Goal: Task Accomplishment & Management: Use online tool/utility

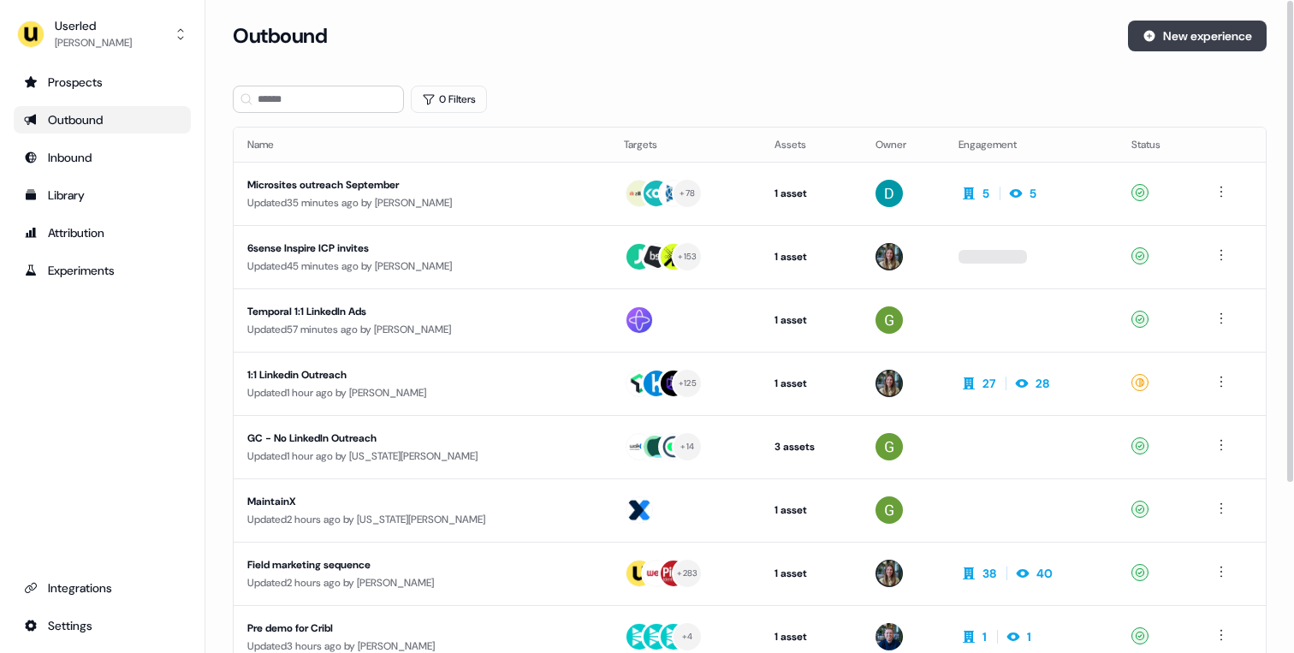
click at [1182, 46] on button "New experience" at bounding box center [1197, 36] width 139 height 31
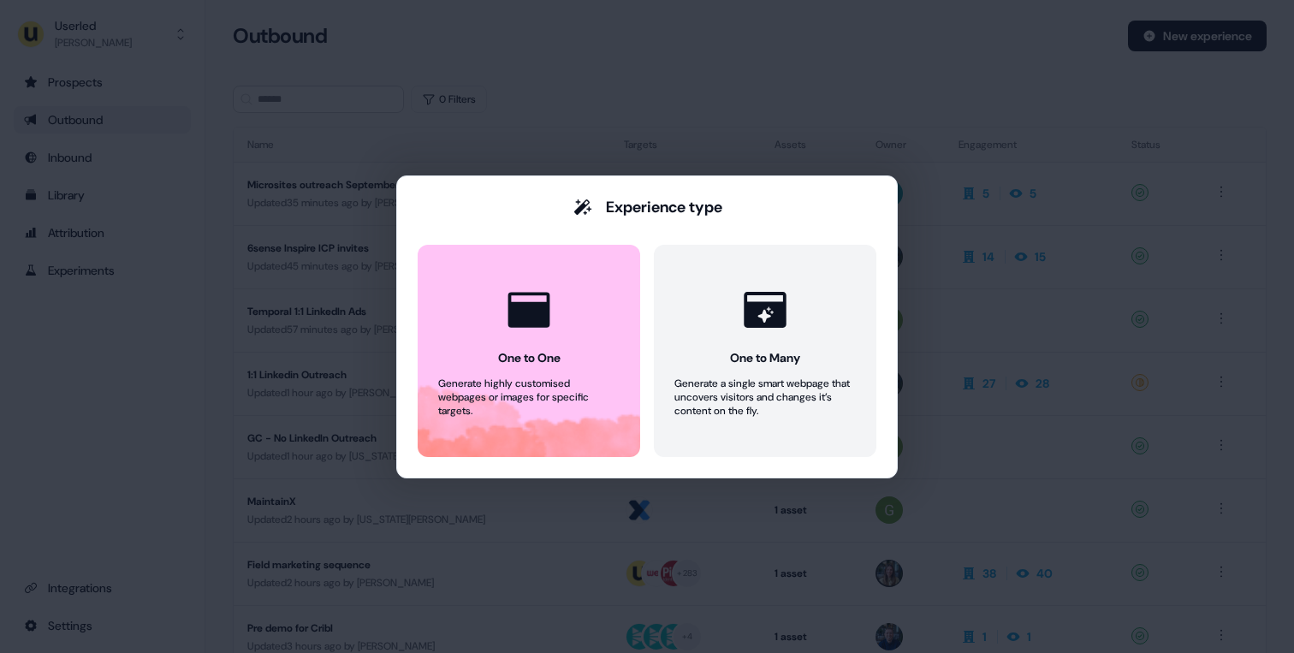
click at [561, 143] on div "Experience type One to One Generate highly customised webpages or images for sp…" at bounding box center [647, 326] width 1294 height 653
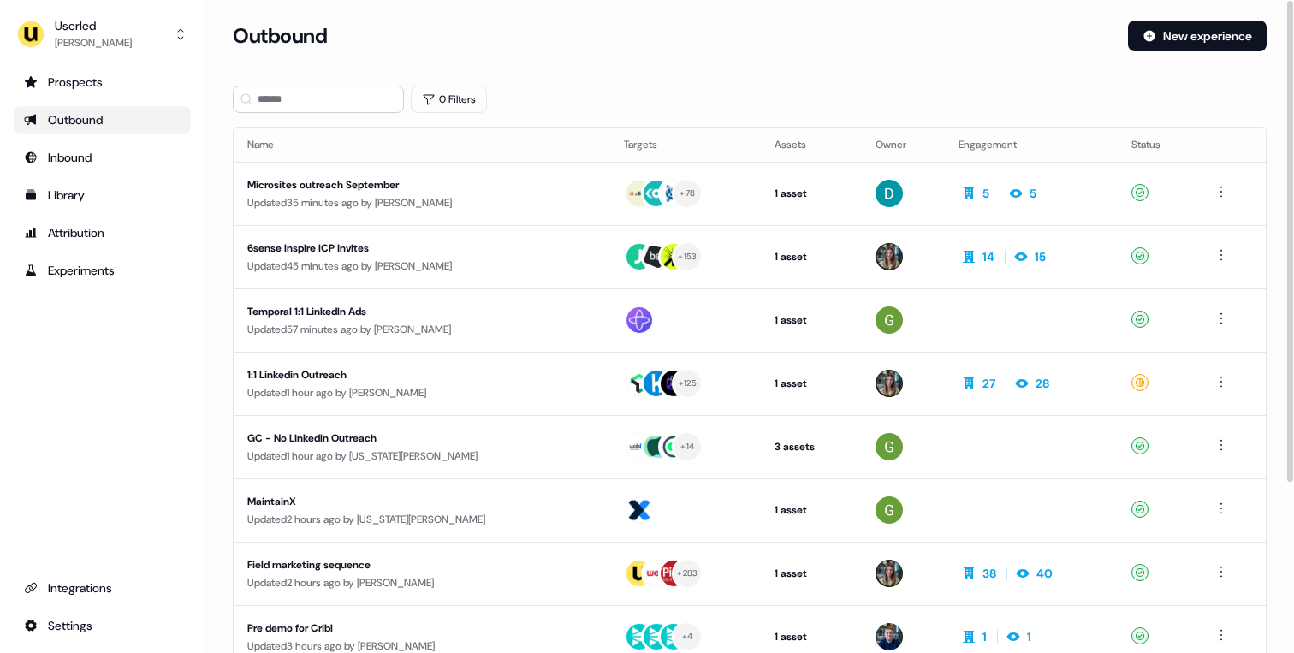
click at [1091, 68] on div "Outbound New experience" at bounding box center [750, 46] width 1034 height 51
click at [1172, 36] on button "New experience" at bounding box center [1197, 36] width 139 height 31
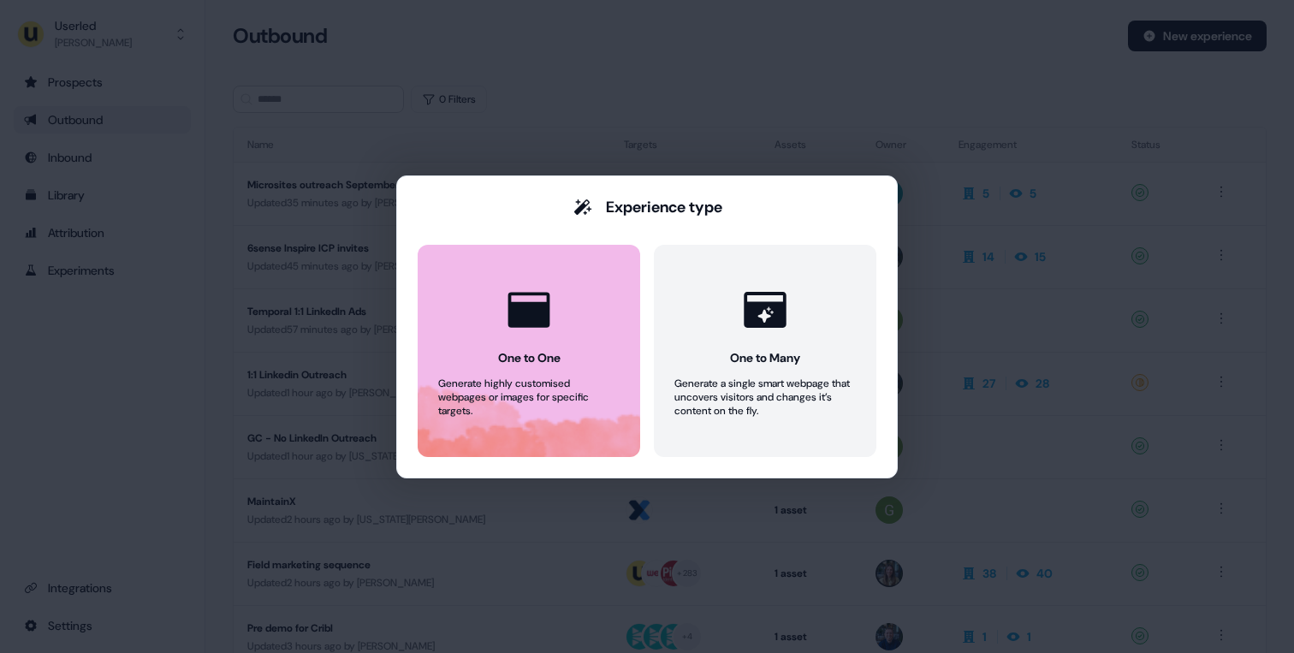
click at [467, 323] on button "One to One Generate highly customised webpages or images for specific targets." at bounding box center [529, 351] width 223 height 212
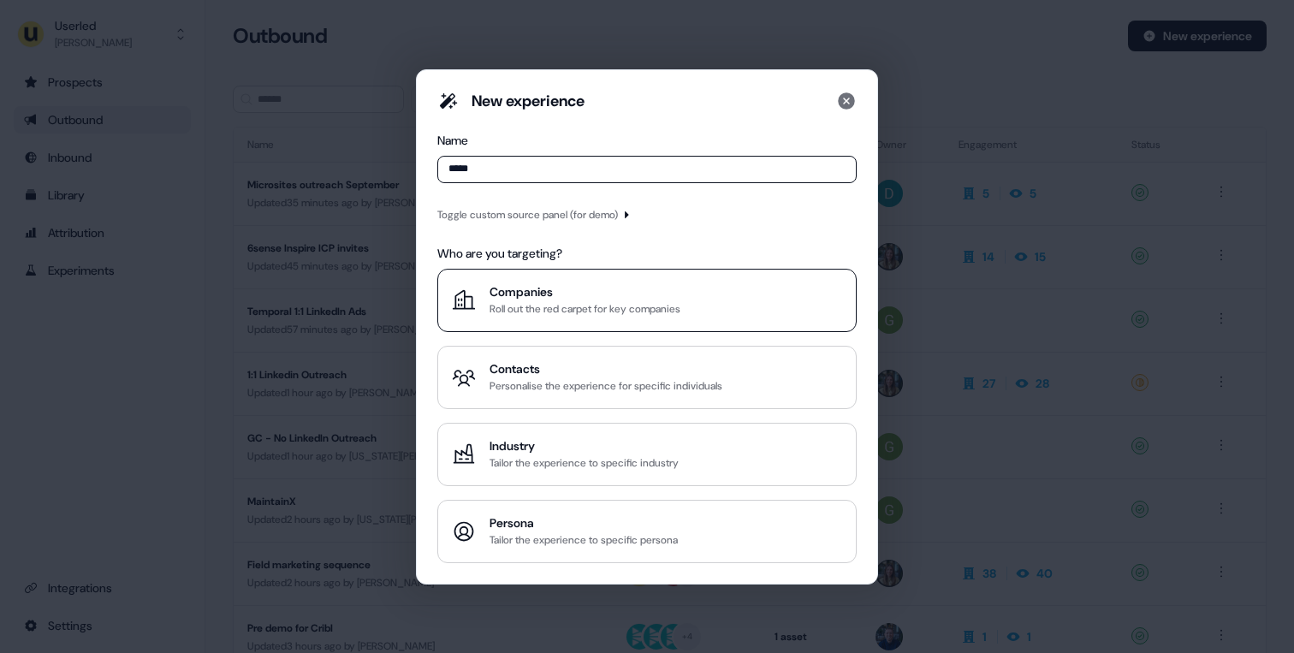
type input "*****"
click at [563, 295] on div "Companies" at bounding box center [585, 291] width 191 height 17
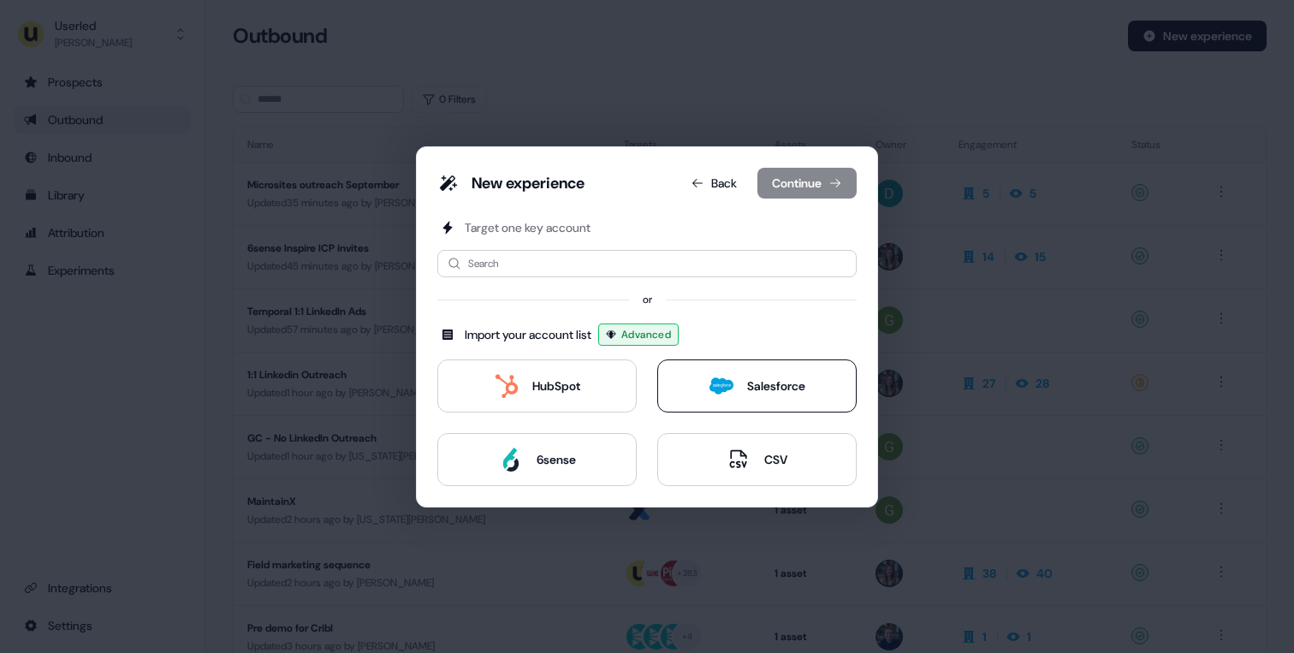
click at [738, 393] on div "Salesforce" at bounding box center [757, 386] width 96 height 24
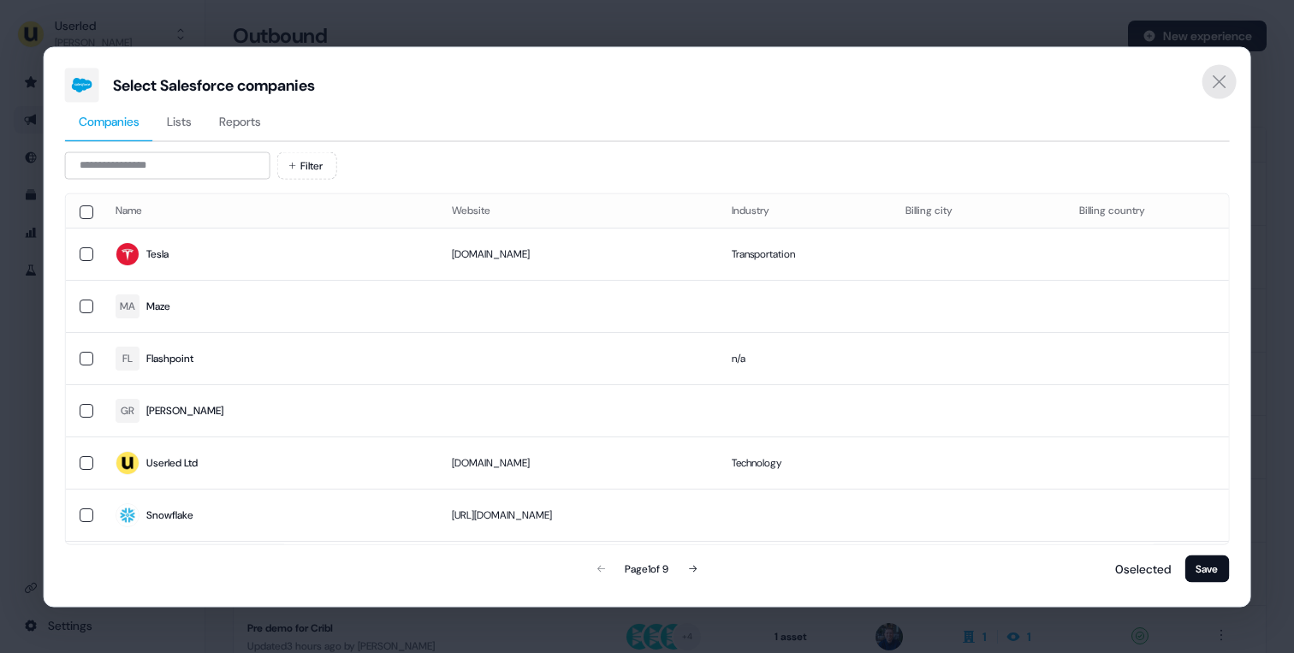
click at [1217, 82] on icon "Close" at bounding box center [1219, 80] width 13 height 13
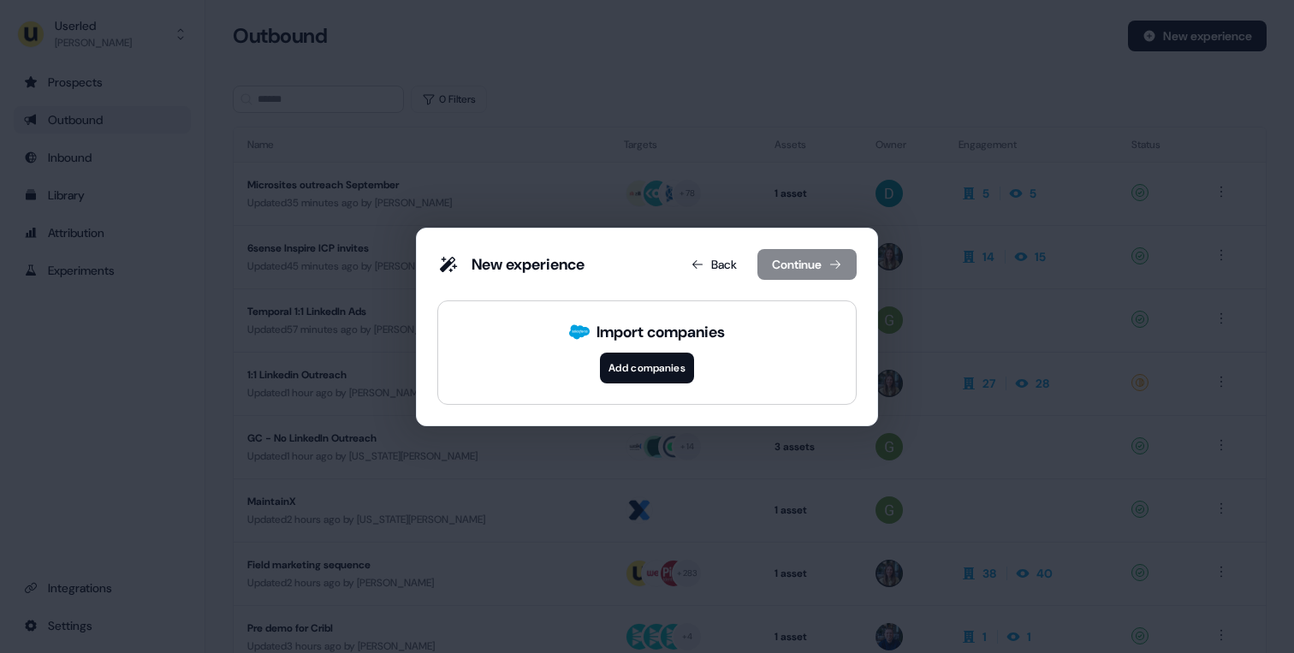
click at [695, 281] on div "New experience Back Continue" at bounding box center [646, 268] width 419 height 38
click at [715, 267] on button "Back" at bounding box center [714, 264] width 74 height 31
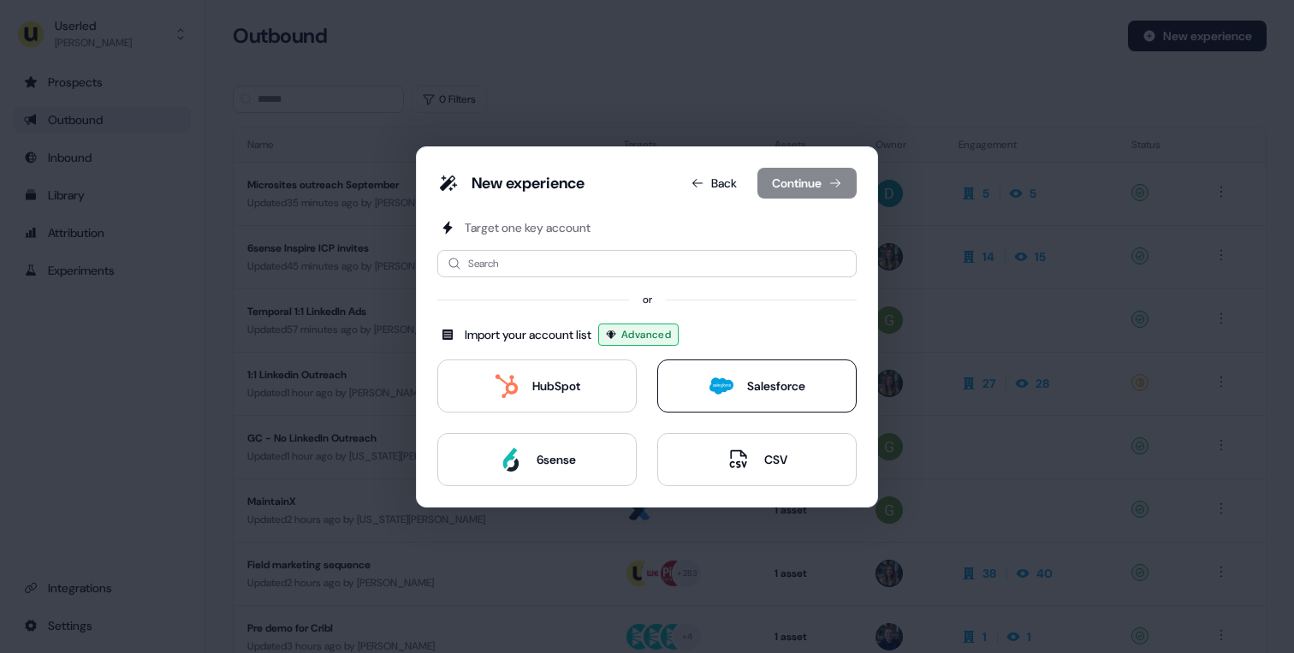
click at [705, 388] on button "Salesforce" at bounding box center [756, 385] width 199 height 53
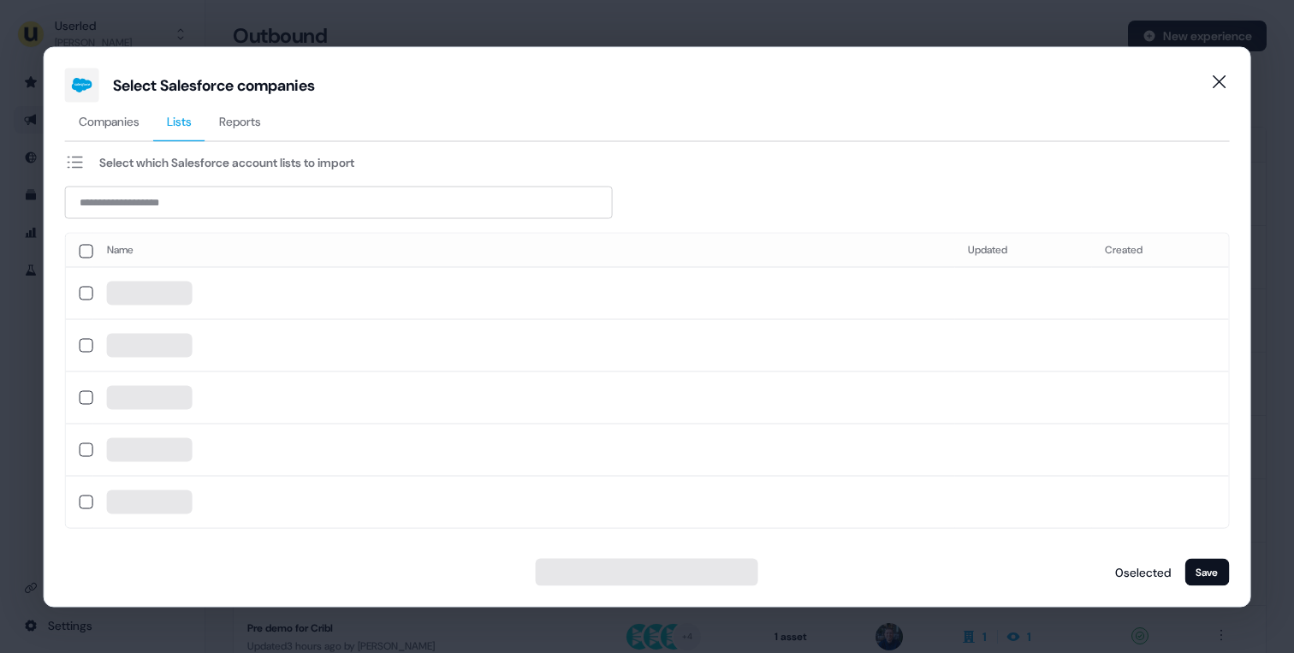
click at [187, 126] on span "Lists" at bounding box center [179, 120] width 25 height 17
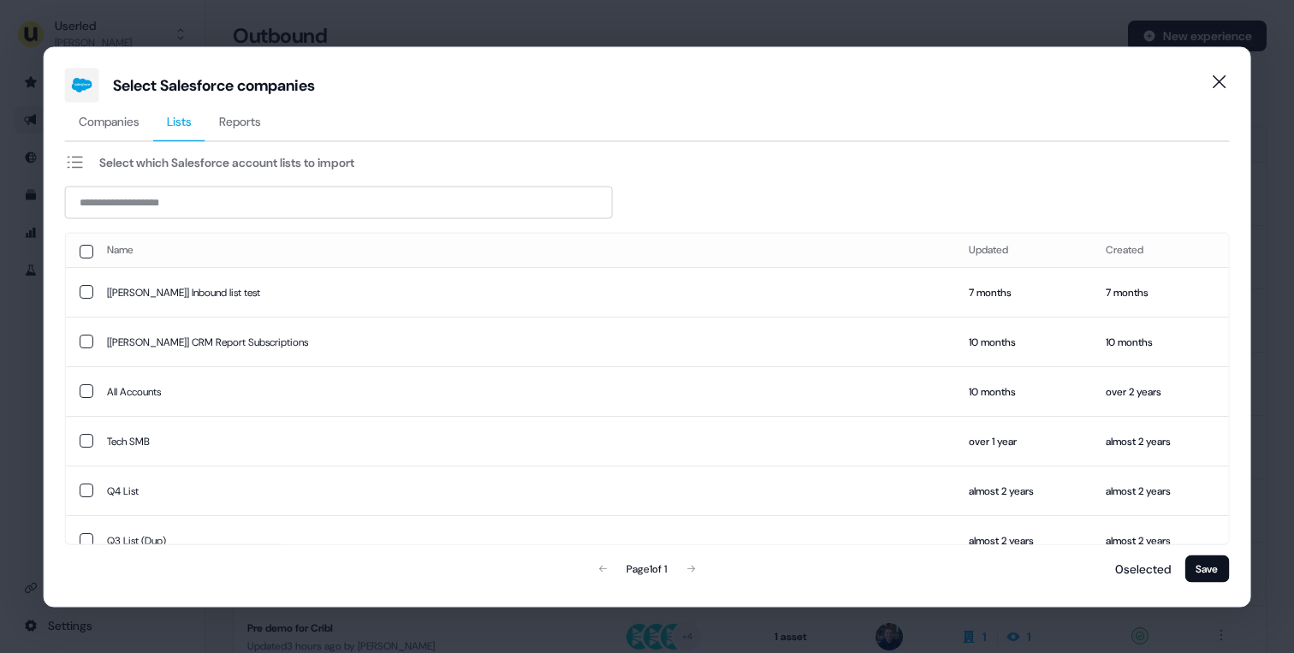
click at [250, 128] on span "Reports" at bounding box center [240, 120] width 42 height 17
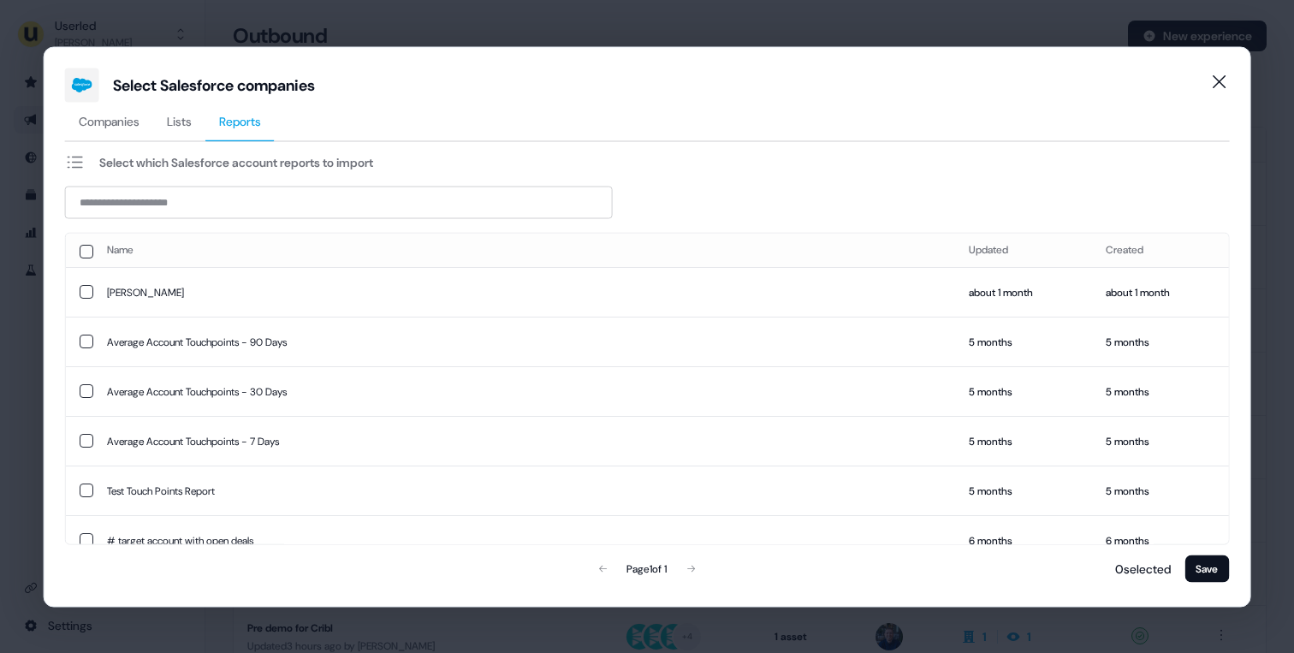
click at [181, 110] on button "Lists" at bounding box center [179, 121] width 52 height 39
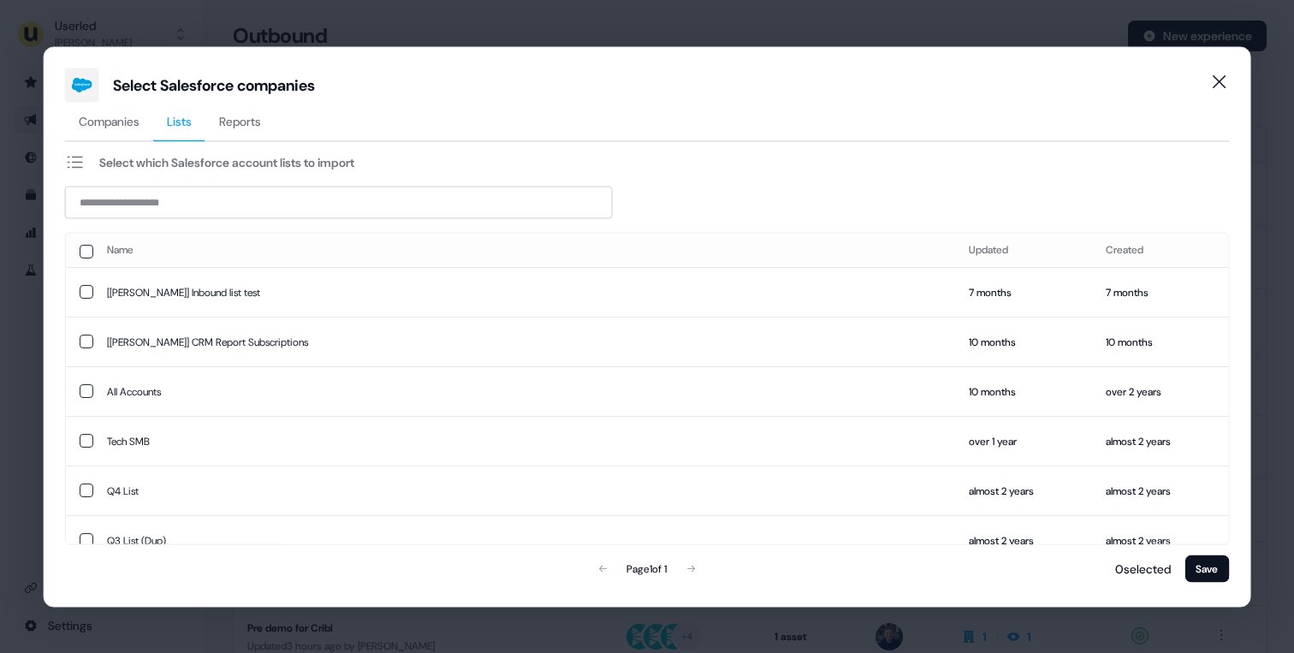
click at [129, 122] on span "Companies" at bounding box center [109, 120] width 61 height 17
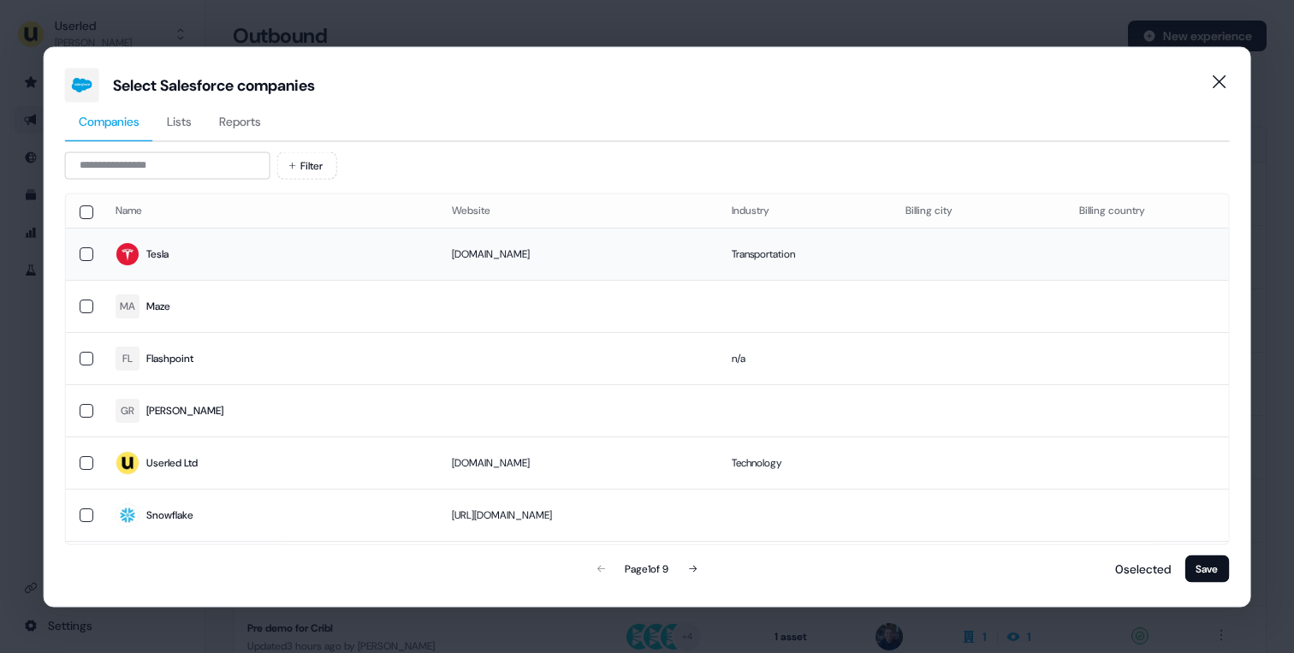
click at [145, 242] on span "Tesla" at bounding box center [269, 254] width 309 height 24
click at [162, 452] on span "Userled Ltd" at bounding box center [269, 463] width 309 height 24
click at [162, 531] on td "Snowflake" at bounding box center [269, 515] width 336 height 52
click at [1205, 575] on button "Save" at bounding box center [1206, 568] width 45 height 27
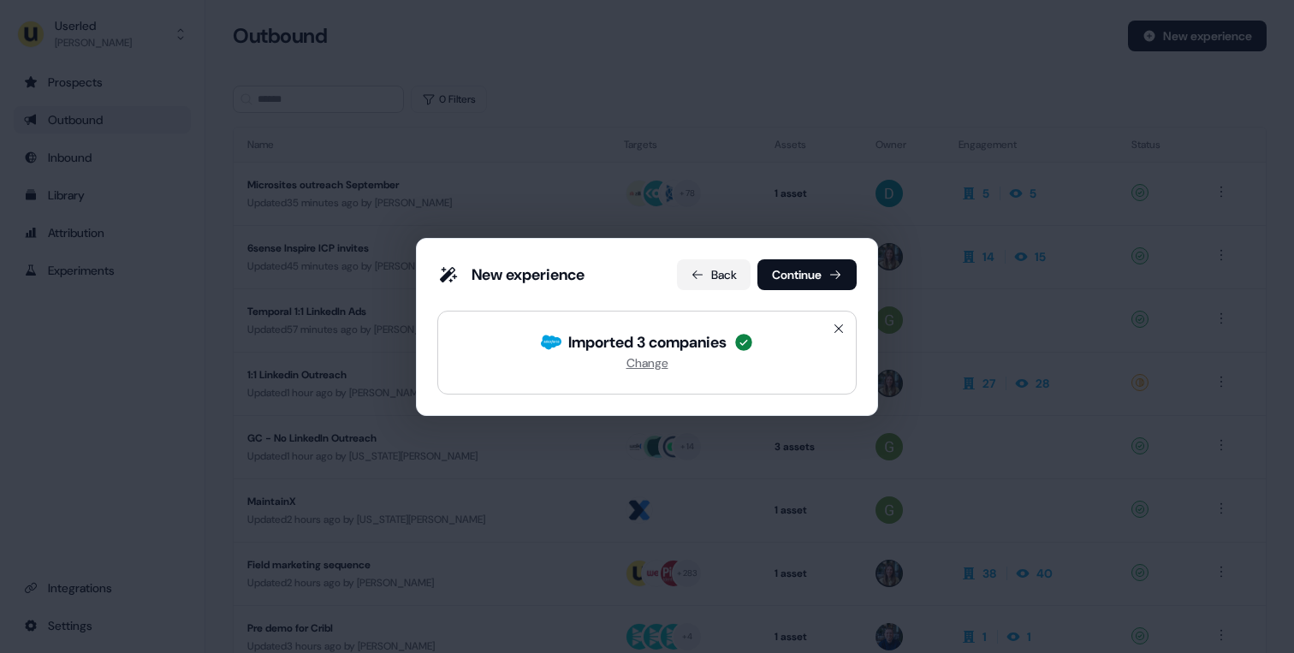
click at [709, 278] on button "Back" at bounding box center [714, 274] width 74 height 31
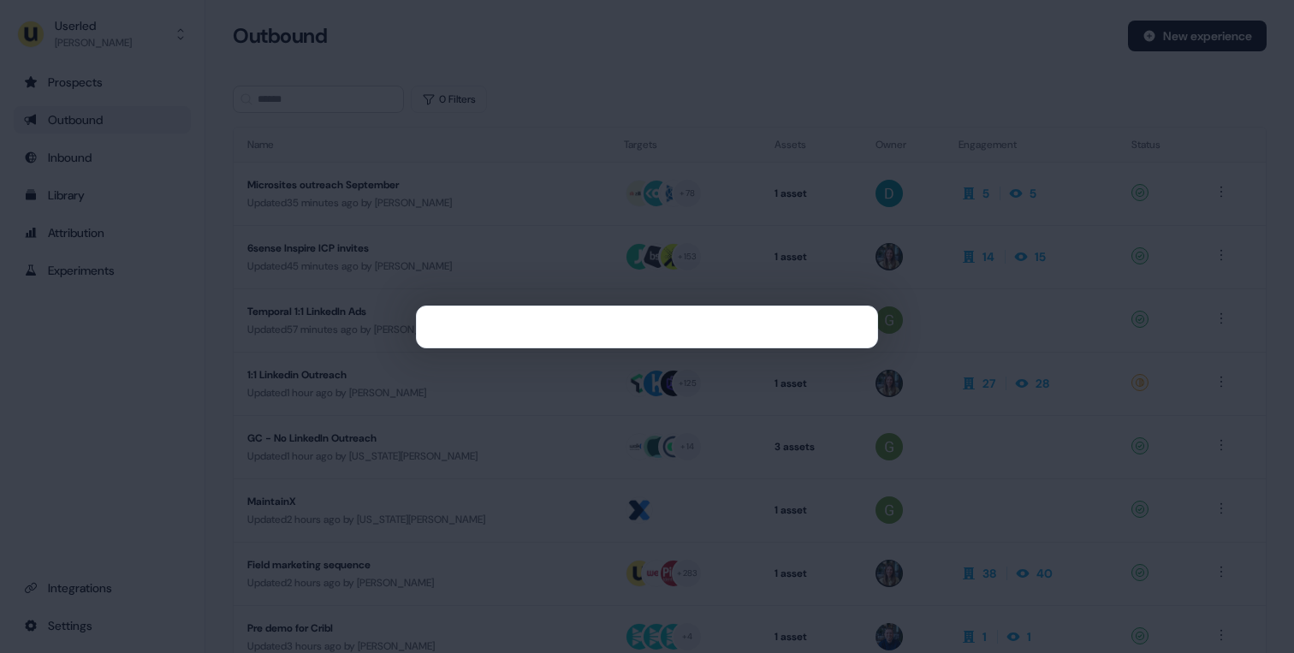
click at [564, 62] on div at bounding box center [647, 326] width 1294 height 653
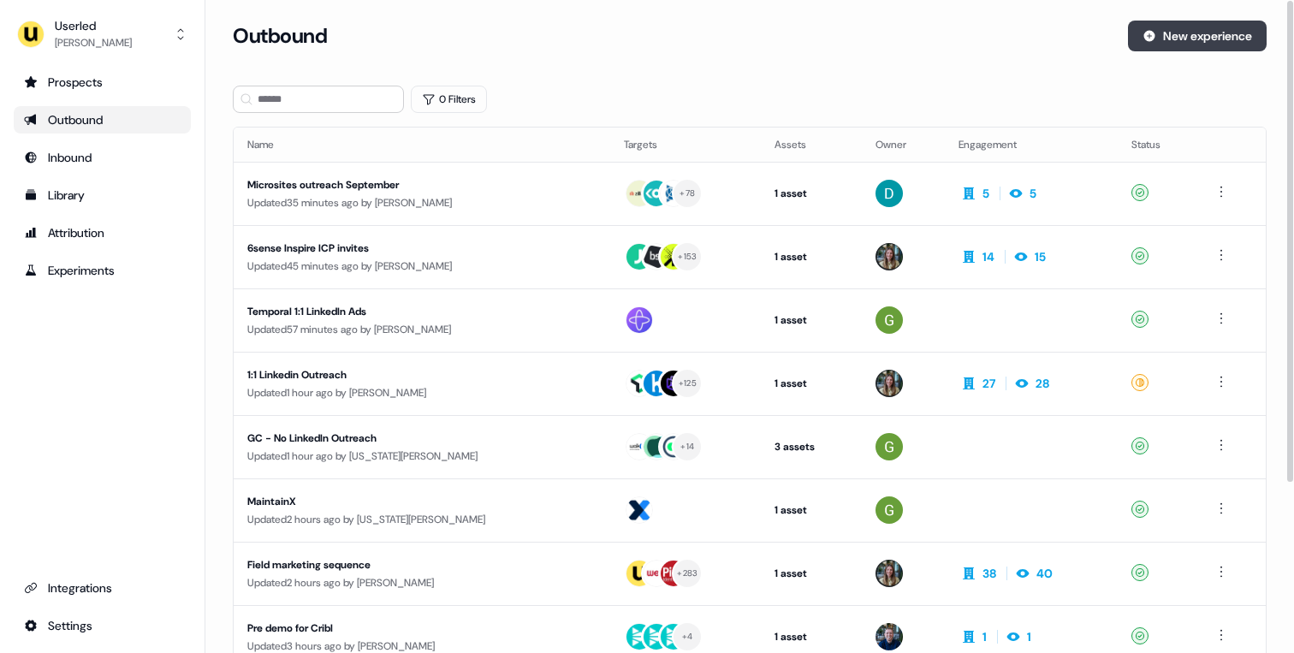
click at [1142, 44] on button "New experience" at bounding box center [1197, 36] width 139 height 31
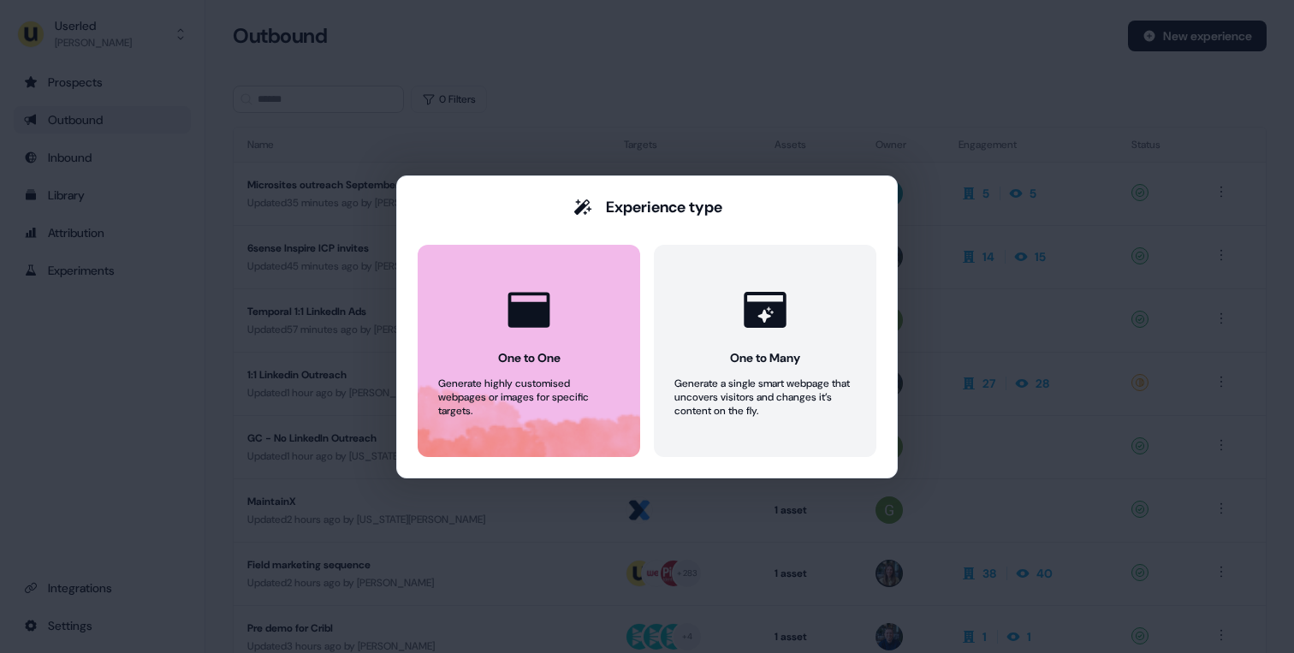
click at [514, 274] on button "One to One Generate highly customised webpages or images for specific targets." at bounding box center [529, 351] width 223 height 212
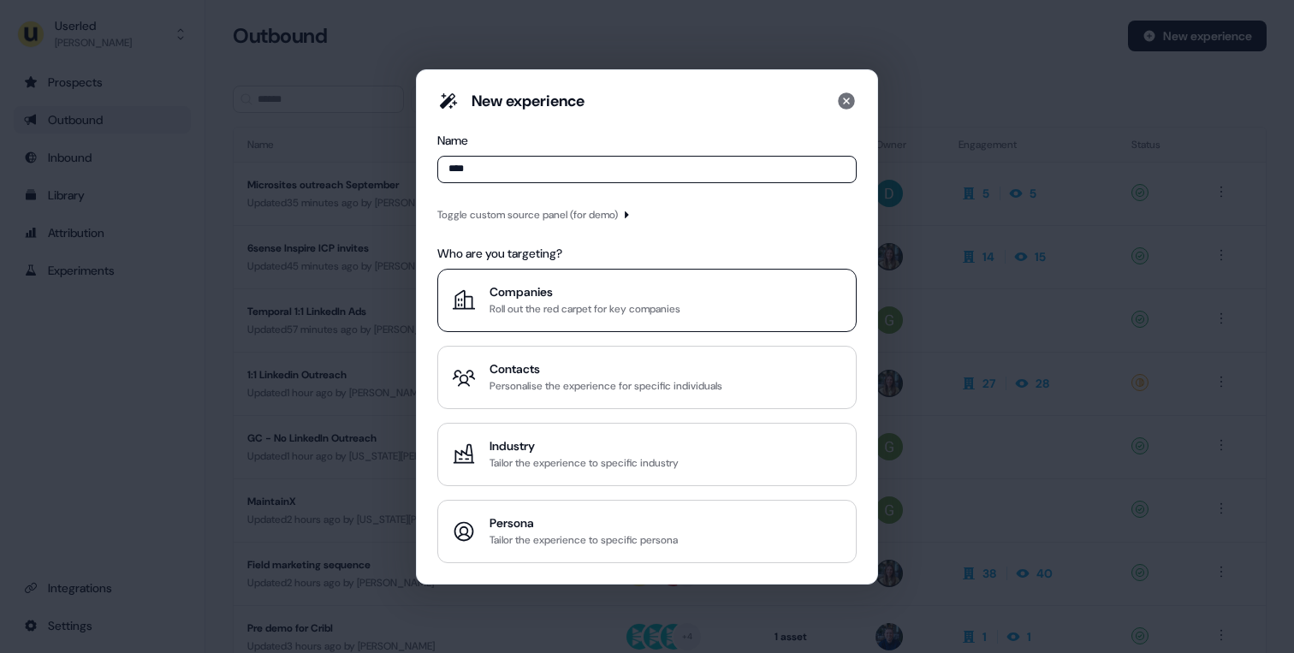
type input "****"
click at [506, 302] on div "Roll out the red carpet for key companies" at bounding box center [585, 308] width 191 height 17
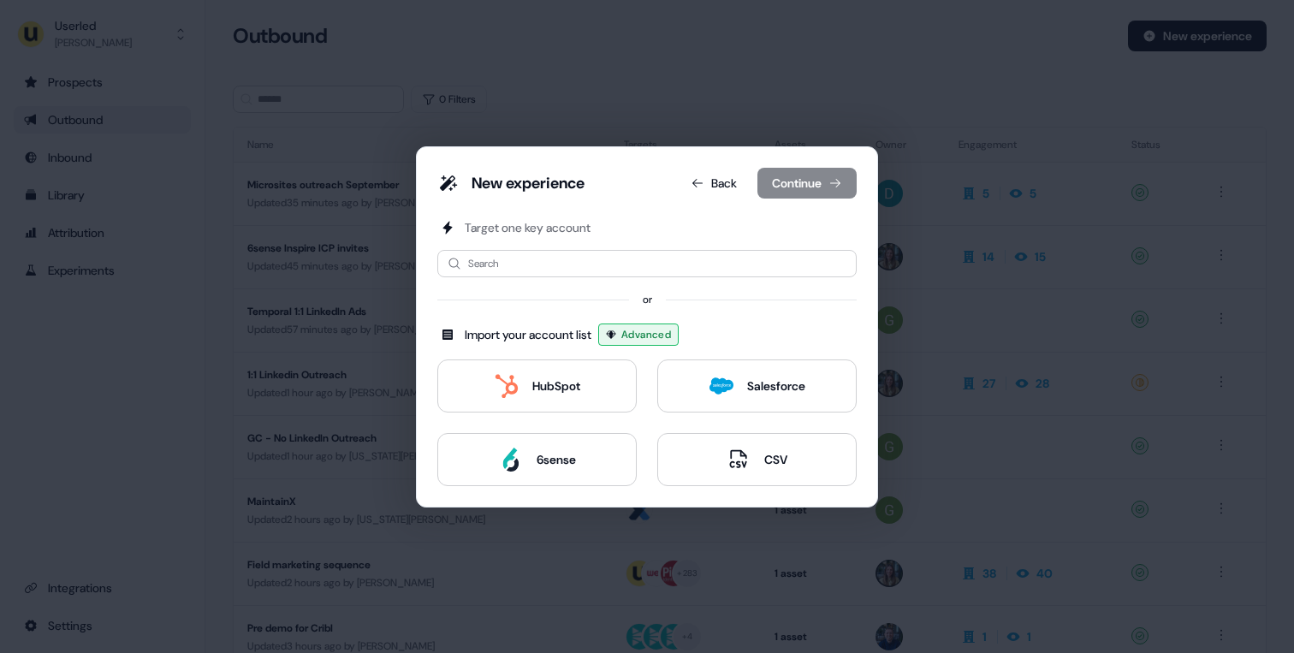
click at [639, 96] on div "New experience Back Continue Target one key account Search or Import your accou…" at bounding box center [647, 326] width 1294 height 653
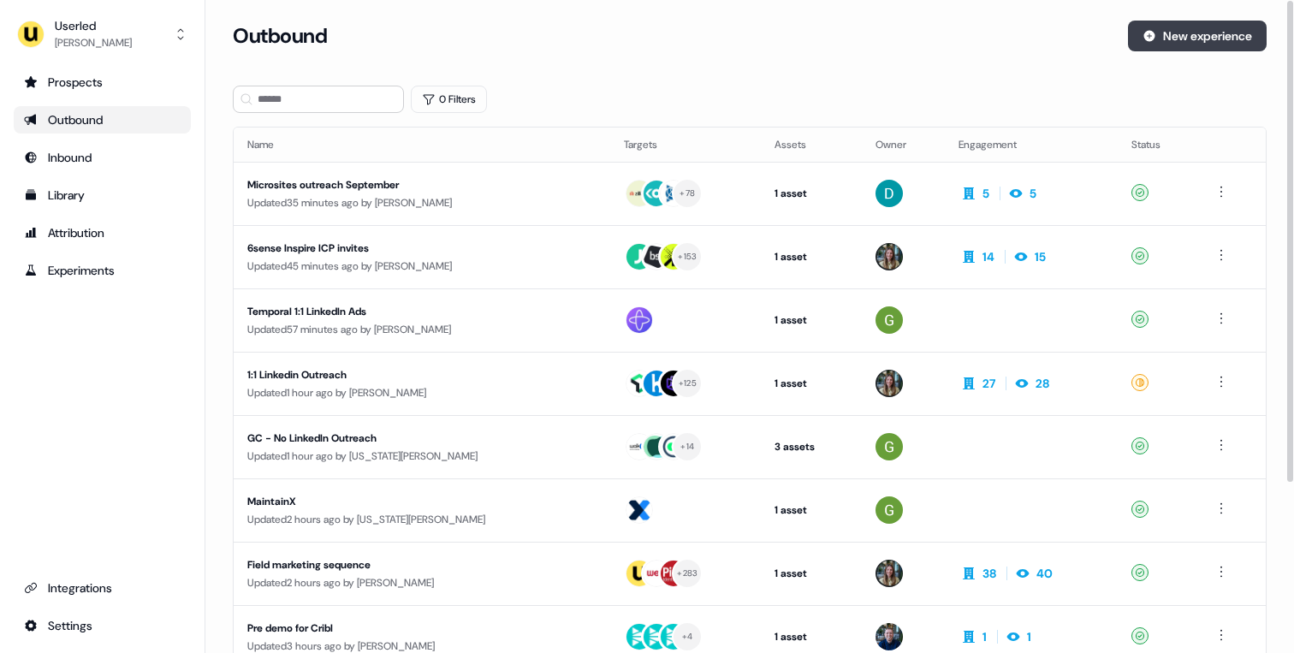
click at [1212, 28] on button "New experience" at bounding box center [1197, 36] width 139 height 31
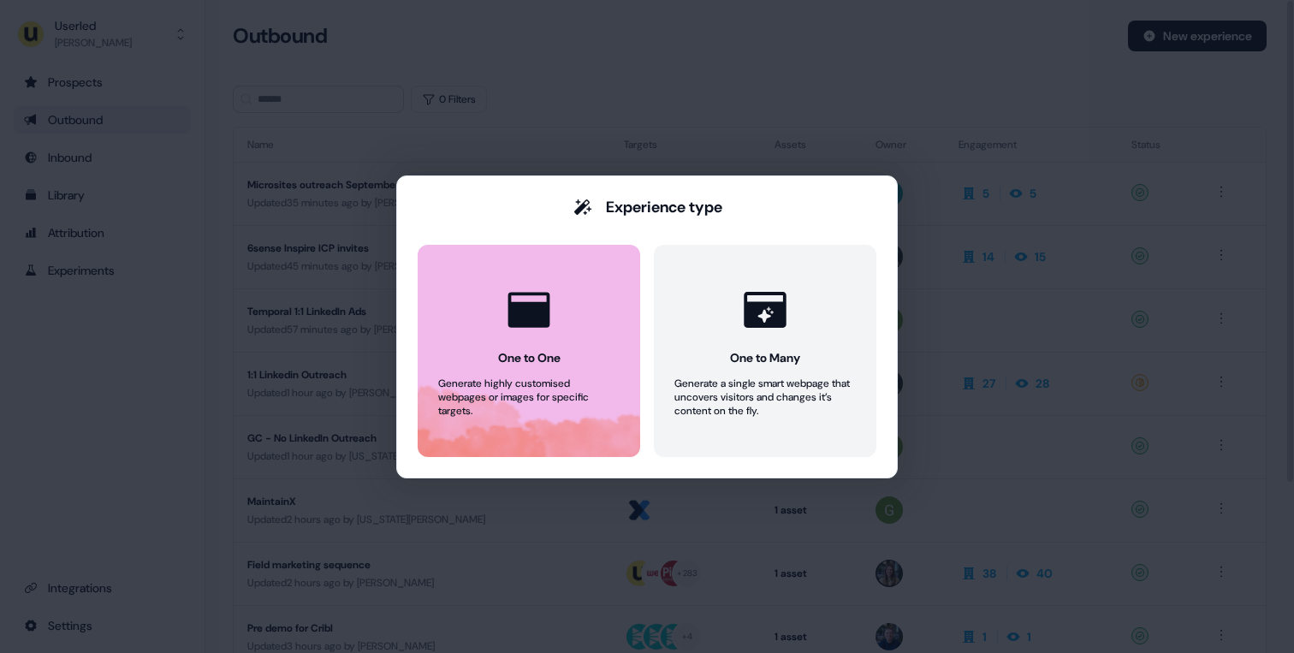
click at [545, 256] on button "One to One Generate highly customised webpages or images for specific targets." at bounding box center [529, 351] width 223 height 212
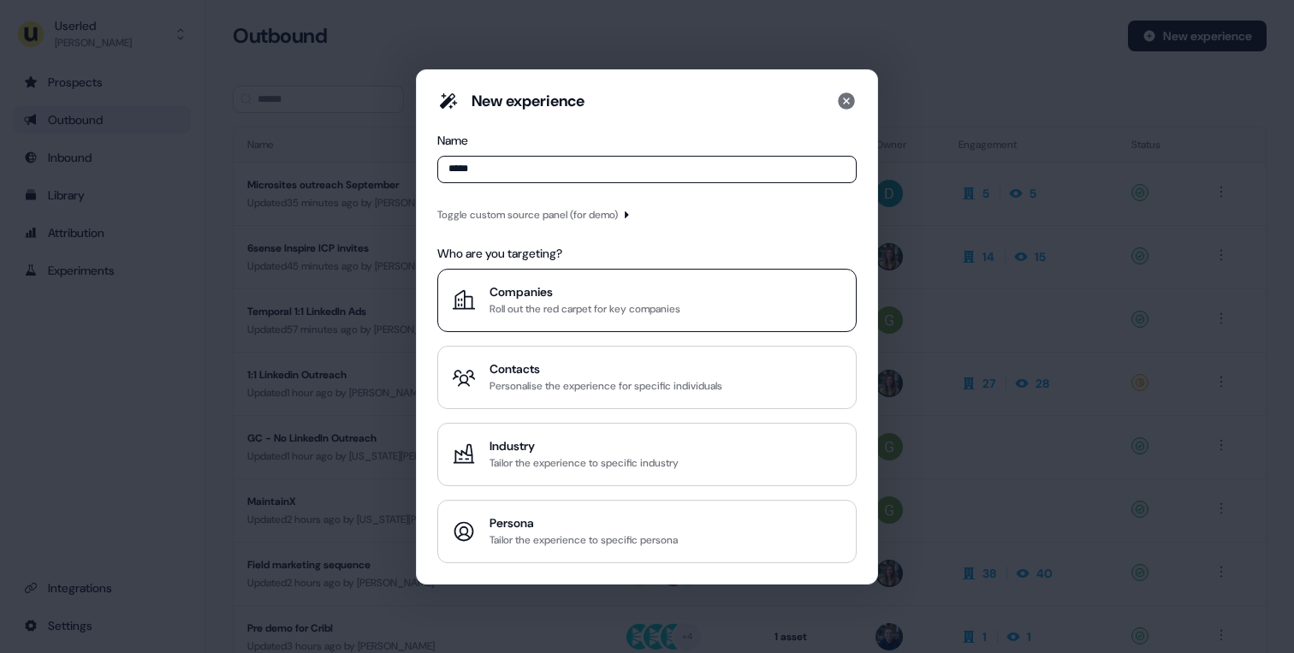
type input "*****"
click at [555, 313] on div "Roll out the red carpet for key companies" at bounding box center [585, 308] width 191 height 17
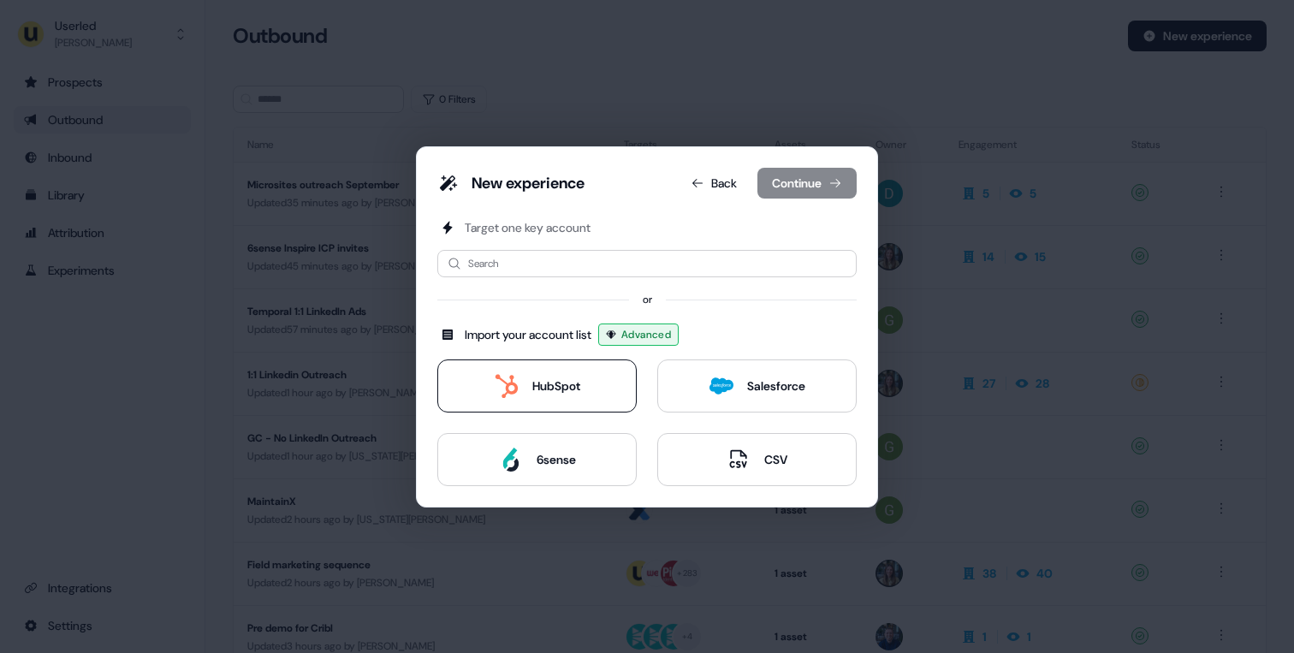
click at [593, 381] on button "HubSpot" at bounding box center [536, 385] width 199 height 53
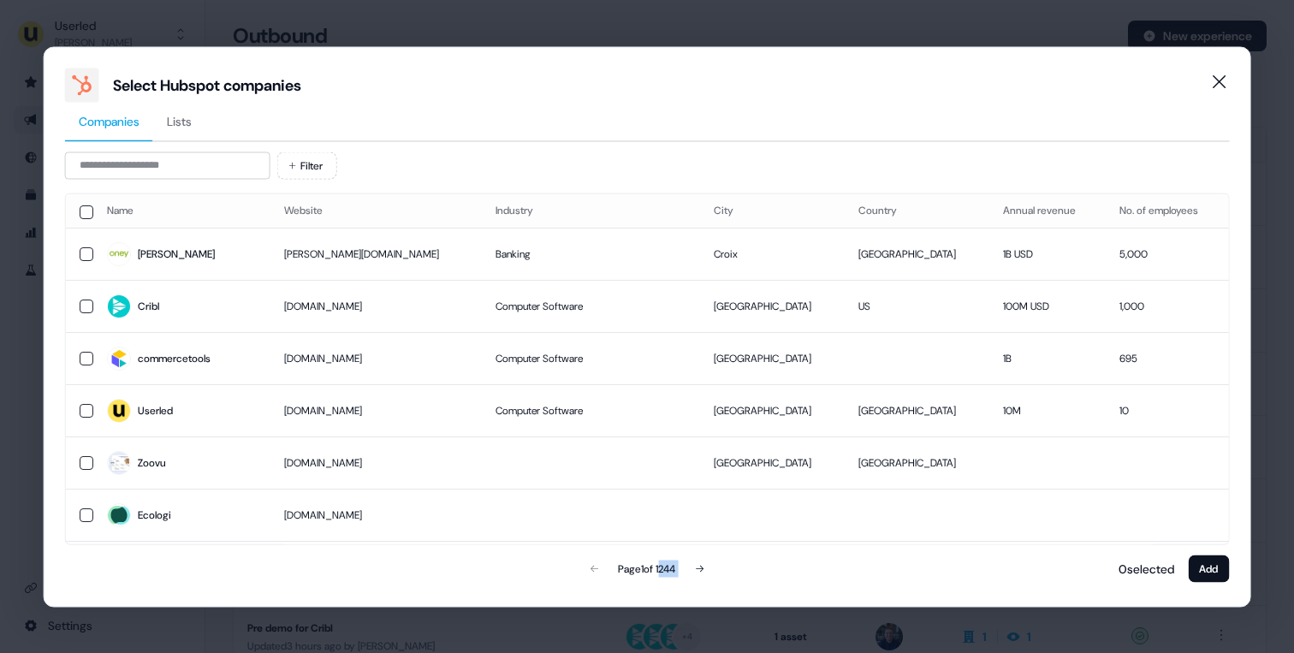
drag, startPoint x: 658, startPoint y: 568, endPoint x: 685, endPoint y: 568, distance: 27.4
click at [685, 568] on div "Page 1 of 1244" at bounding box center [647, 568] width 379 height 34
click at [661, 568] on div "Page 1 of 1244" at bounding box center [646, 568] width 57 height 17
click at [169, 116] on span "Lists" at bounding box center [179, 120] width 25 height 17
click at [118, 121] on span "Companies" at bounding box center [109, 120] width 61 height 17
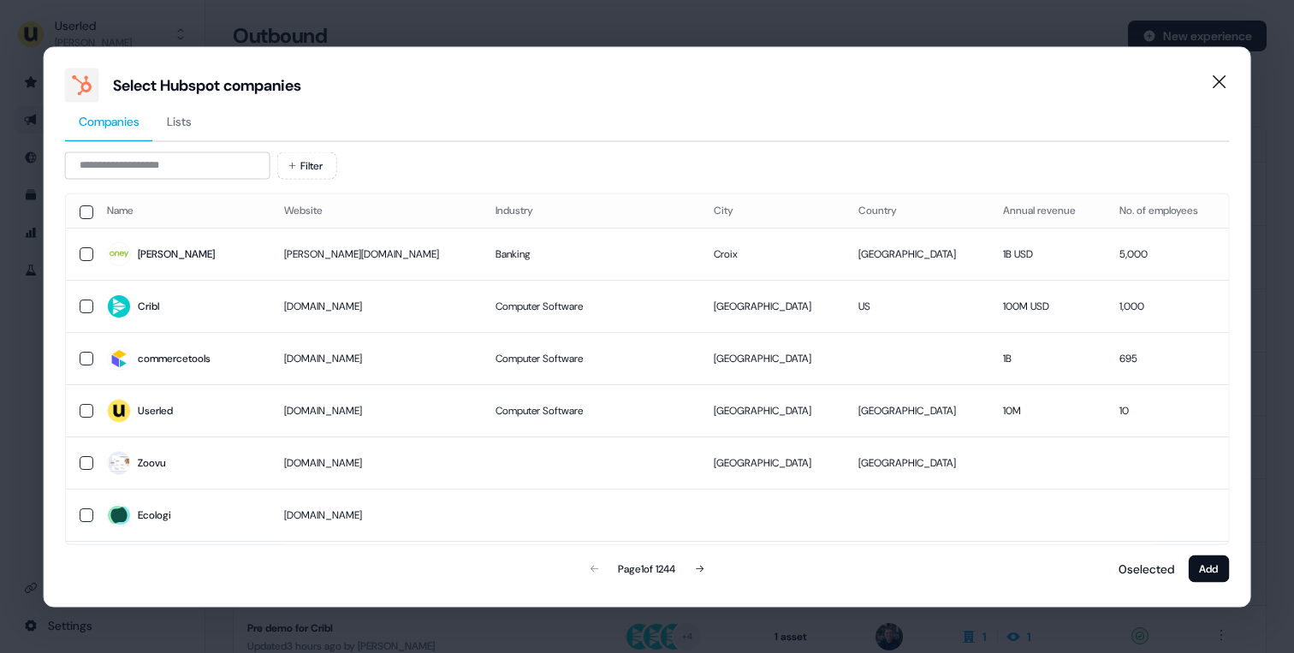
click at [373, 160] on div "Filter" at bounding box center [647, 164] width 1165 height 27
click at [169, 117] on span "Lists" at bounding box center [179, 120] width 25 height 17
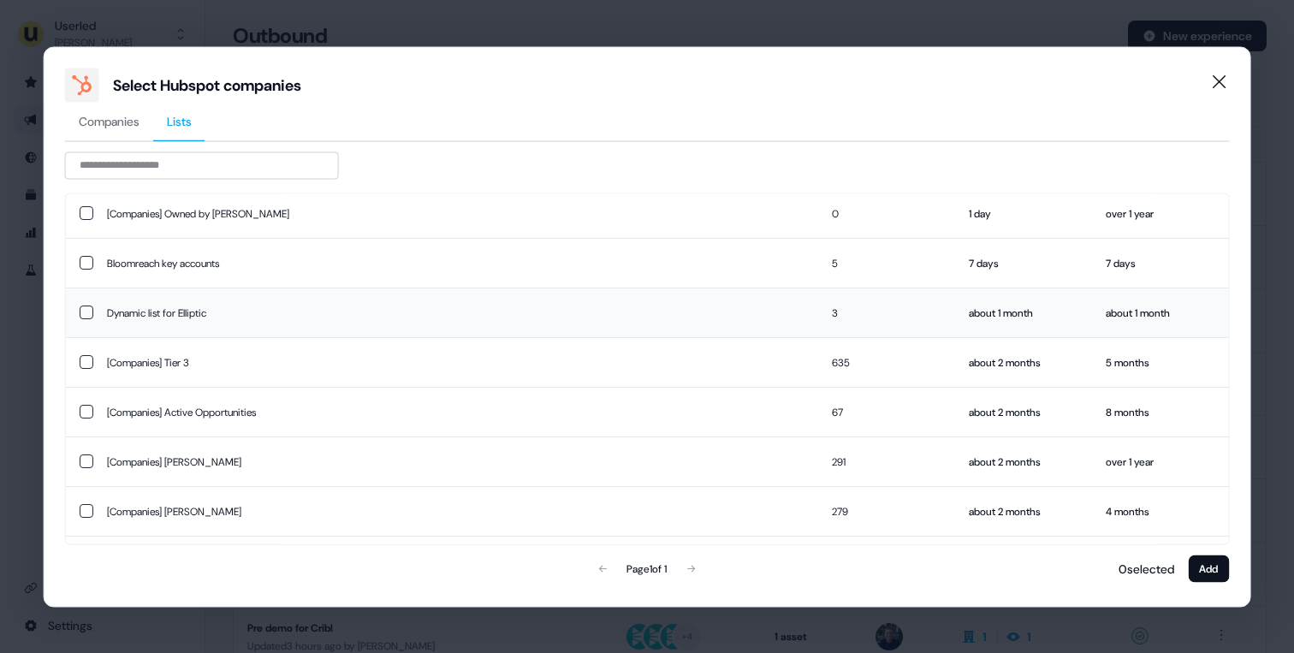
scroll to position [41, 0]
click at [365, 299] on td "Dynamic list for Elliptic" at bounding box center [455, 311] width 725 height 50
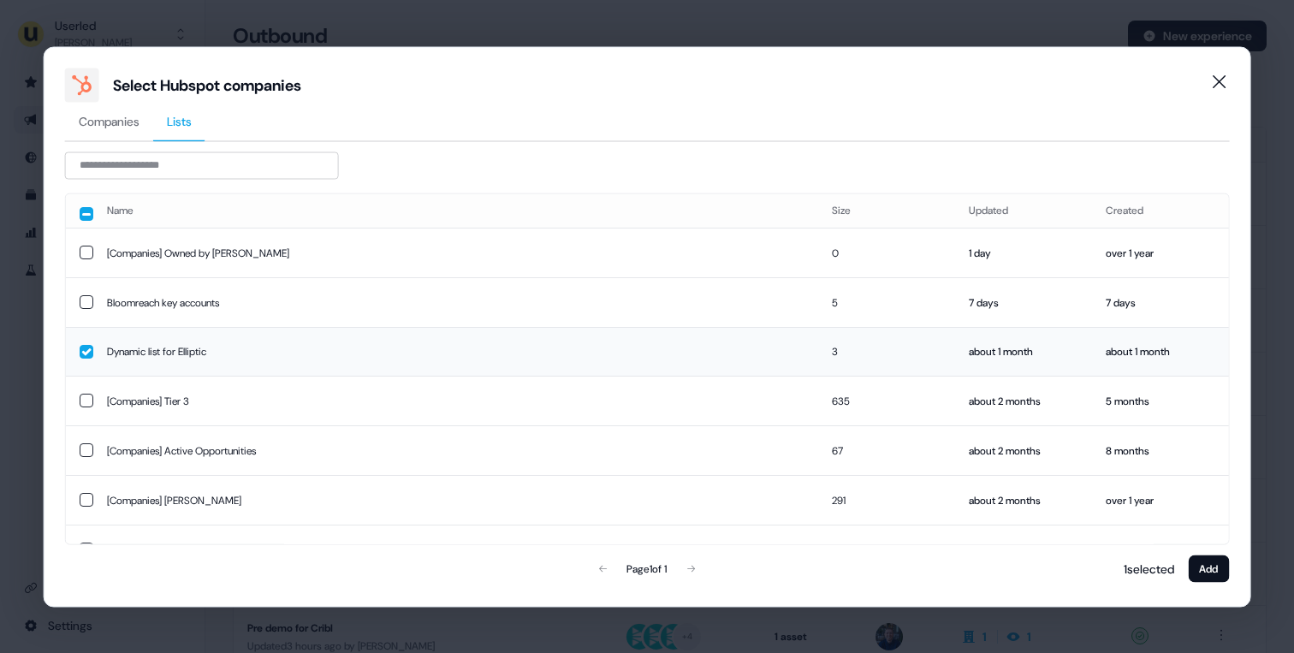
click at [559, 335] on td "Dynamic list for Elliptic" at bounding box center [455, 351] width 725 height 49
click at [432, 392] on td "[Companies] Tier 3" at bounding box center [455, 402] width 725 height 50
click at [388, 397] on td "[Companies] Tier 3" at bounding box center [455, 401] width 725 height 49
click at [86, 397] on button "button" at bounding box center [87, 402] width 14 height 14
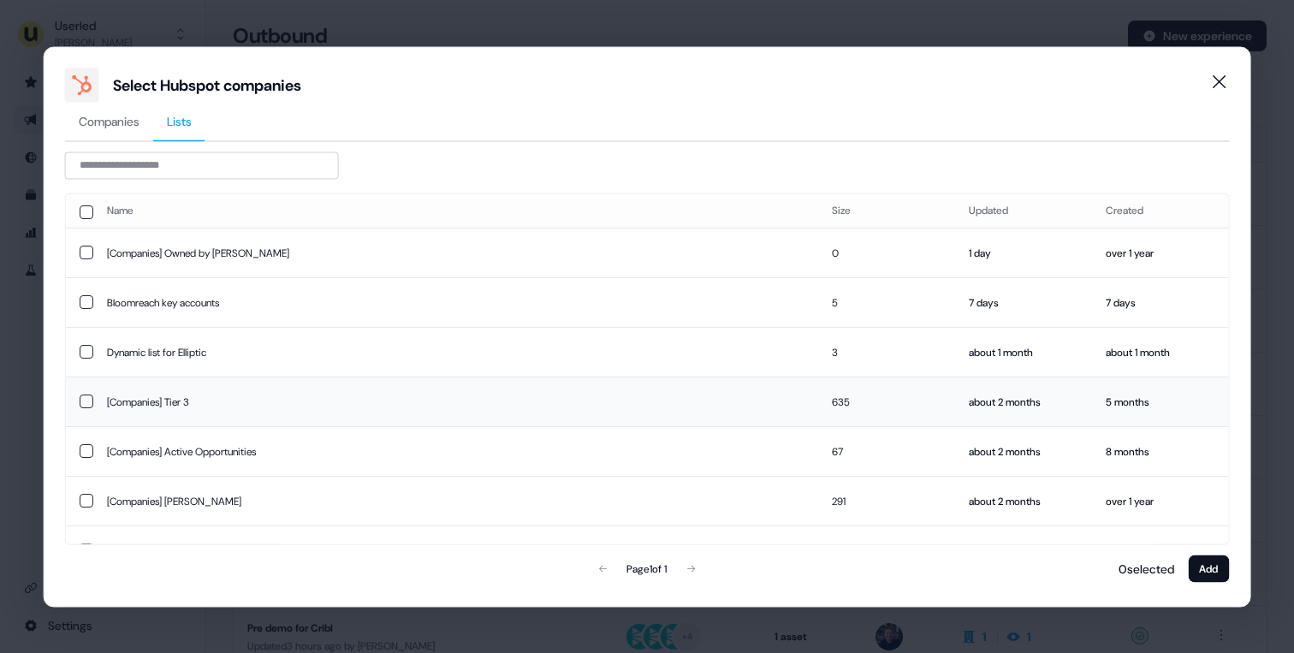
click at [371, 163] on div at bounding box center [647, 164] width 1165 height 27
click at [84, 398] on button "button" at bounding box center [87, 402] width 14 height 14
click at [84, 397] on button "button" at bounding box center [87, 402] width 14 height 14
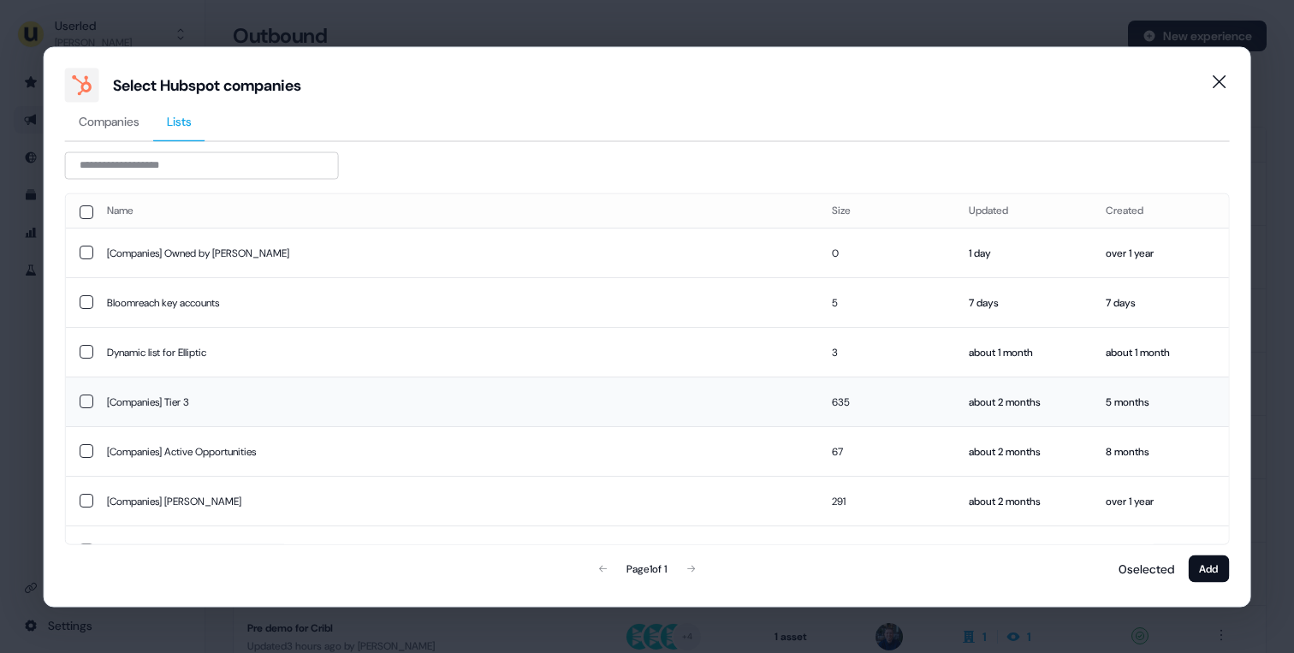
click at [84, 397] on button "button" at bounding box center [87, 402] width 14 height 14
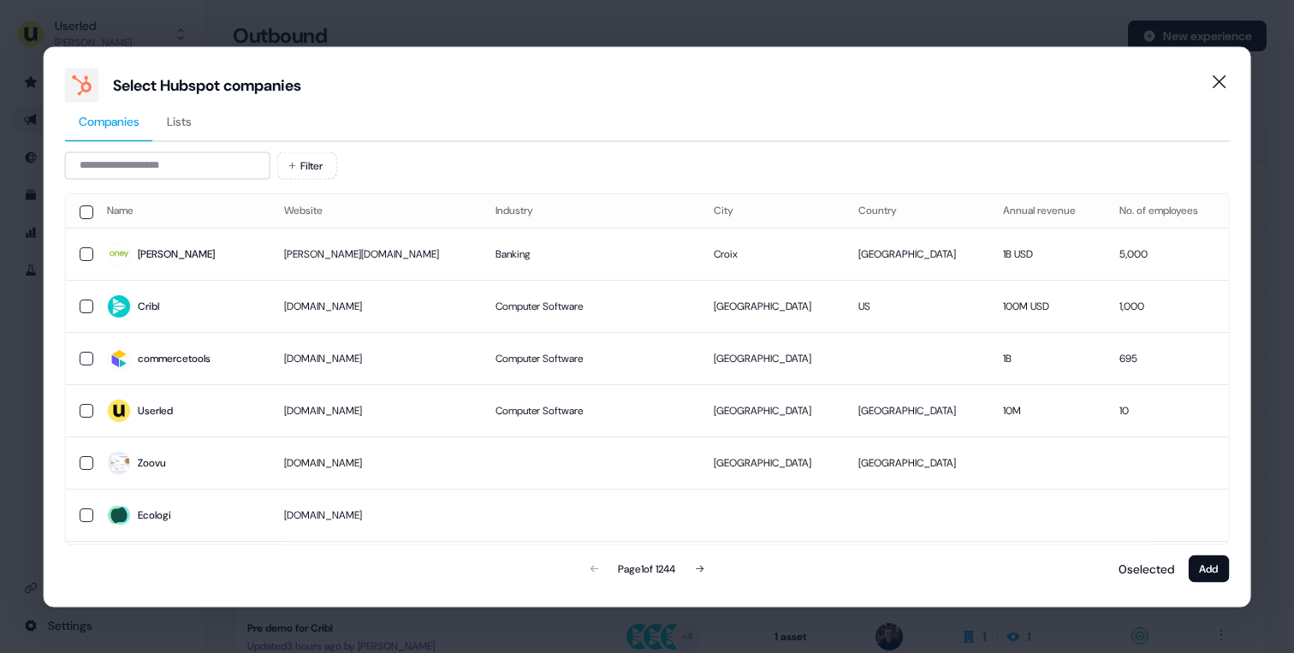
click at [121, 124] on span "Companies" at bounding box center [109, 120] width 61 height 17
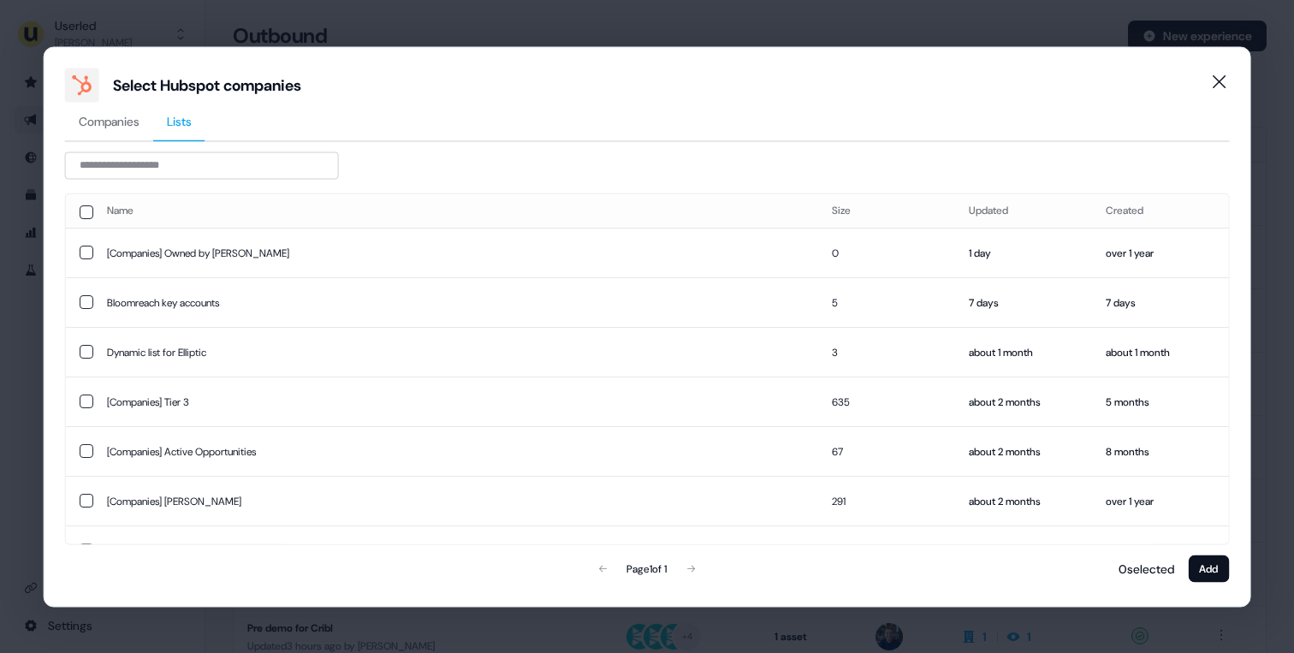
click at [186, 121] on span "Lists" at bounding box center [179, 120] width 25 height 17
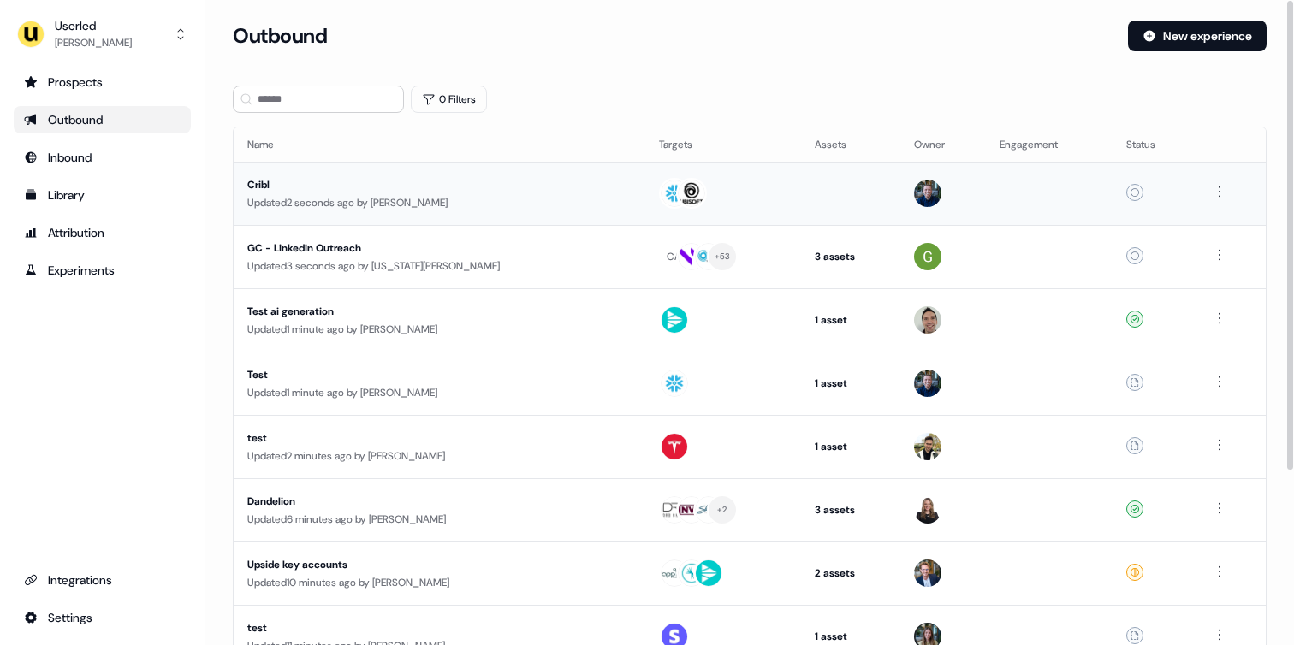
click at [326, 206] on div "Updated 2 seconds ago by [PERSON_NAME]" at bounding box center [439, 202] width 384 height 17
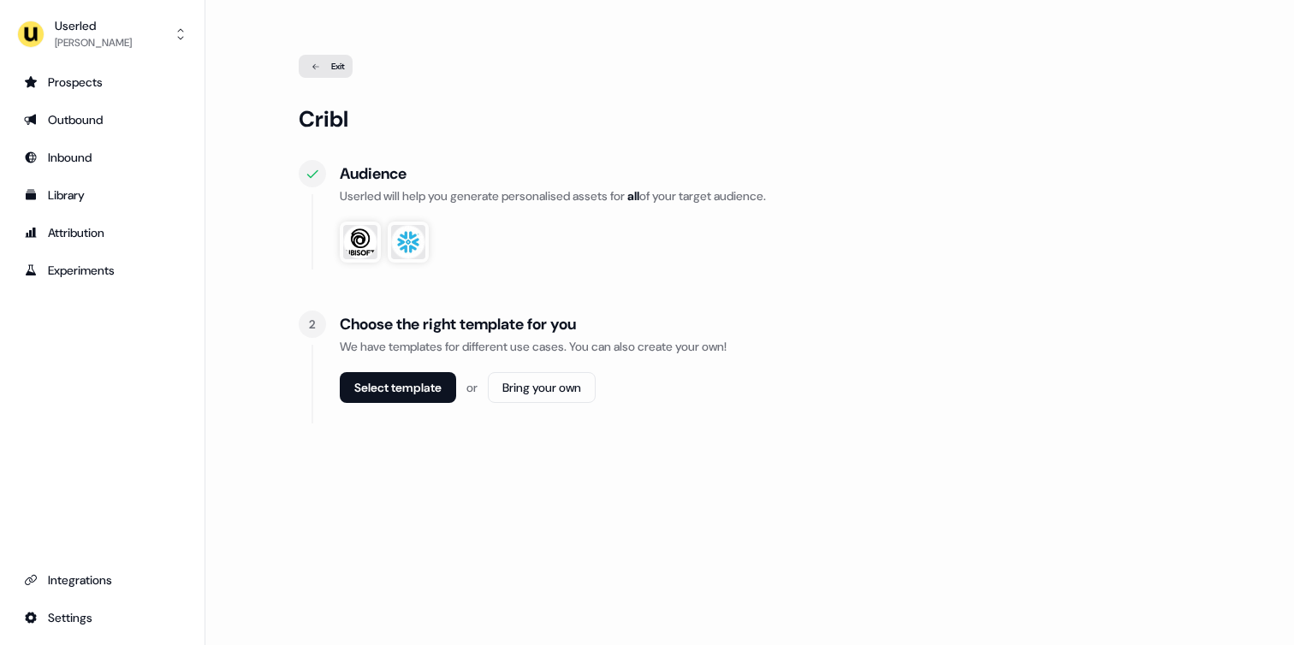
click at [329, 76] on div "Exit" at bounding box center [326, 66] width 54 height 23
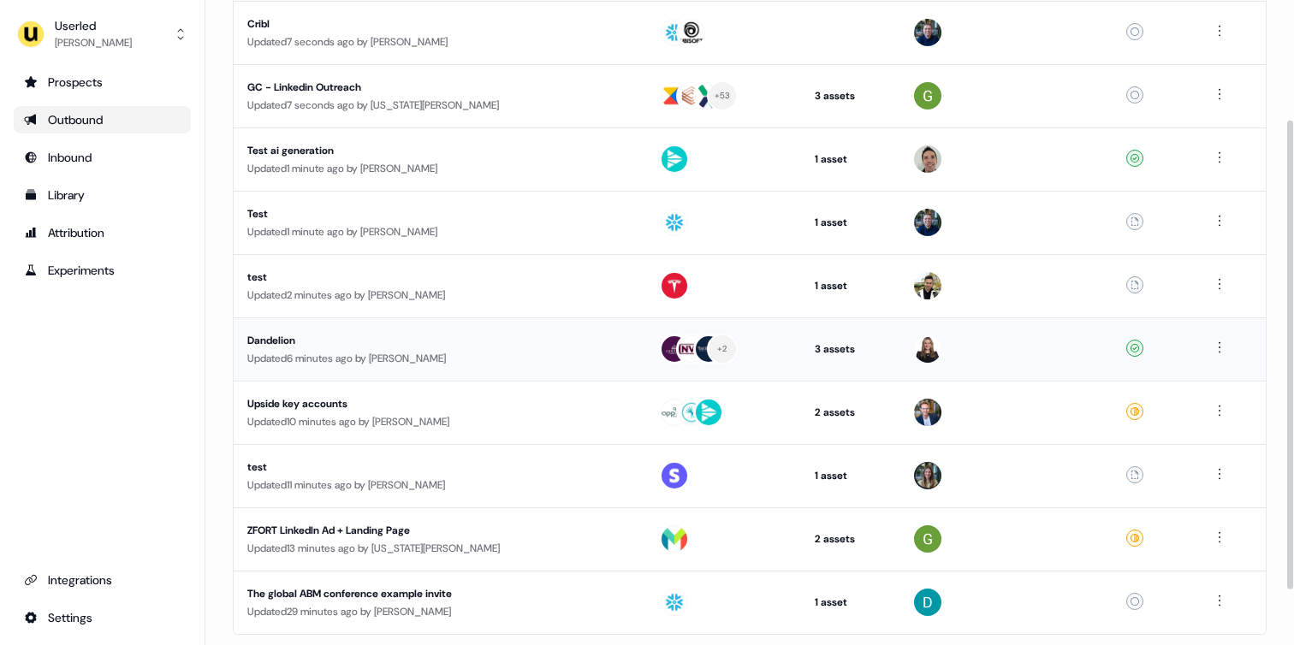
scroll to position [166, 0]
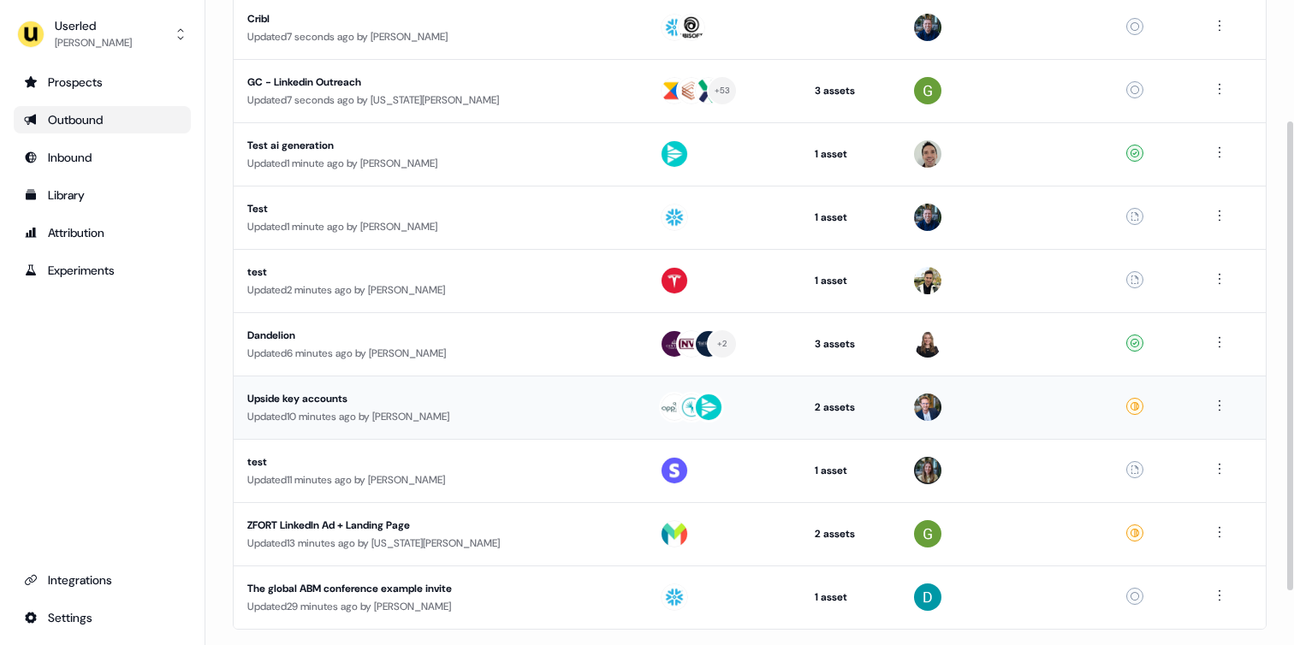
click at [377, 394] on div "Upside key accounts" at bounding box center [408, 398] width 323 height 17
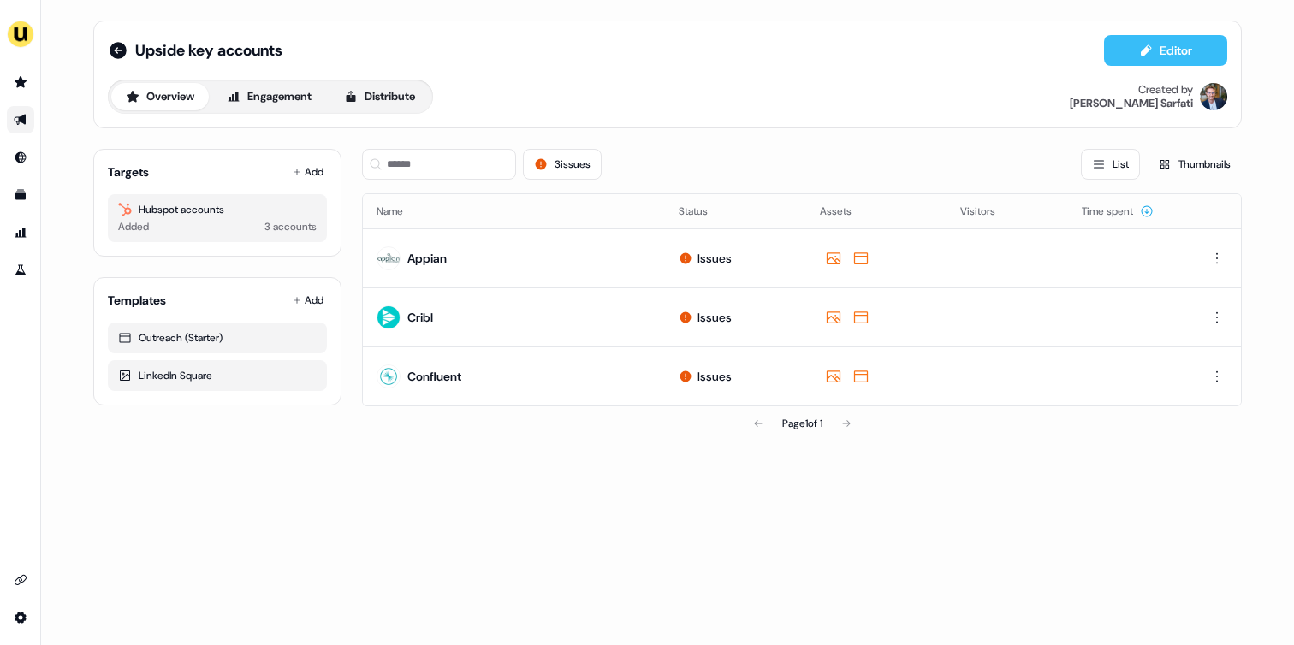
click at [1124, 64] on button "Editor" at bounding box center [1165, 50] width 123 height 31
click at [124, 56] on icon at bounding box center [118, 50] width 21 height 21
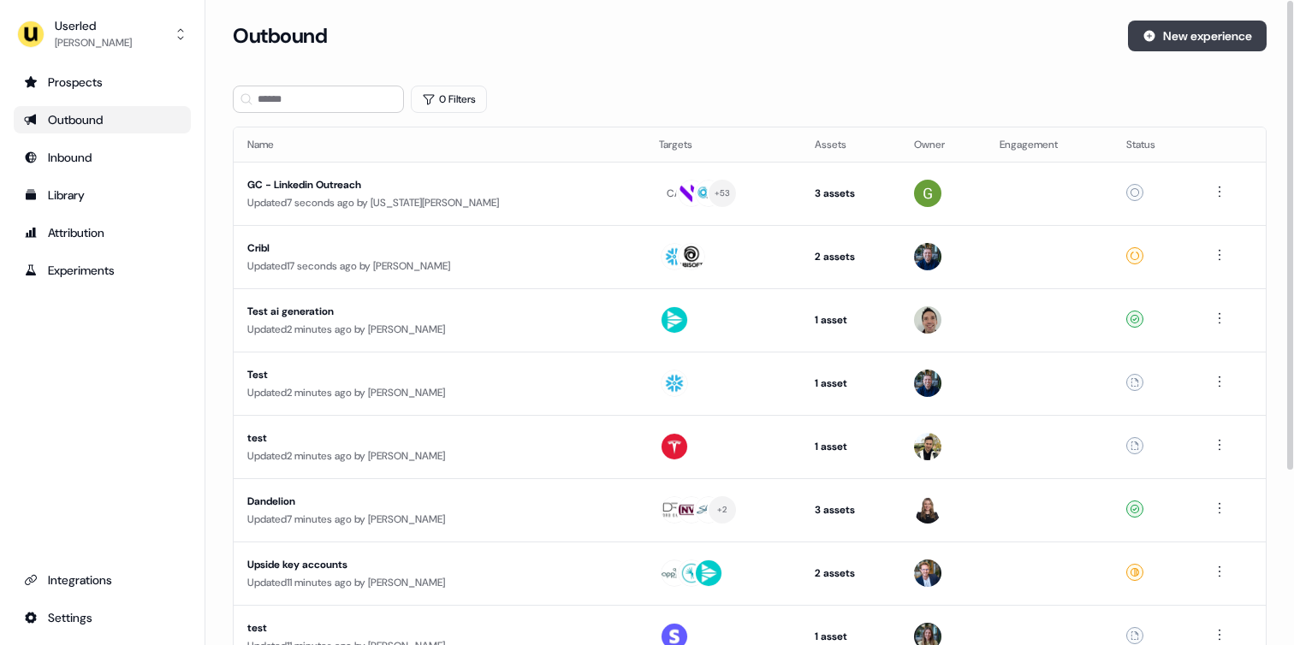
click at [1169, 38] on button "New experience" at bounding box center [1197, 36] width 139 height 31
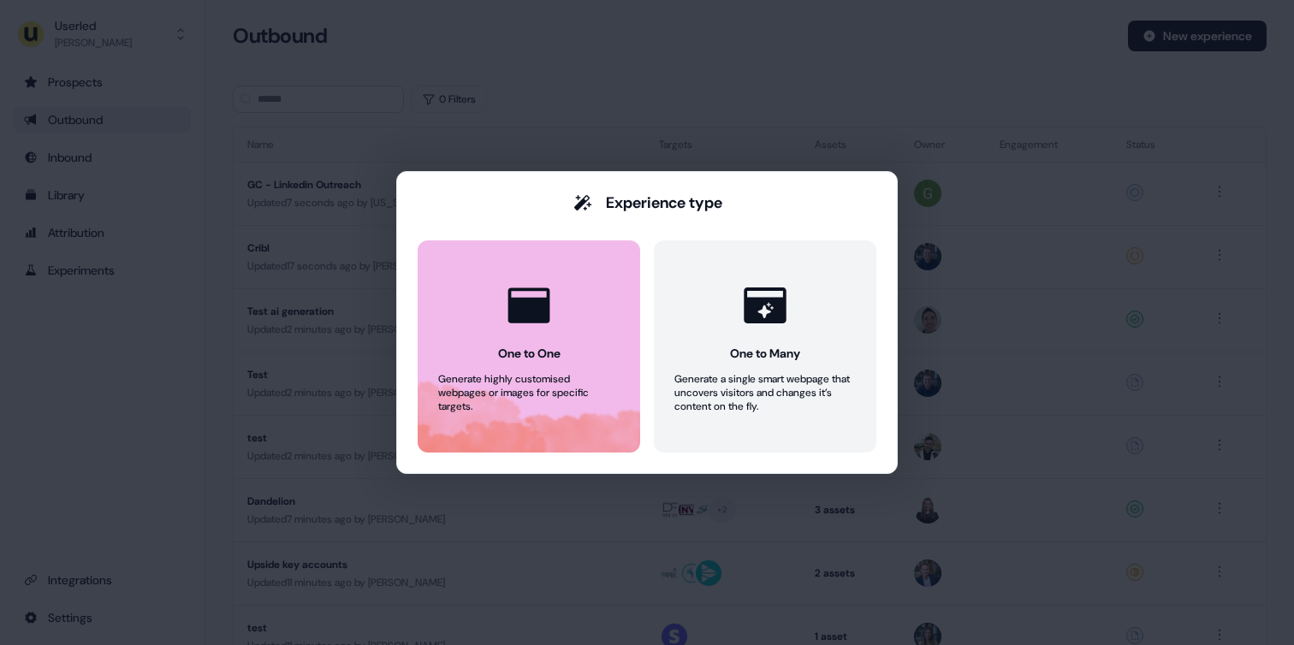
click at [435, 318] on button "One to One Generate highly customised webpages or images for specific targets." at bounding box center [529, 346] width 223 height 212
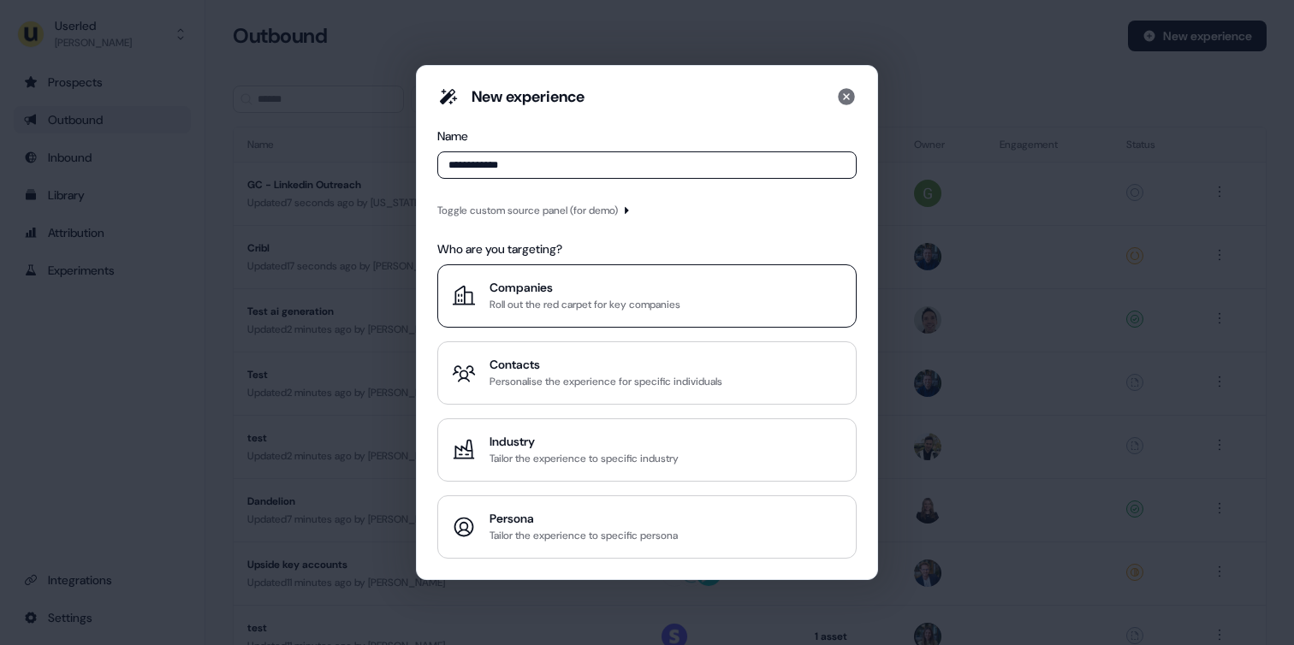
type input "**********"
click at [557, 294] on div "Companies" at bounding box center [585, 287] width 191 height 17
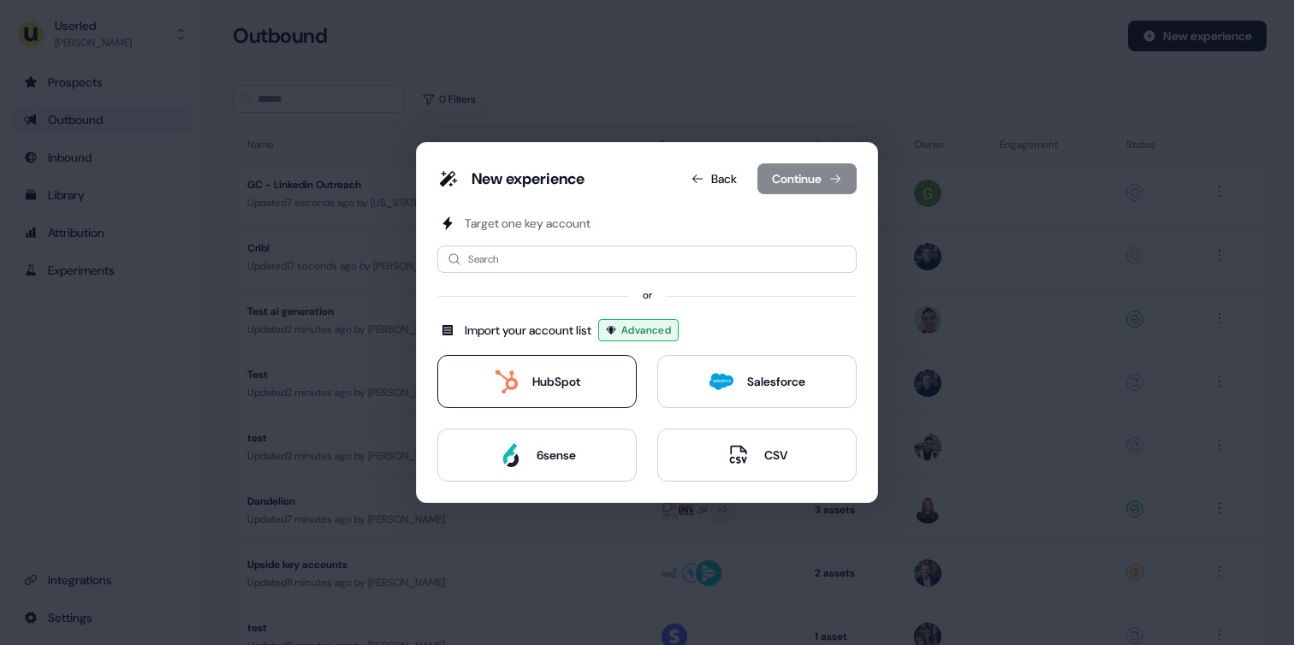
click at [527, 369] on button "HubSpot" at bounding box center [536, 381] width 199 height 53
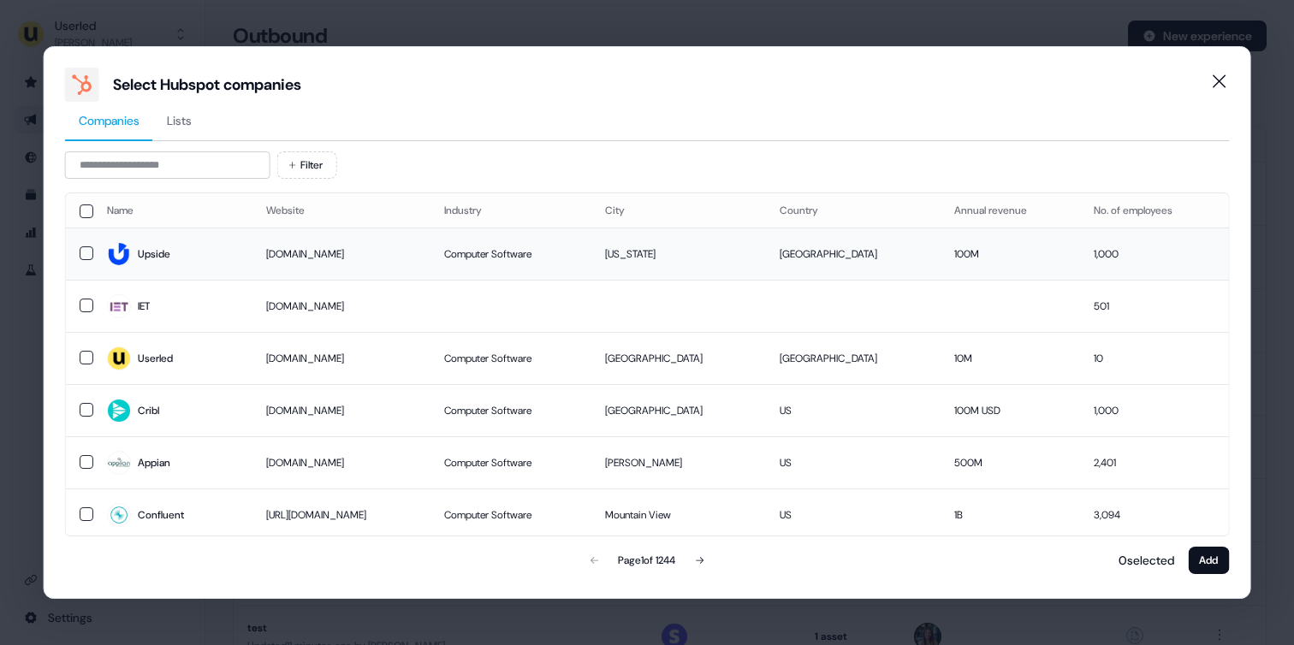
click at [180, 258] on span "Upside" at bounding box center [173, 254] width 132 height 24
click at [146, 399] on span "Cribl" at bounding box center [173, 411] width 132 height 24
click at [146, 452] on span "Appian" at bounding box center [173, 463] width 132 height 24
click at [1207, 558] on button "Add" at bounding box center [1208, 560] width 41 height 27
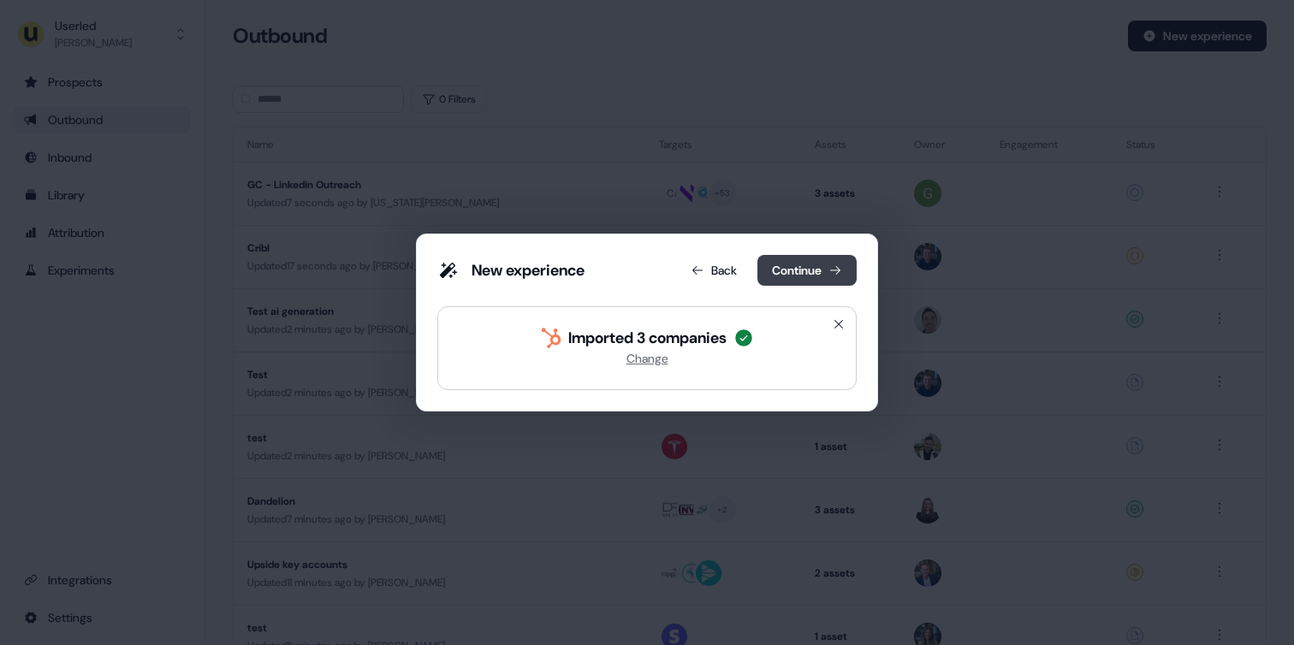
click at [797, 270] on button "Continue" at bounding box center [806, 270] width 99 height 31
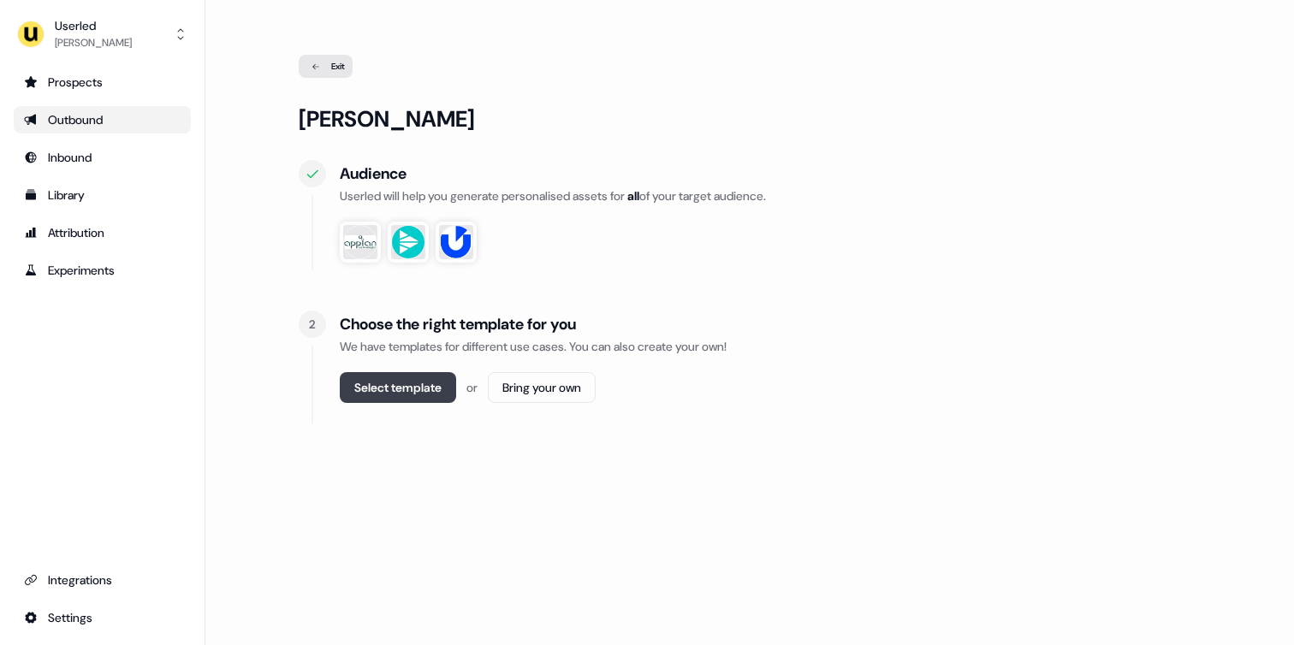
click at [418, 390] on button "Select template" at bounding box center [398, 387] width 116 height 31
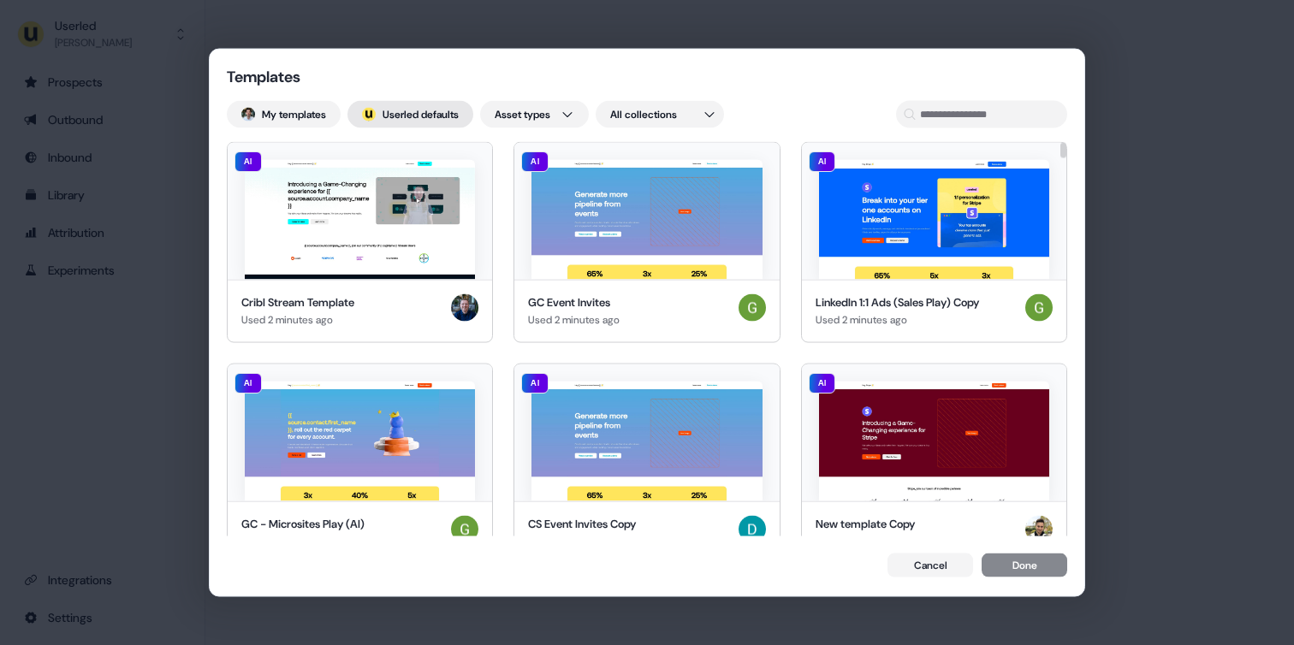
click at [389, 108] on button "; Userled defaults" at bounding box center [410, 114] width 126 height 27
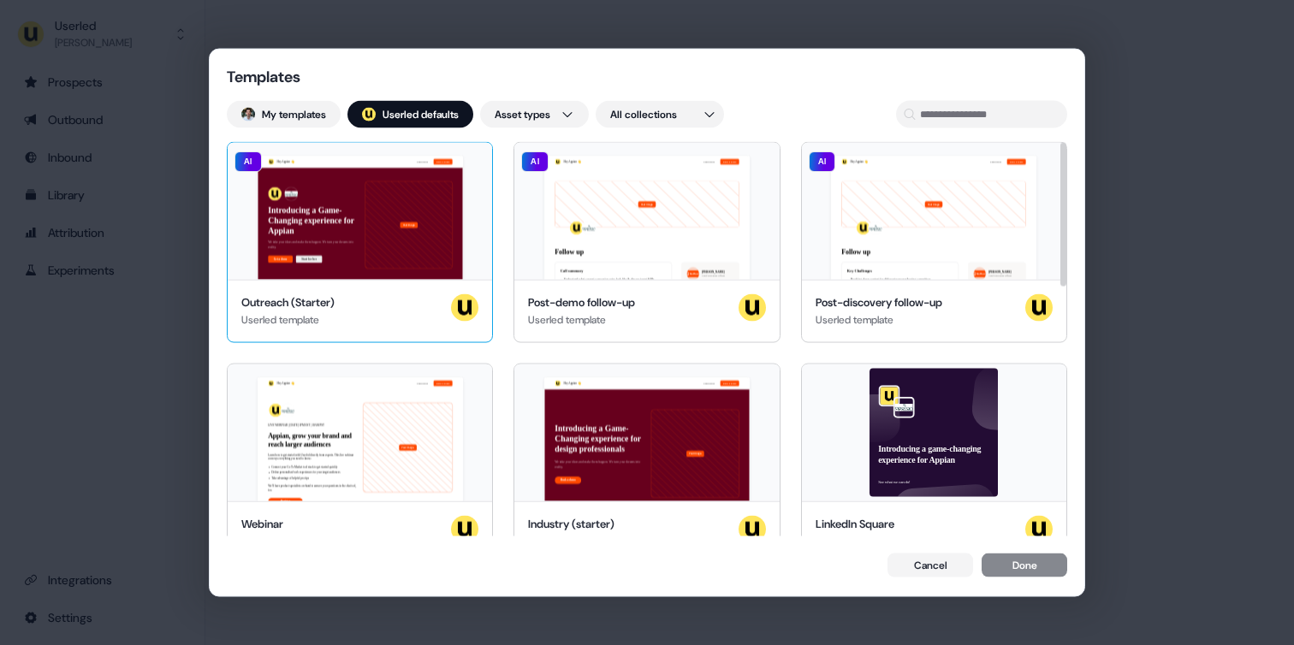
click at [356, 211] on div "Hey Appian 👋 Learn more Book a demo Introducing a Game-Changing experience for …" at bounding box center [360, 211] width 264 height 137
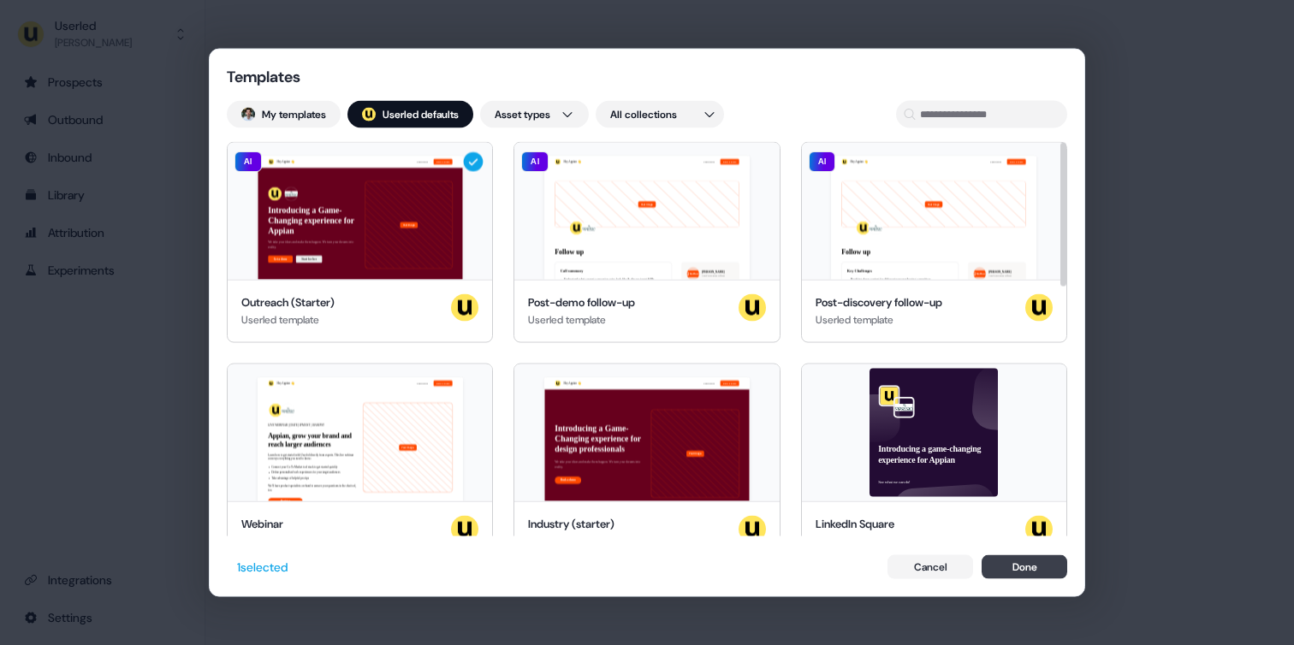
click at [1010, 573] on button "Done" at bounding box center [1025, 567] width 86 height 24
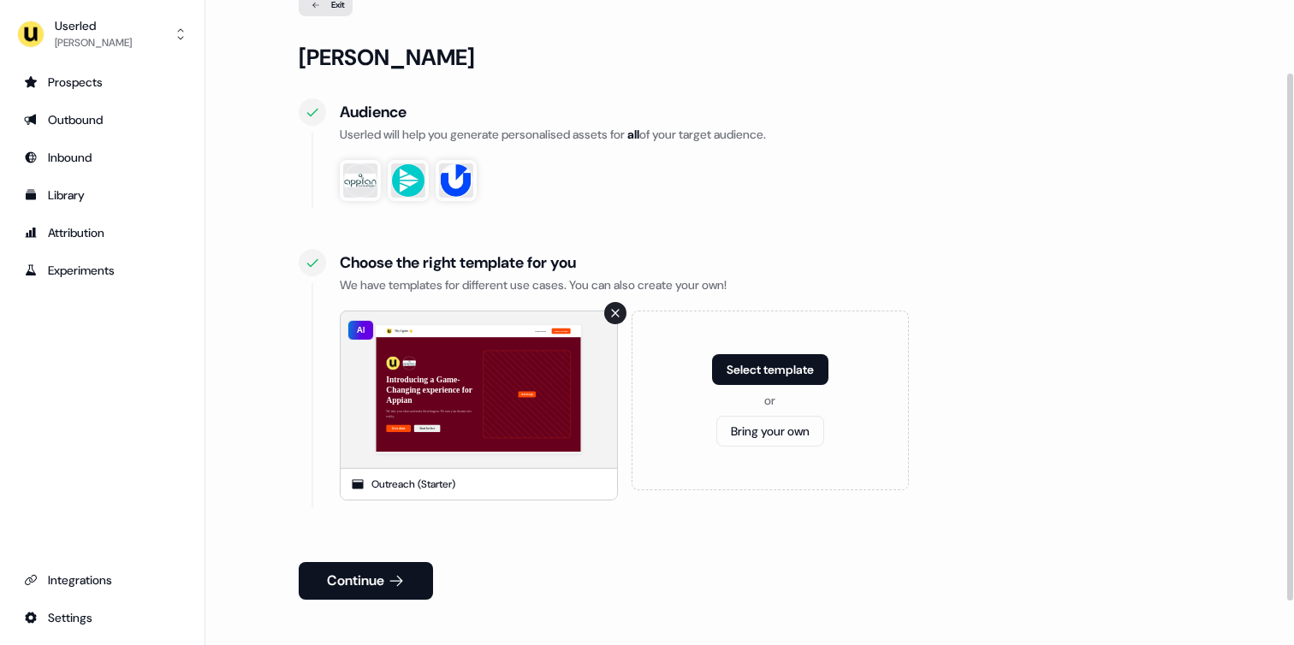
scroll to position [136, 0]
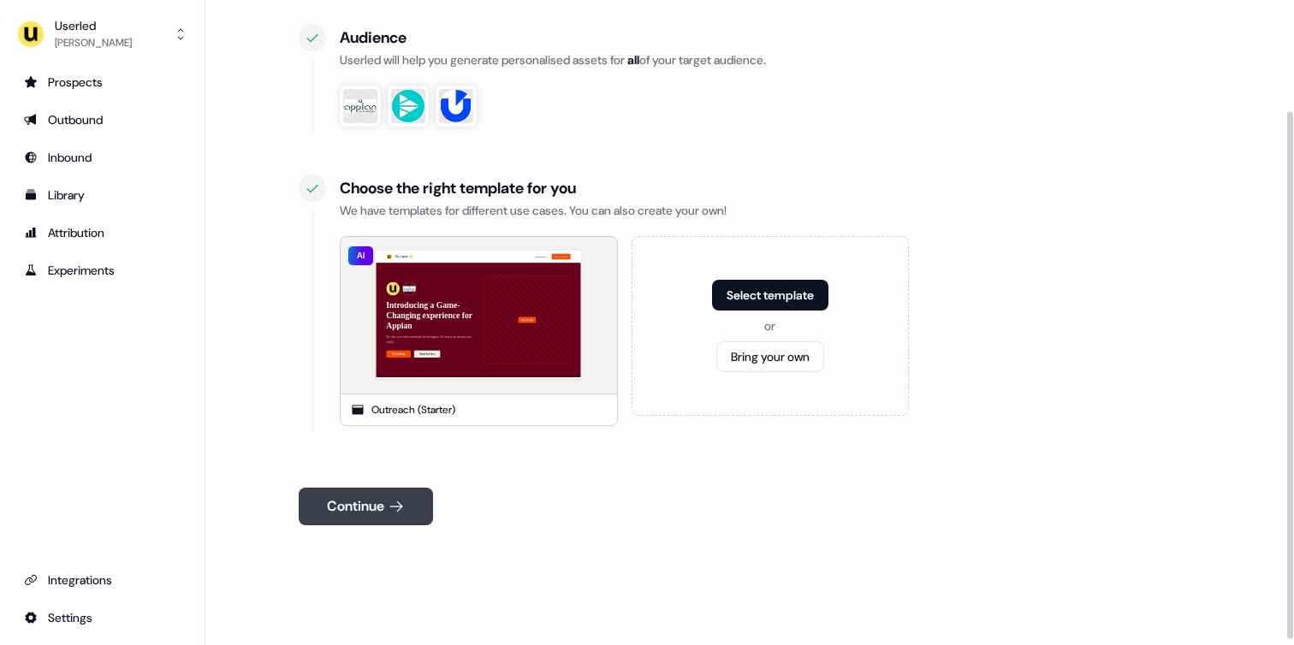
click at [386, 502] on button "Continue" at bounding box center [366, 507] width 134 height 38
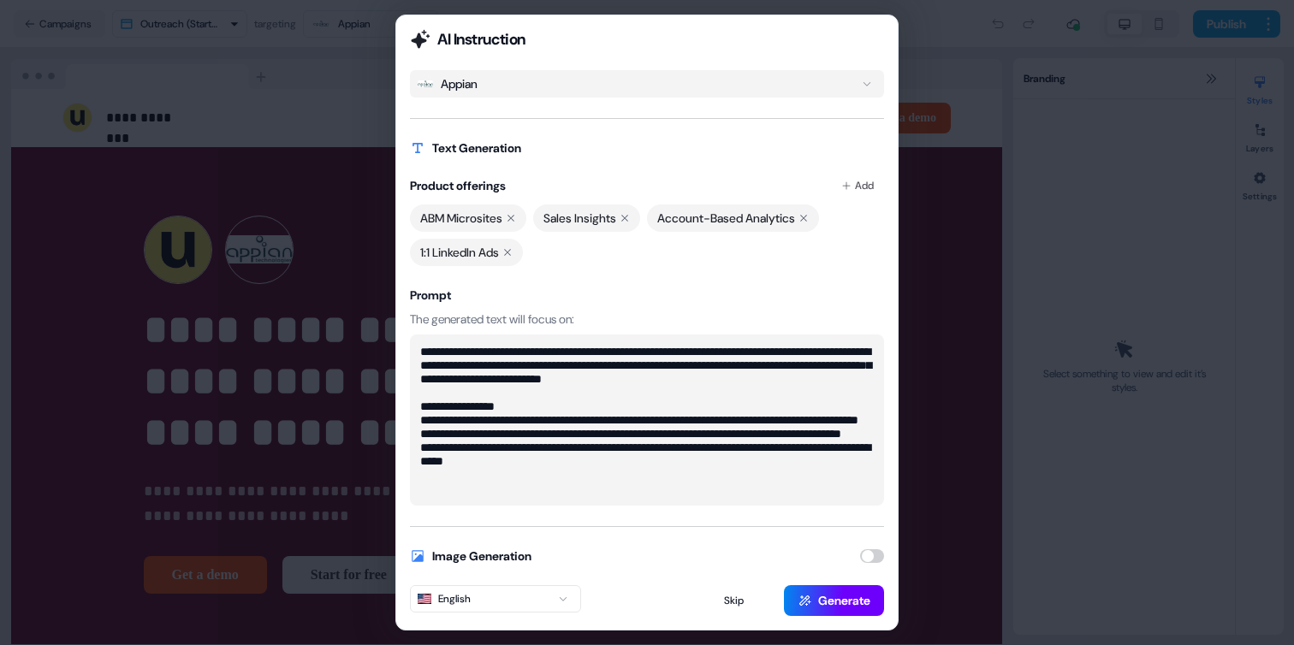
click at [820, 597] on button "Generate" at bounding box center [834, 600] width 100 height 31
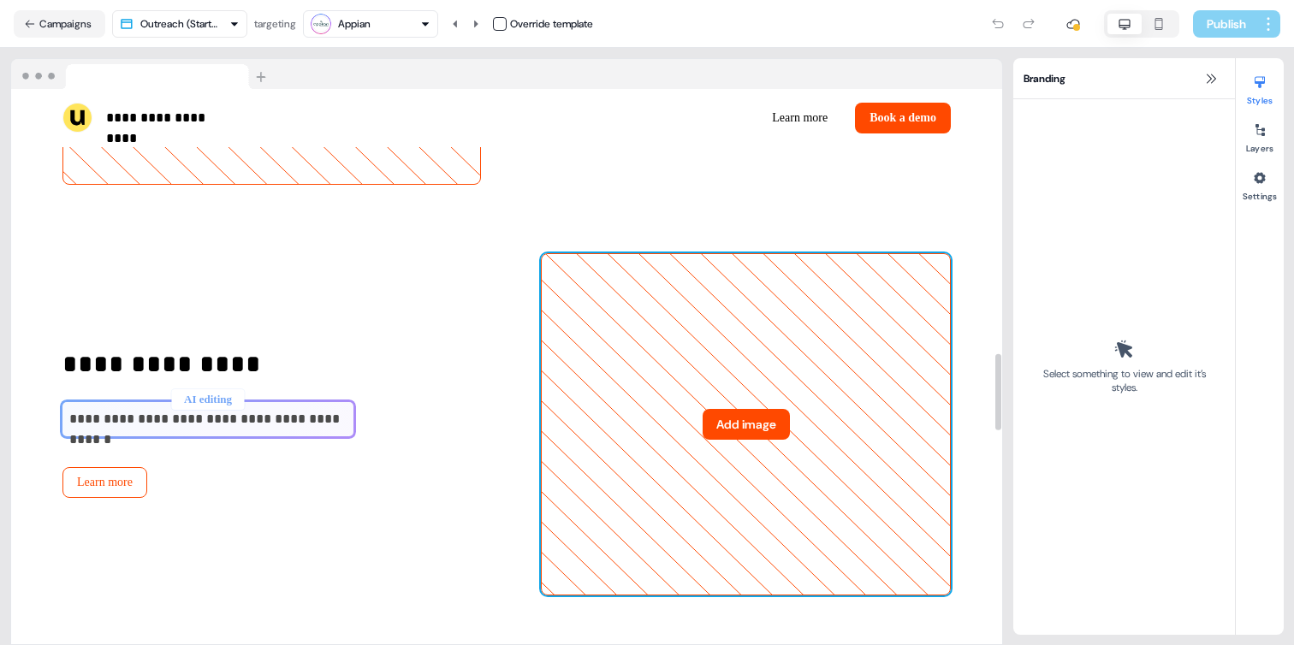
scroll to position [2092, 0]
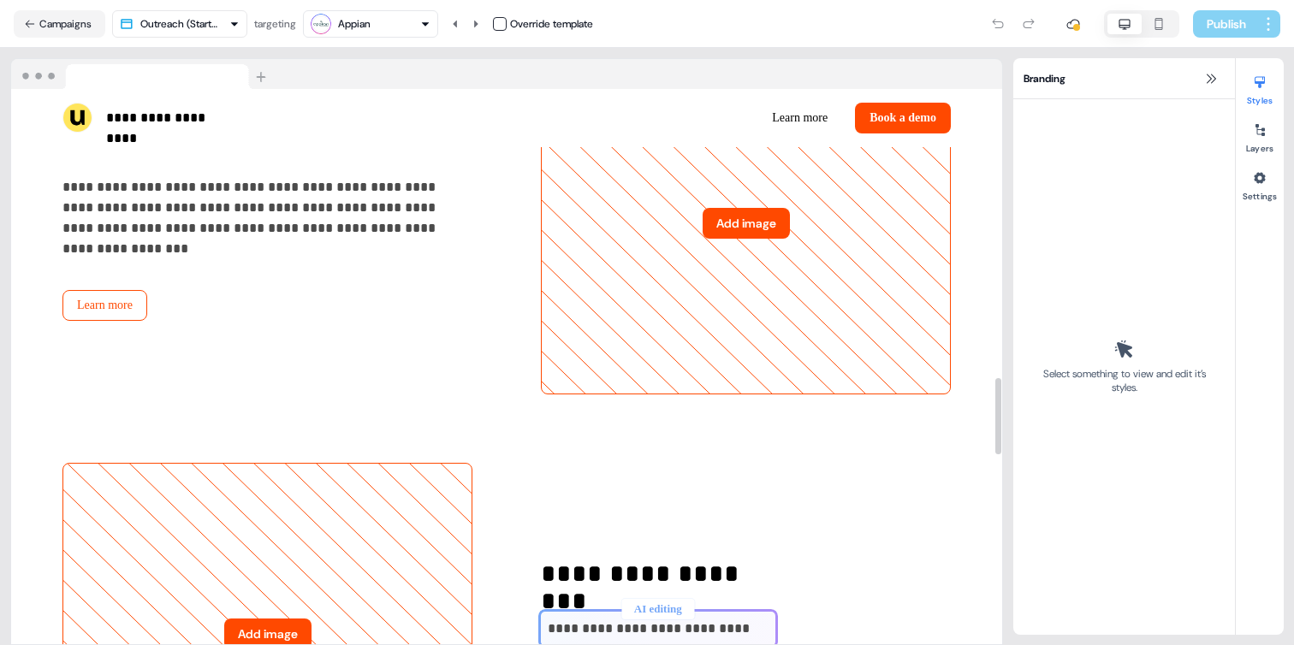
click at [422, 32] on div "Appian" at bounding box center [371, 24] width 120 height 21
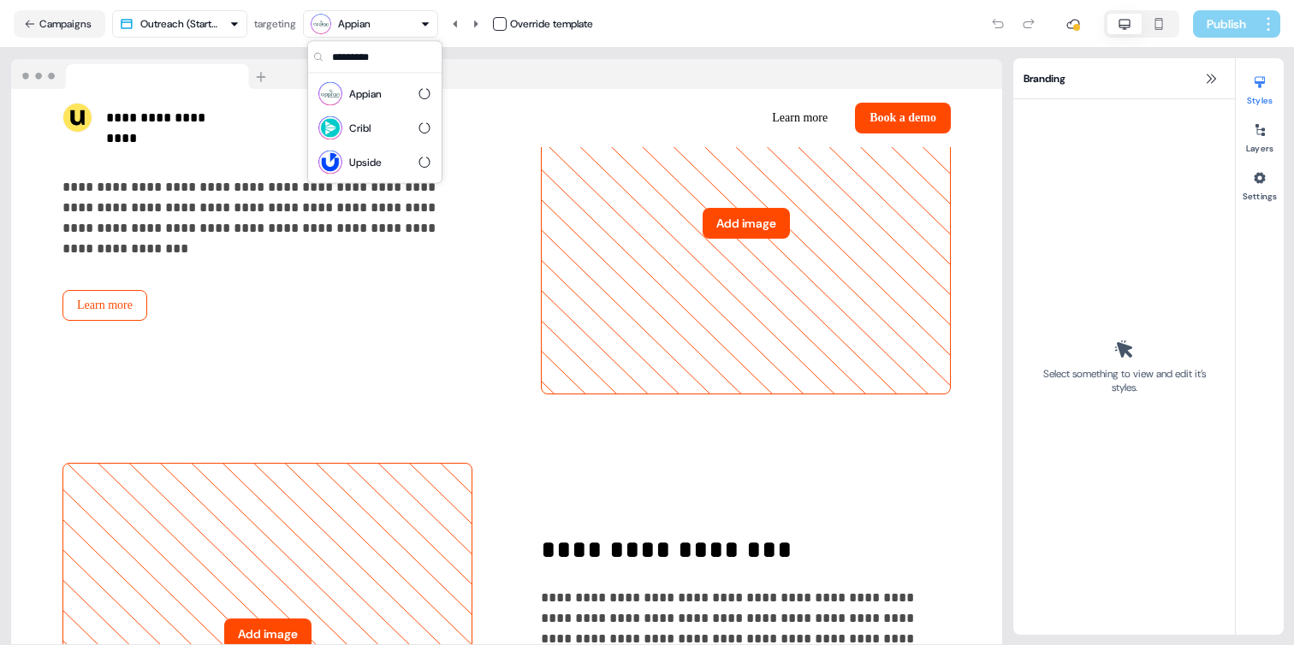
click at [423, 34] on button "Appian" at bounding box center [370, 23] width 135 height 27
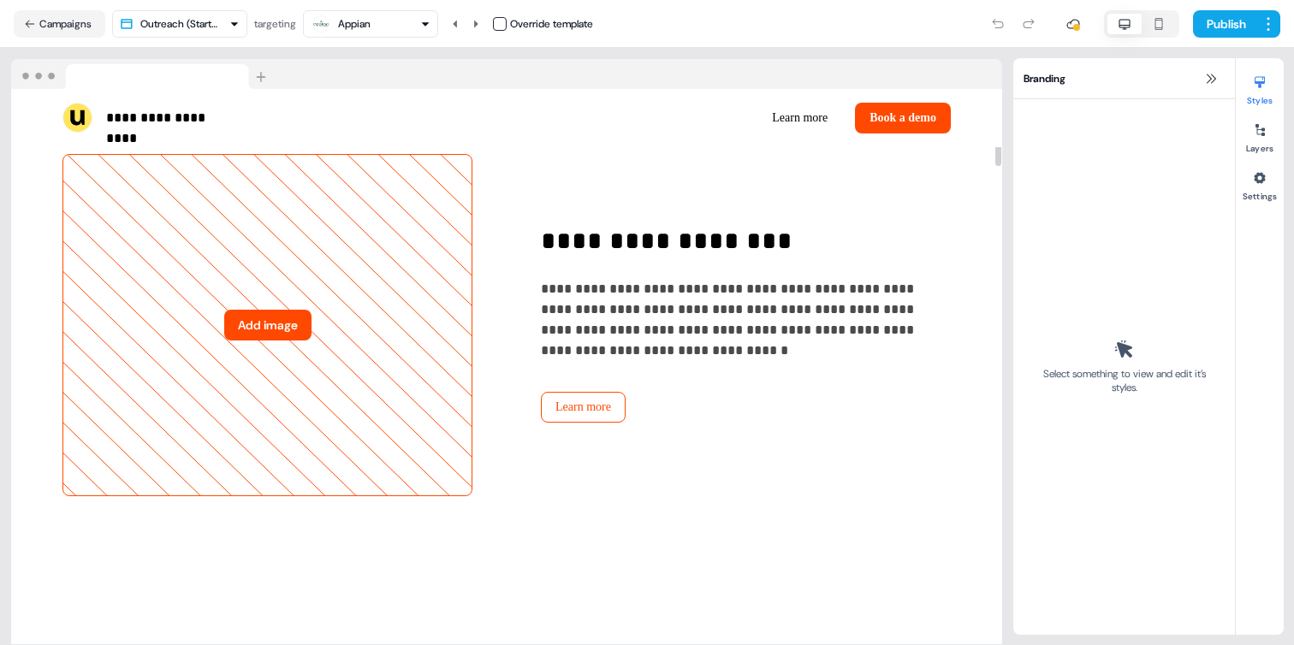
scroll to position [0, 0]
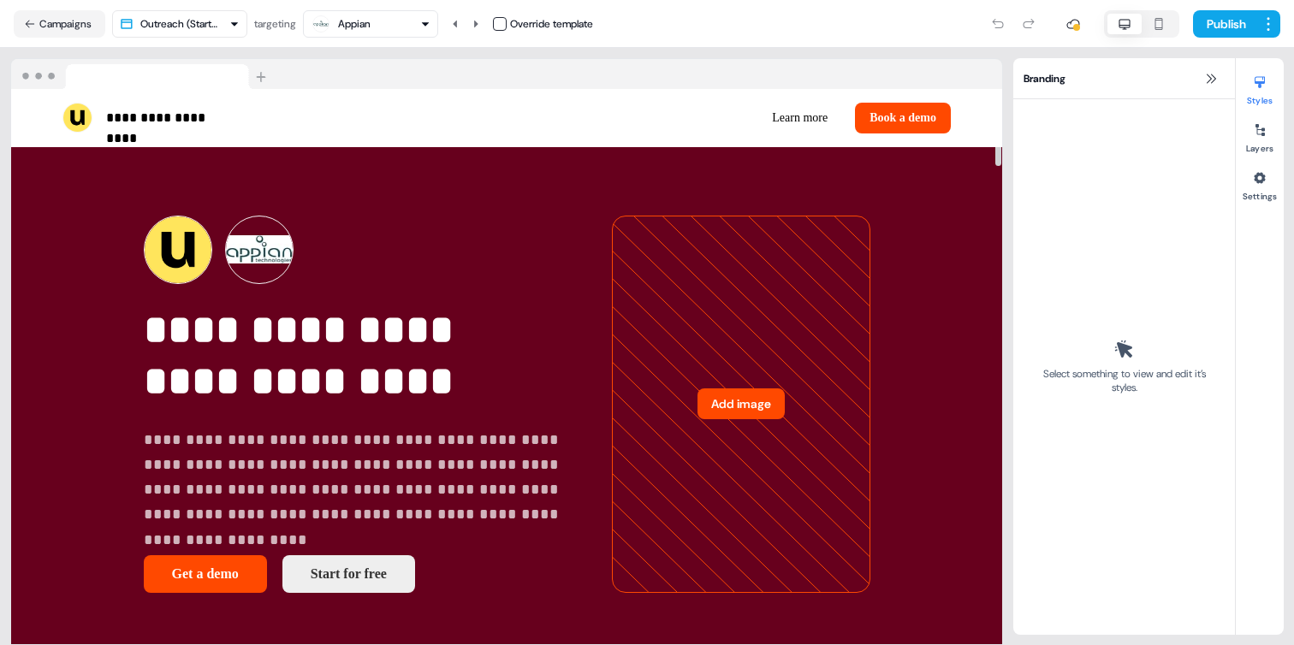
click at [412, 33] on div "Appian" at bounding box center [371, 24] width 120 height 21
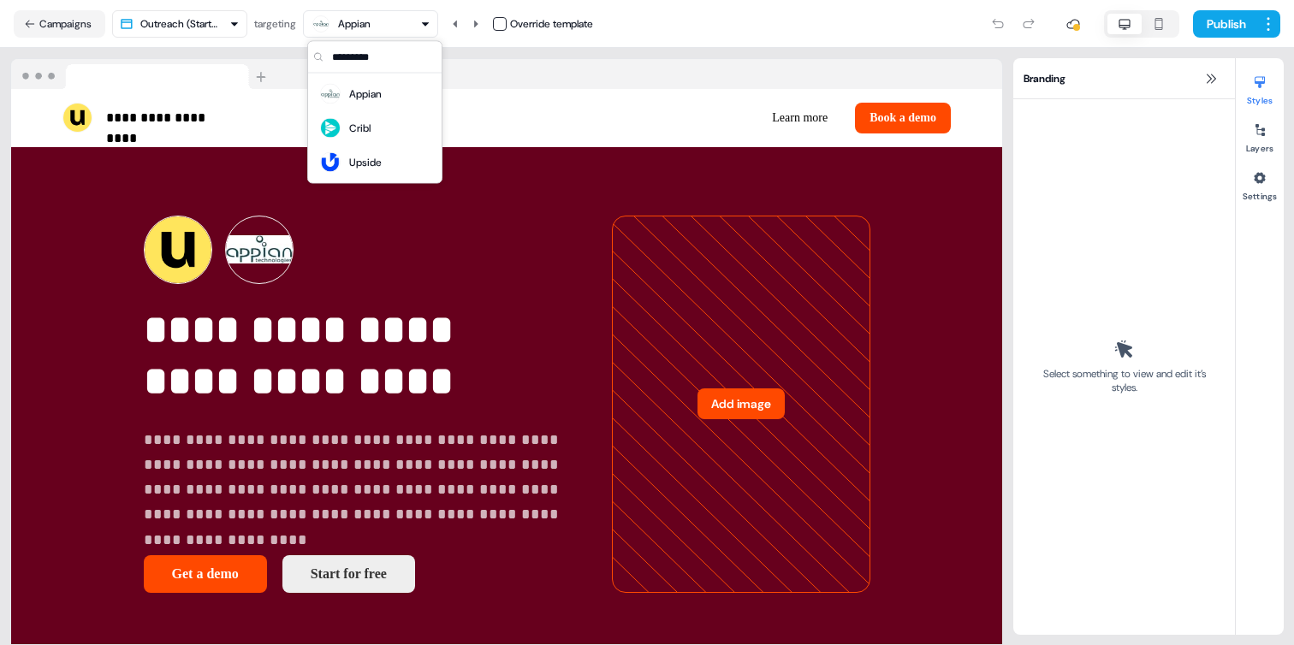
click at [412, 32] on div "Appian" at bounding box center [371, 24] width 120 height 21
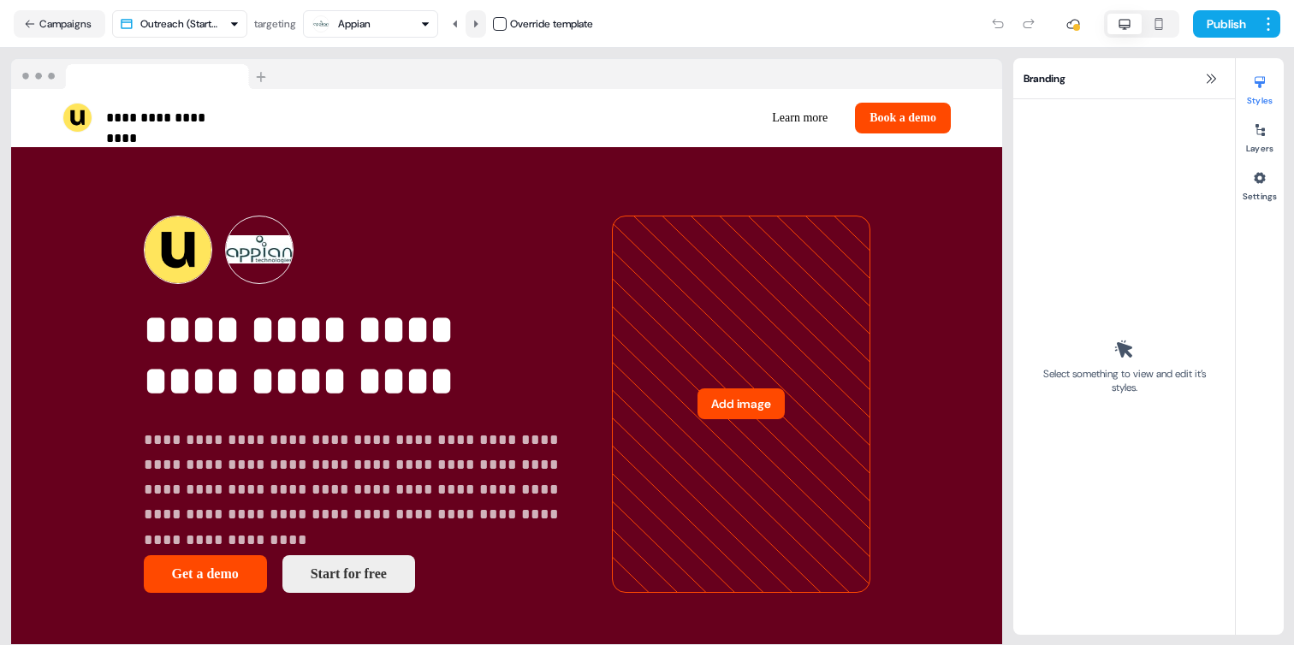
click at [473, 27] on button at bounding box center [476, 23] width 21 height 27
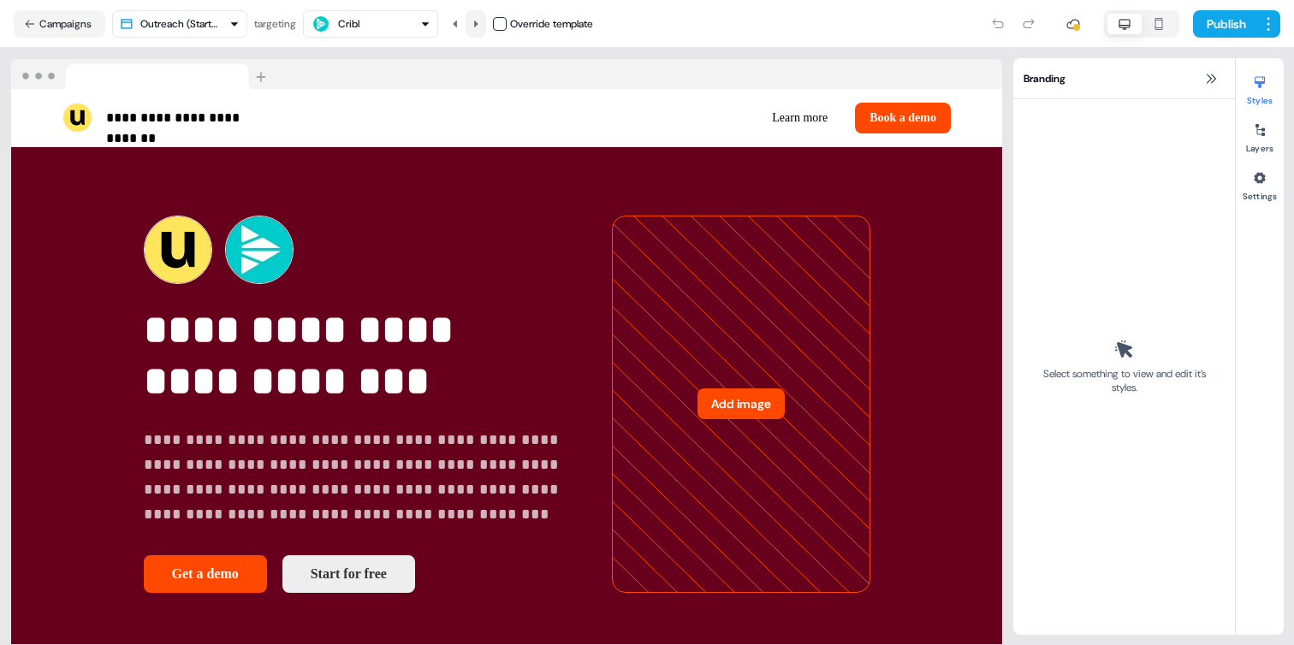
click at [473, 27] on button at bounding box center [476, 23] width 21 height 27
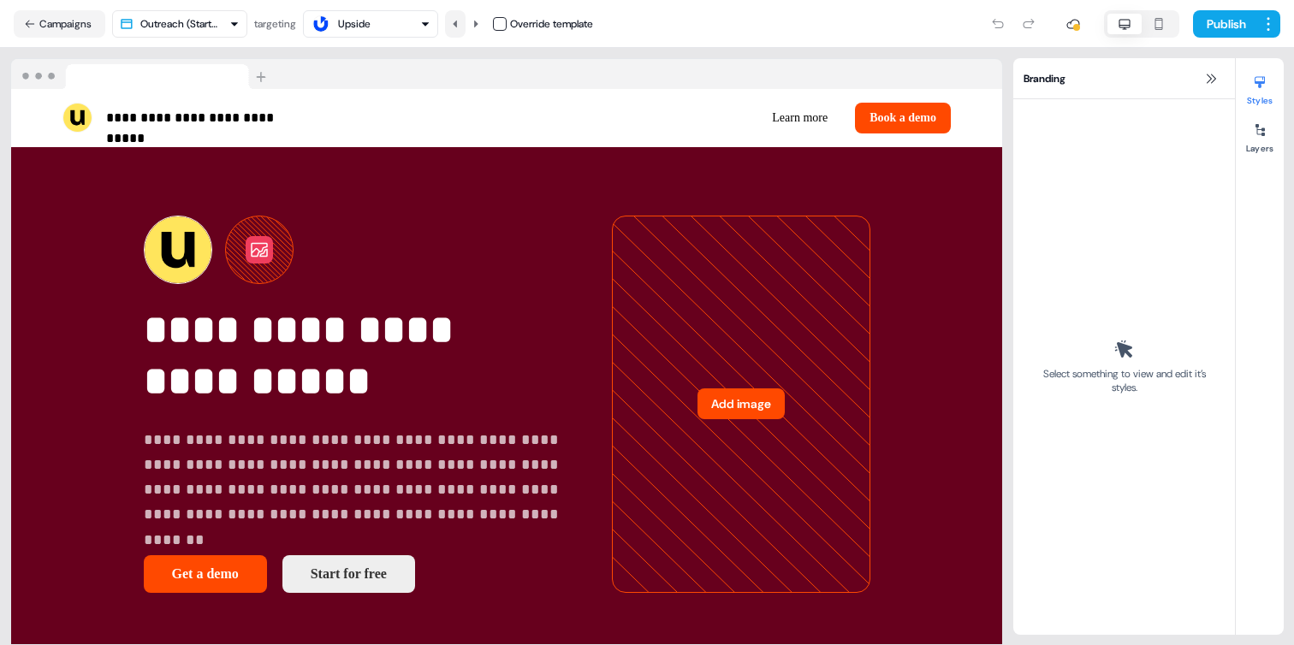
click at [457, 26] on icon at bounding box center [455, 24] width 10 height 10
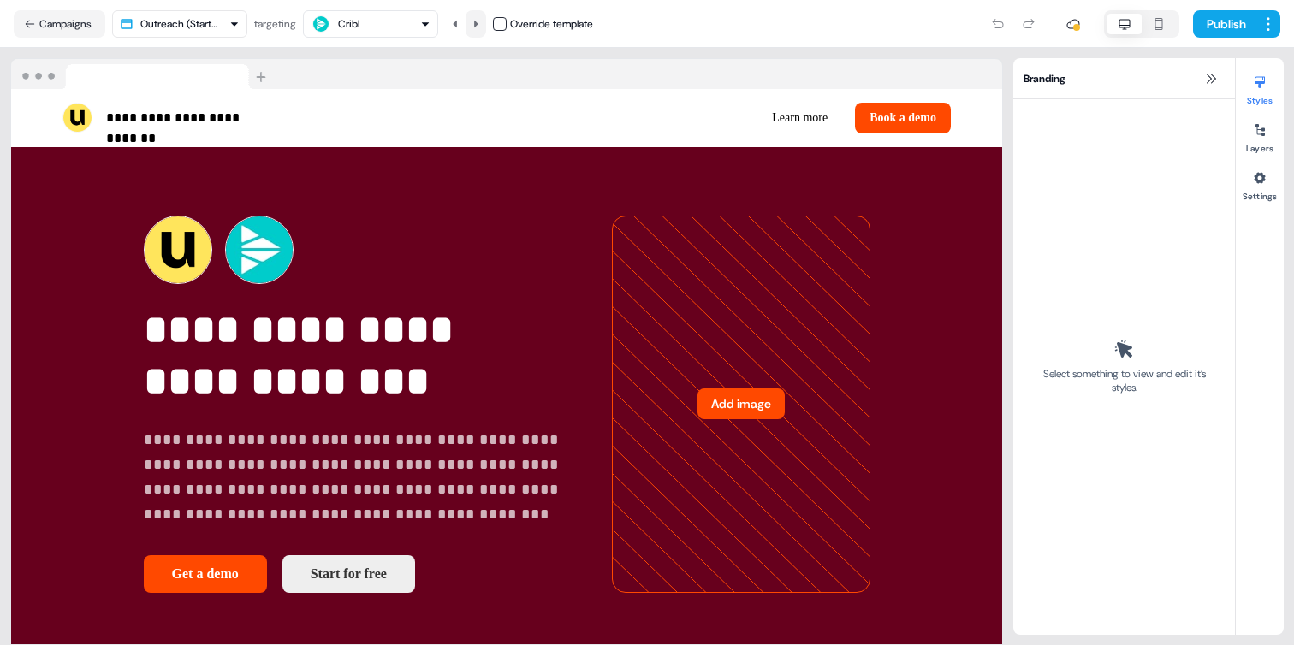
click at [478, 26] on icon at bounding box center [476, 23] width 4 height 7
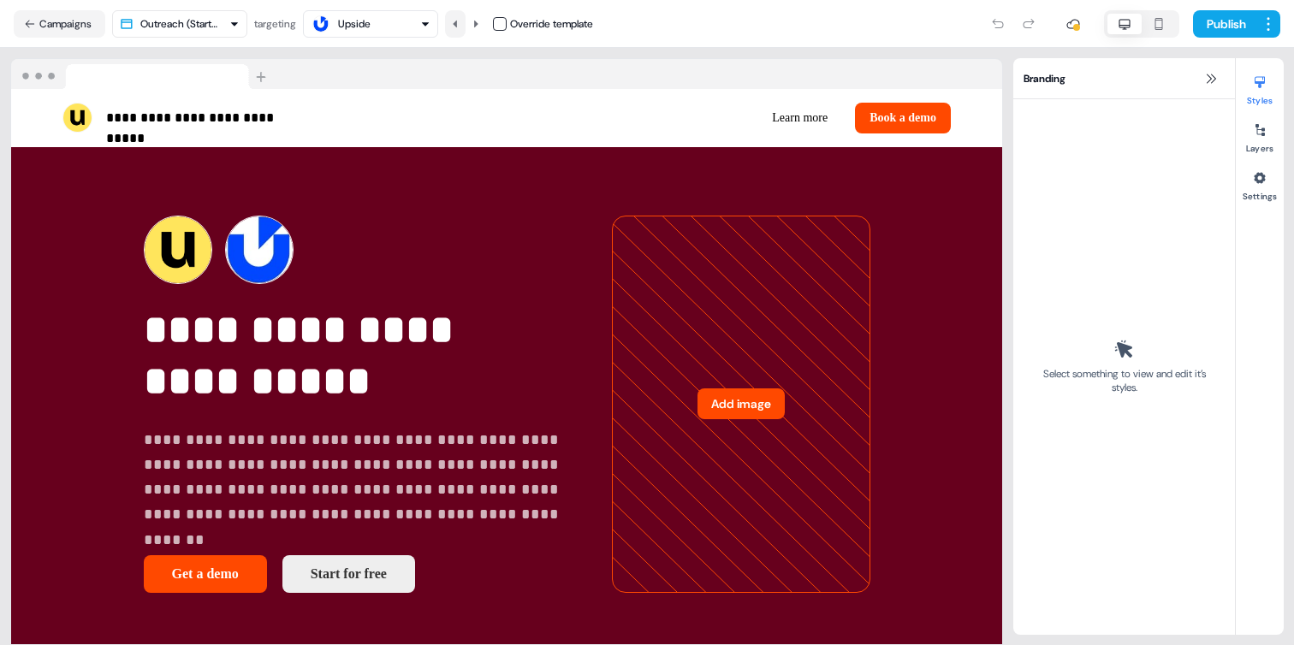
click at [466, 26] on button at bounding box center [455, 23] width 21 height 27
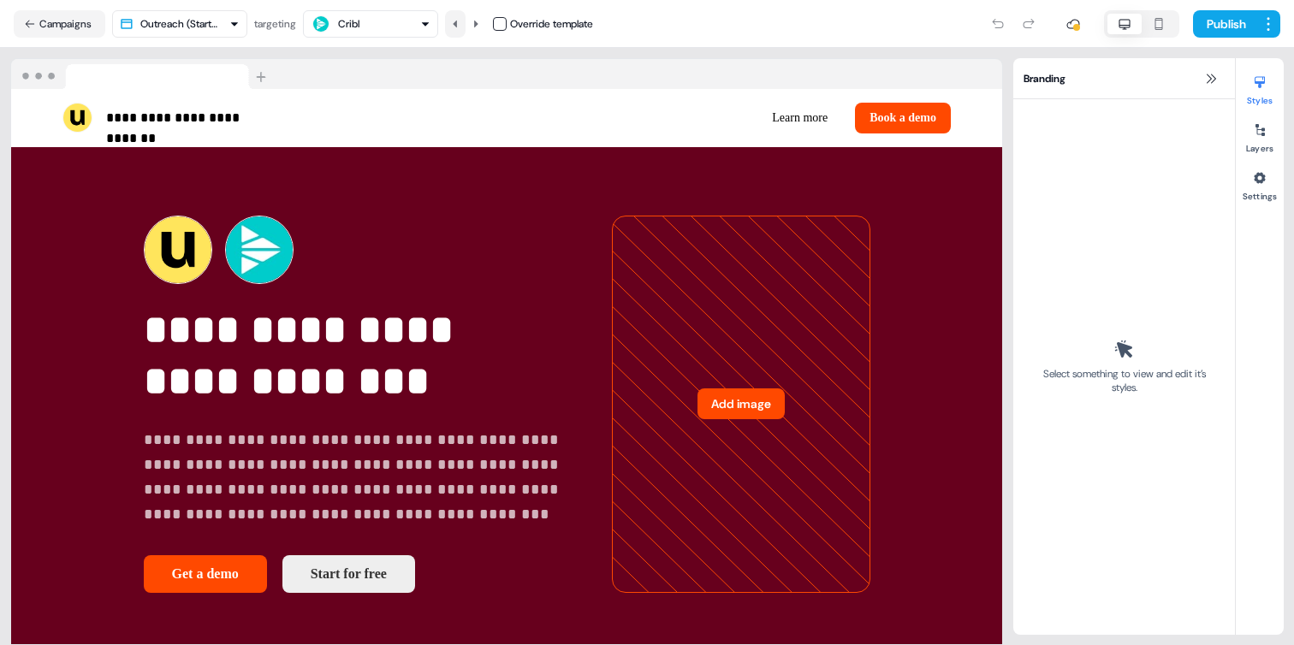
click at [466, 26] on button at bounding box center [455, 23] width 21 height 27
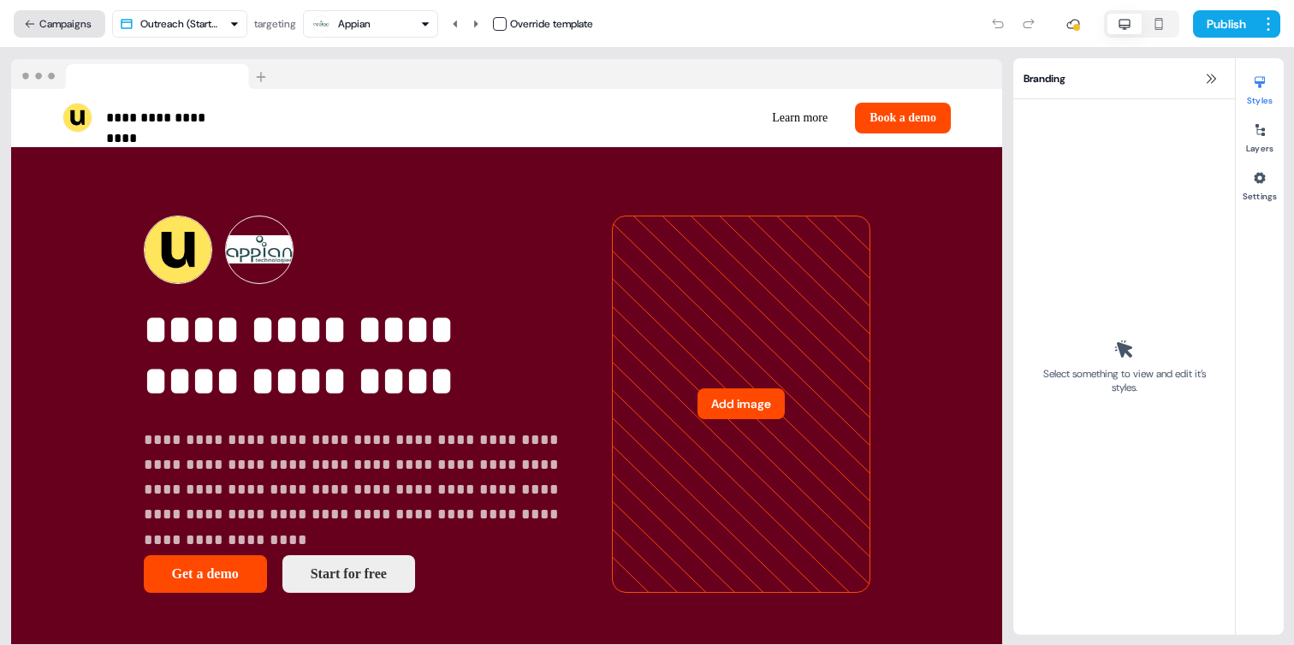
click at [56, 30] on button "Campaigns" at bounding box center [60, 23] width 92 height 27
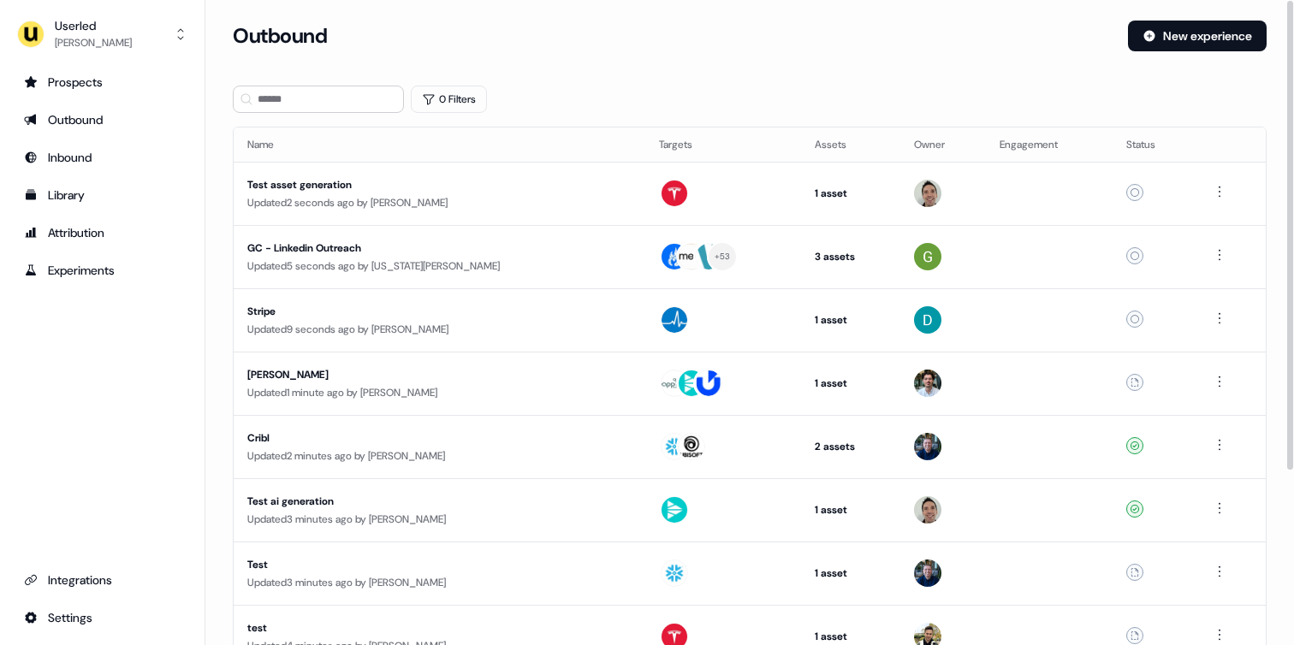
click at [822, 102] on div "0 Filters" at bounding box center [750, 99] width 1034 height 27
click at [1147, 37] on icon at bounding box center [1149, 36] width 11 height 11
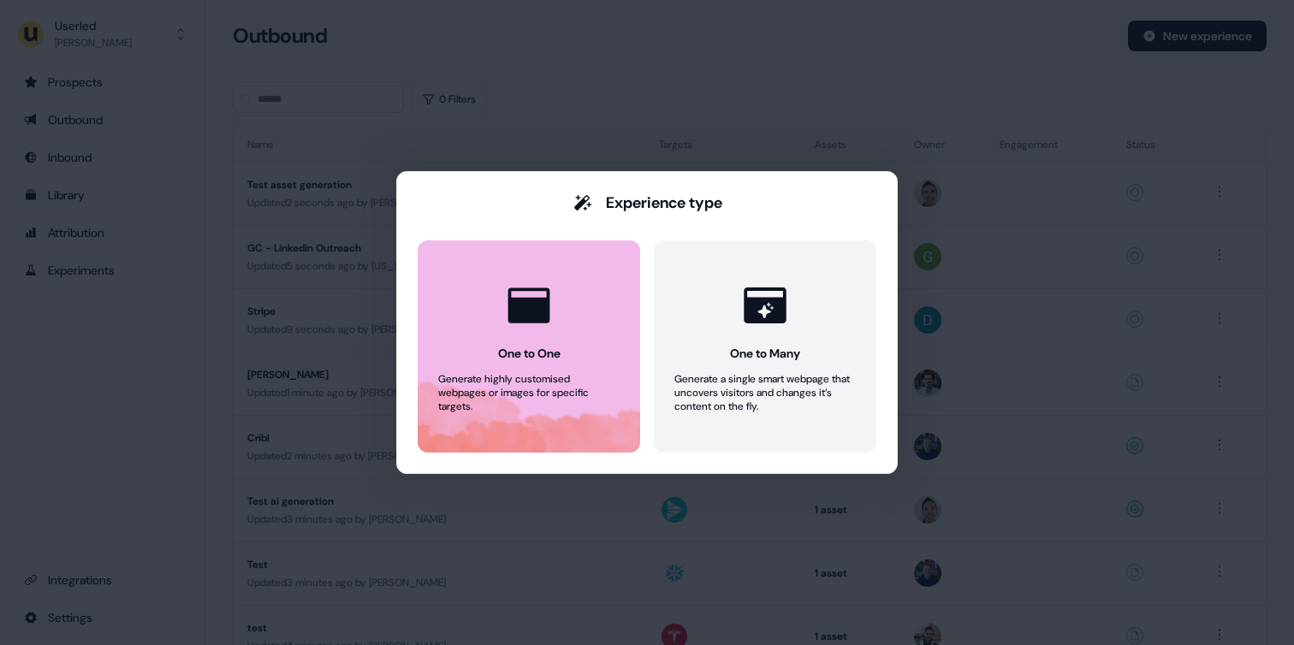
click at [577, 324] on button "One to One Generate highly customised webpages or images for specific targets." at bounding box center [529, 346] width 223 height 212
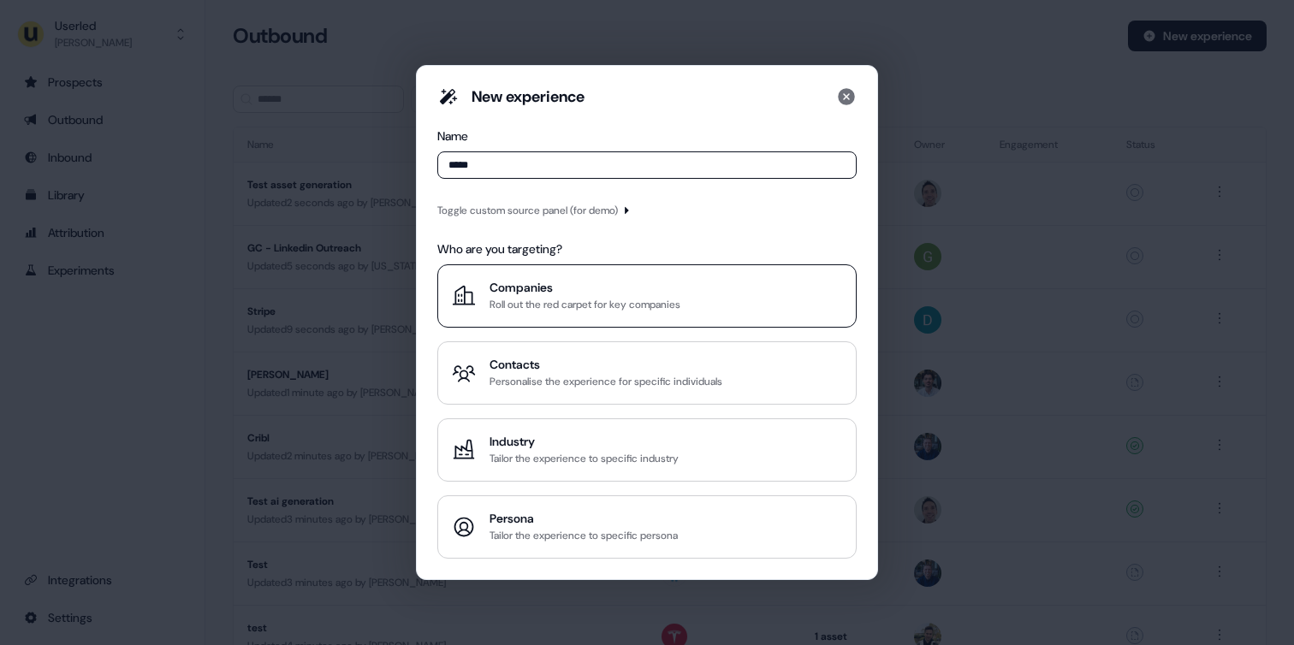
type input "*****"
click at [590, 297] on div "Roll out the red carpet for key companies" at bounding box center [585, 304] width 191 height 17
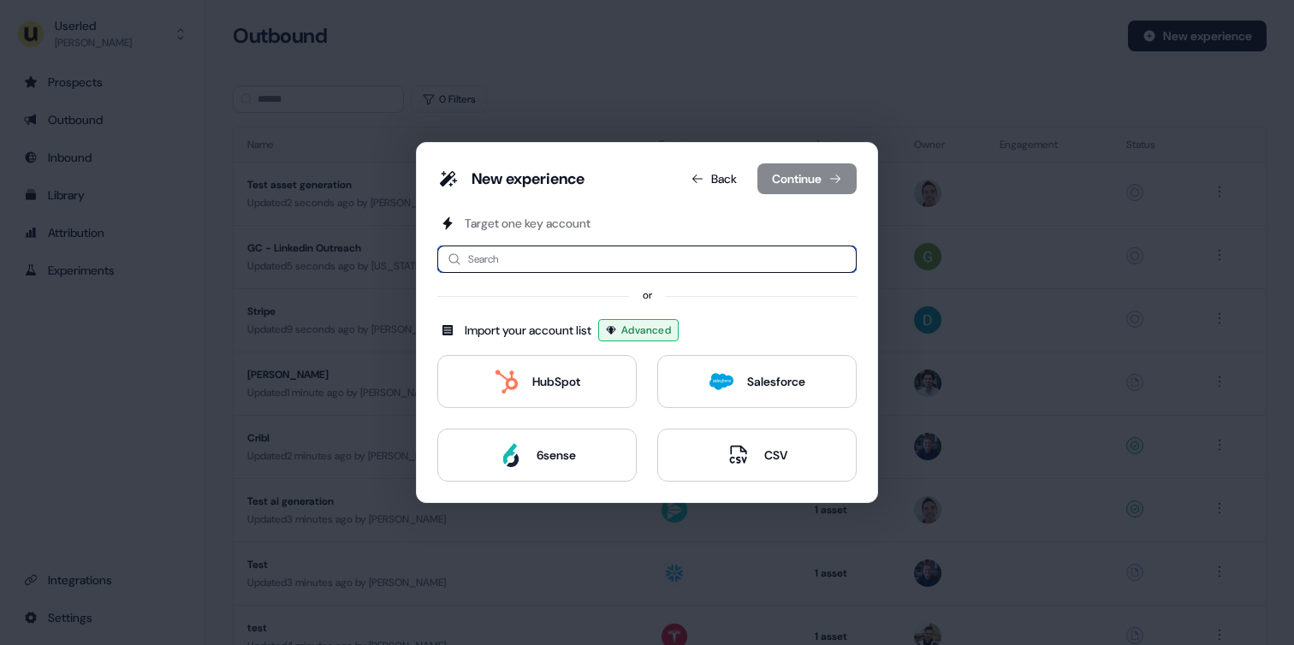
click at [500, 263] on input at bounding box center [646, 259] width 419 height 27
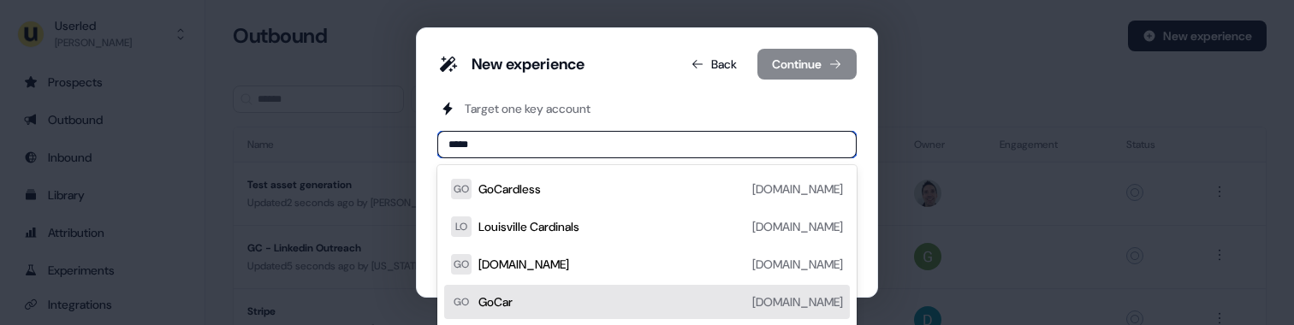
click at [487, 149] on input "*****" at bounding box center [646, 144] width 419 height 27
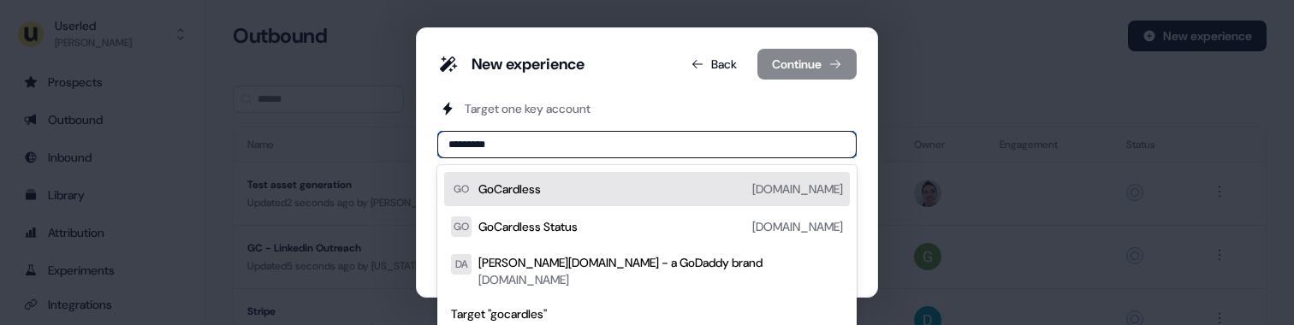
type input "*********"
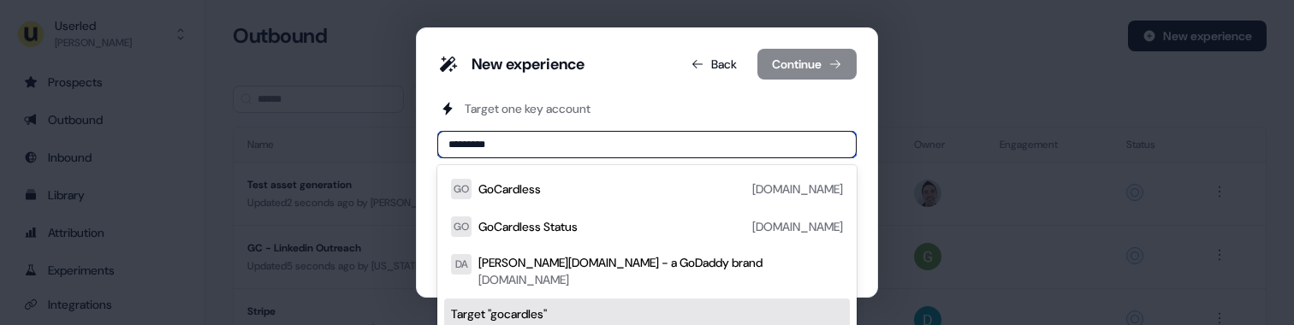
click at [519, 140] on input "*********" at bounding box center [646, 144] width 419 height 27
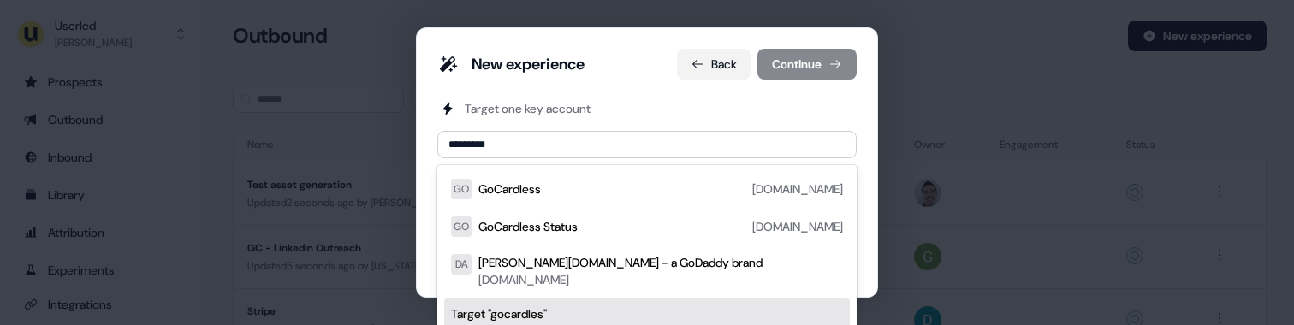
click at [699, 50] on button "Back" at bounding box center [714, 64] width 74 height 31
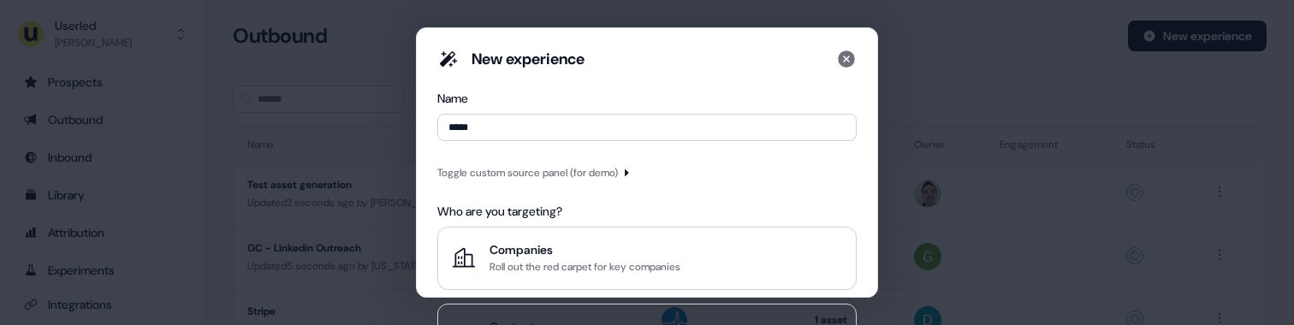
click at [642, 176] on div "Toggle custom source panel (for demo)" at bounding box center [646, 172] width 419 height 21
click at [632, 176] on icon "button" at bounding box center [626, 173] width 10 height 10
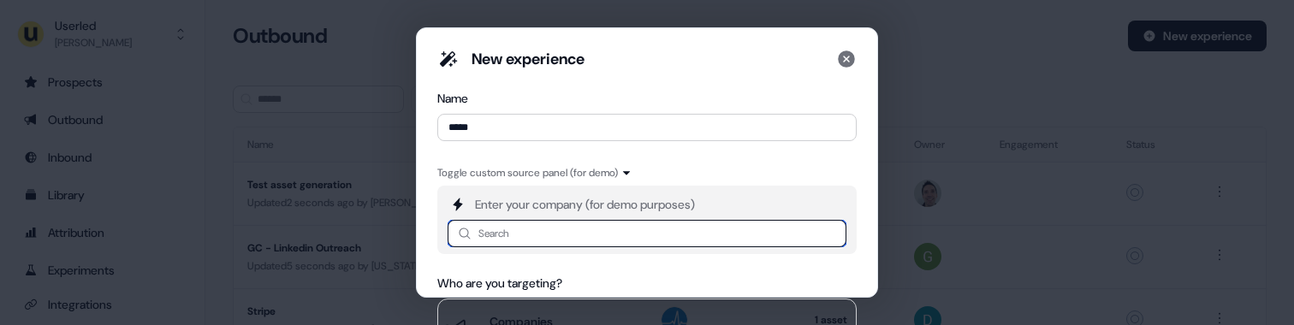
click at [587, 244] on input at bounding box center [647, 233] width 399 height 27
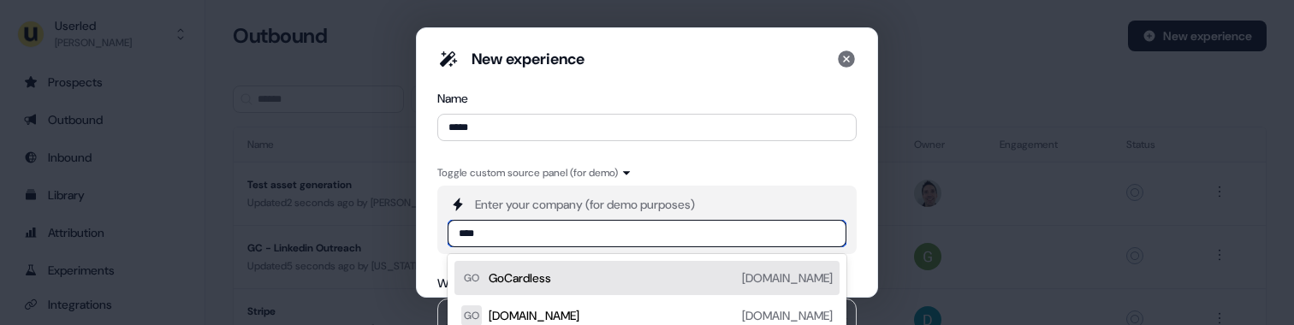
type input "*****"
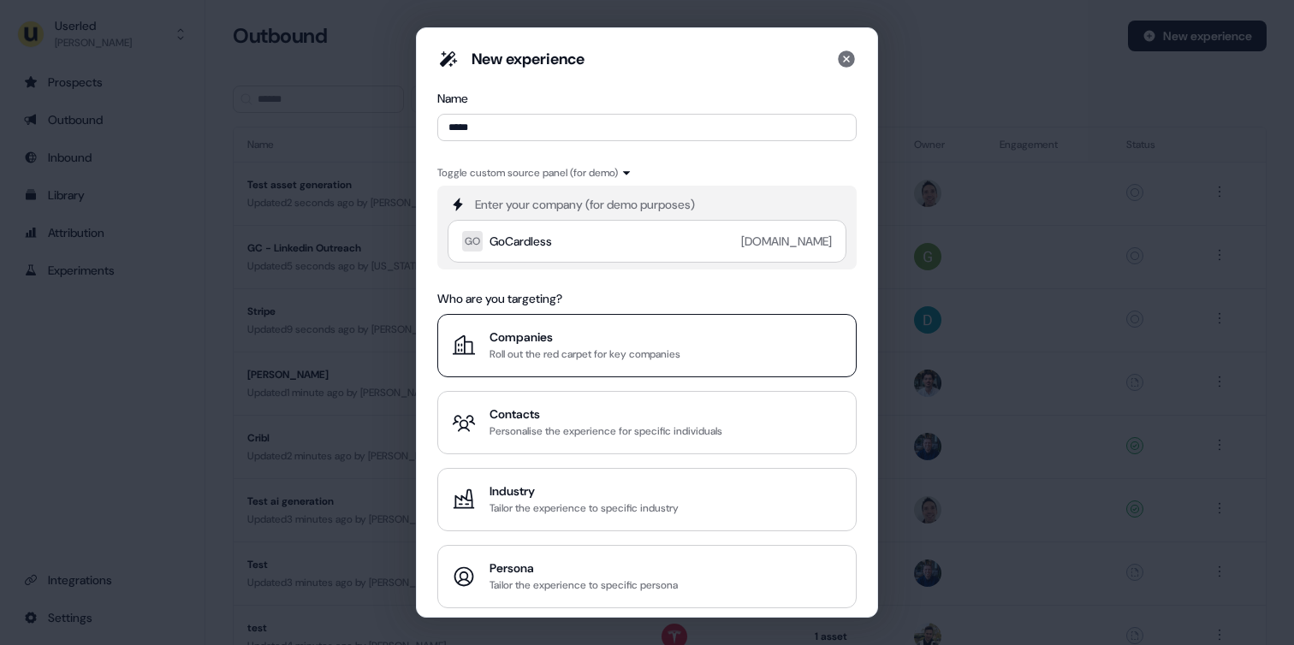
click at [579, 356] on div "Roll out the red carpet for key companies" at bounding box center [585, 354] width 191 height 17
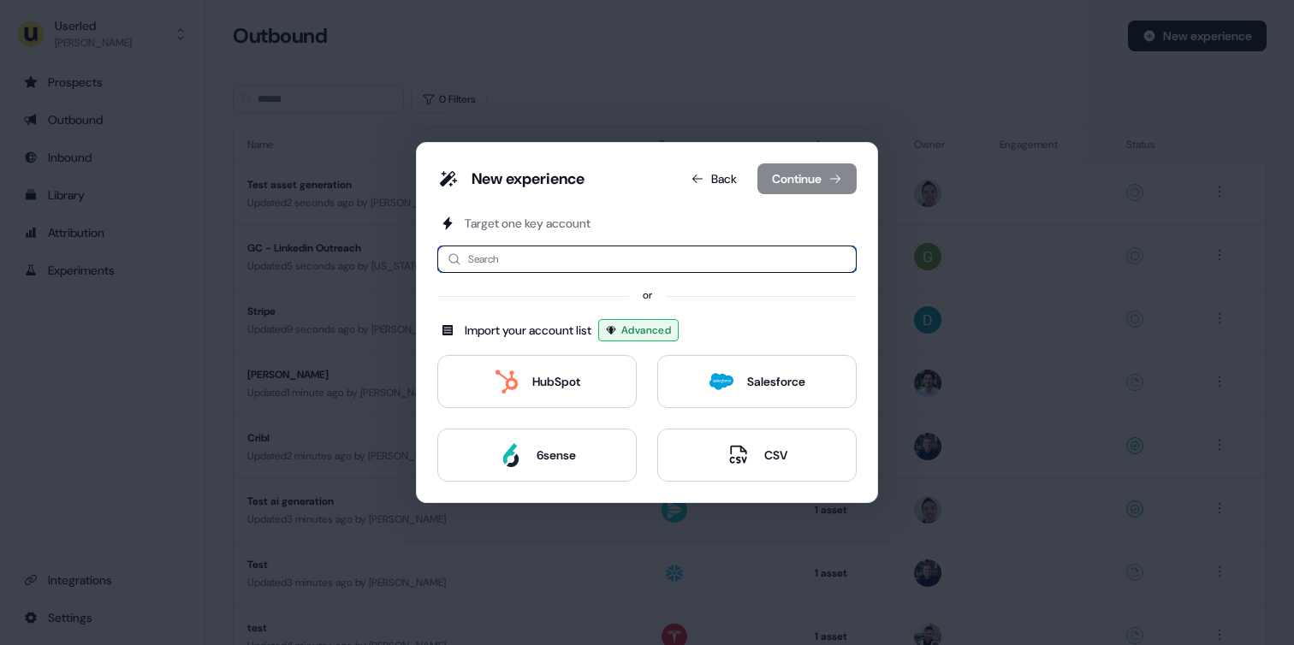
click at [519, 265] on input at bounding box center [646, 259] width 419 height 27
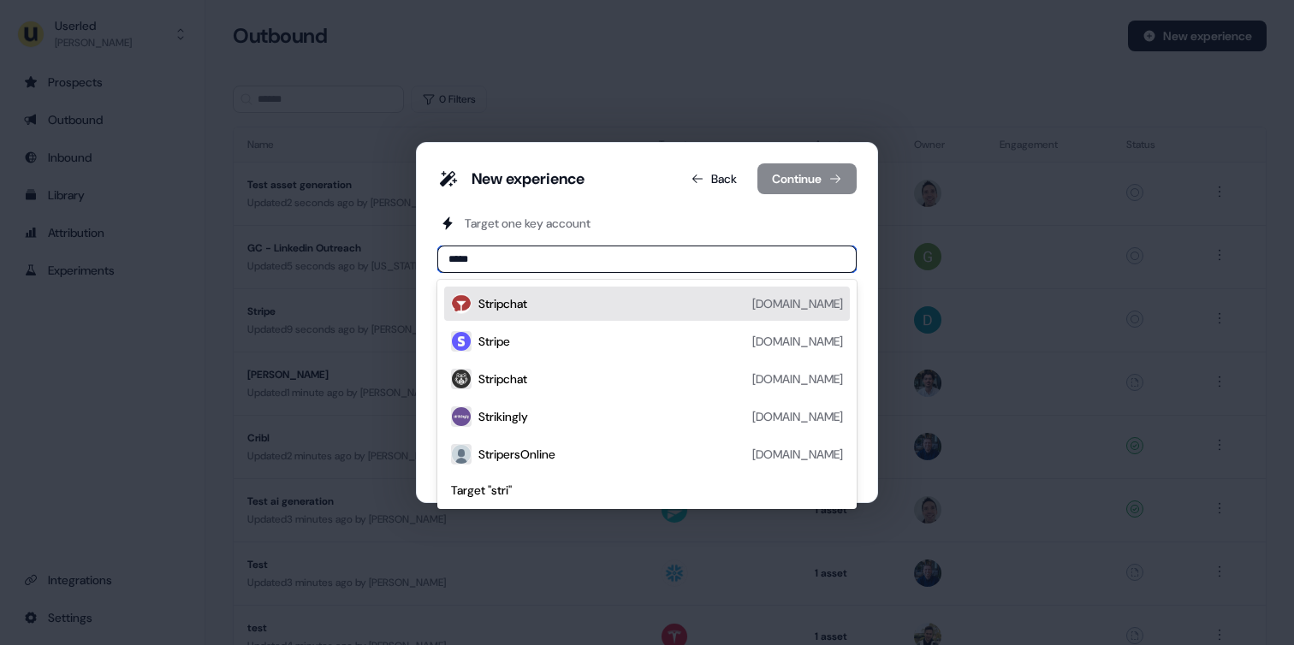
type input "******"
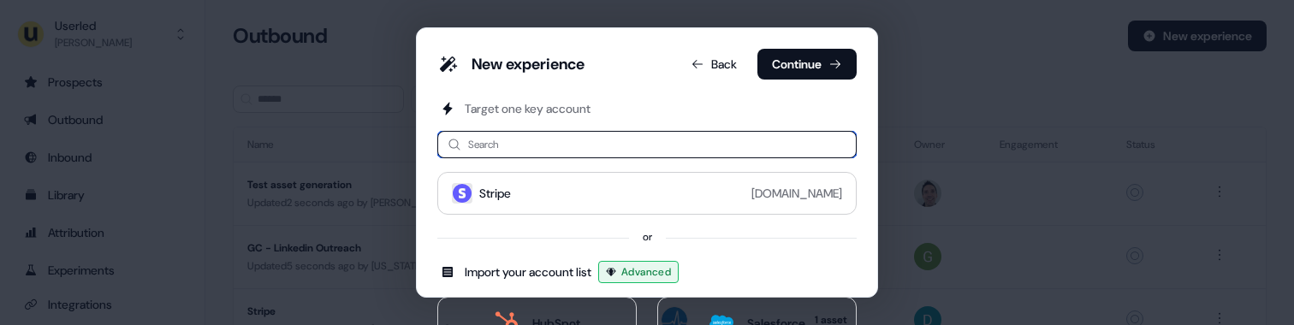
click at [525, 142] on input at bounding box center [646, 144] width 419 height 27
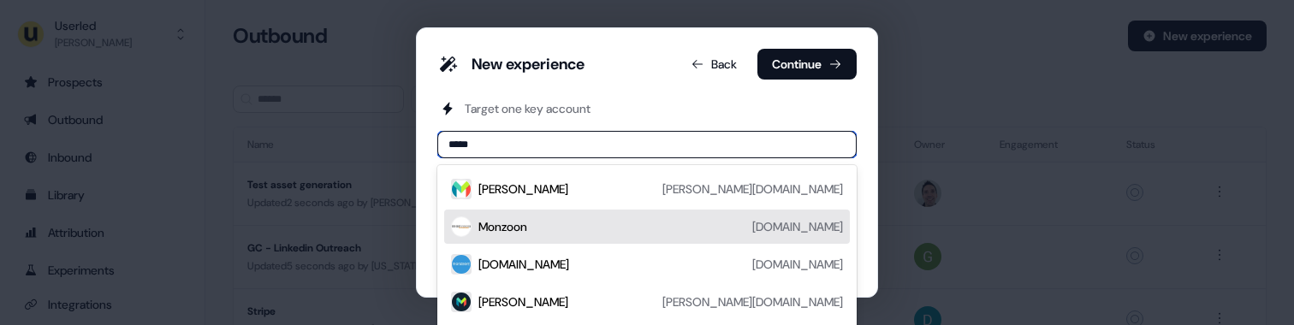
type input "*****"
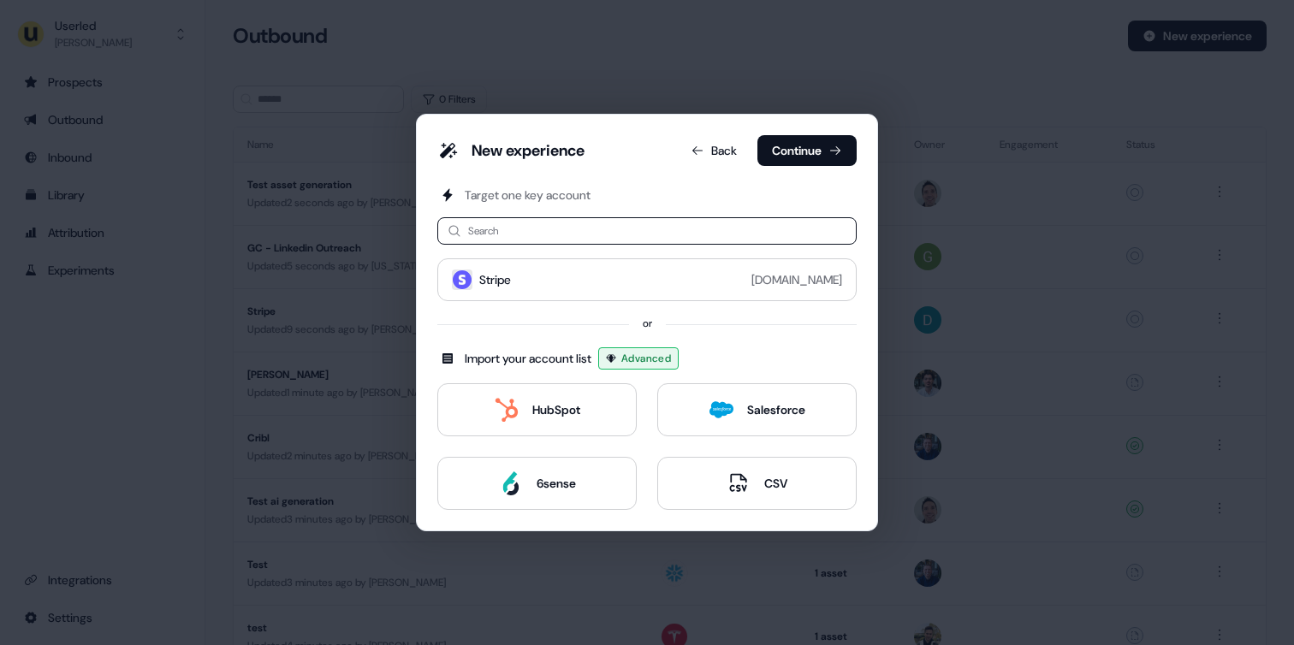
click at [607, 209] on div "Target one key account Search No options Stripe [DOMAIN_NAME] or Import your ac…" at bounding box center [646, 348] width 419 height 323
click at [817, 151] on button "Continue" at bounding box center [806, 150] width 99 height 31
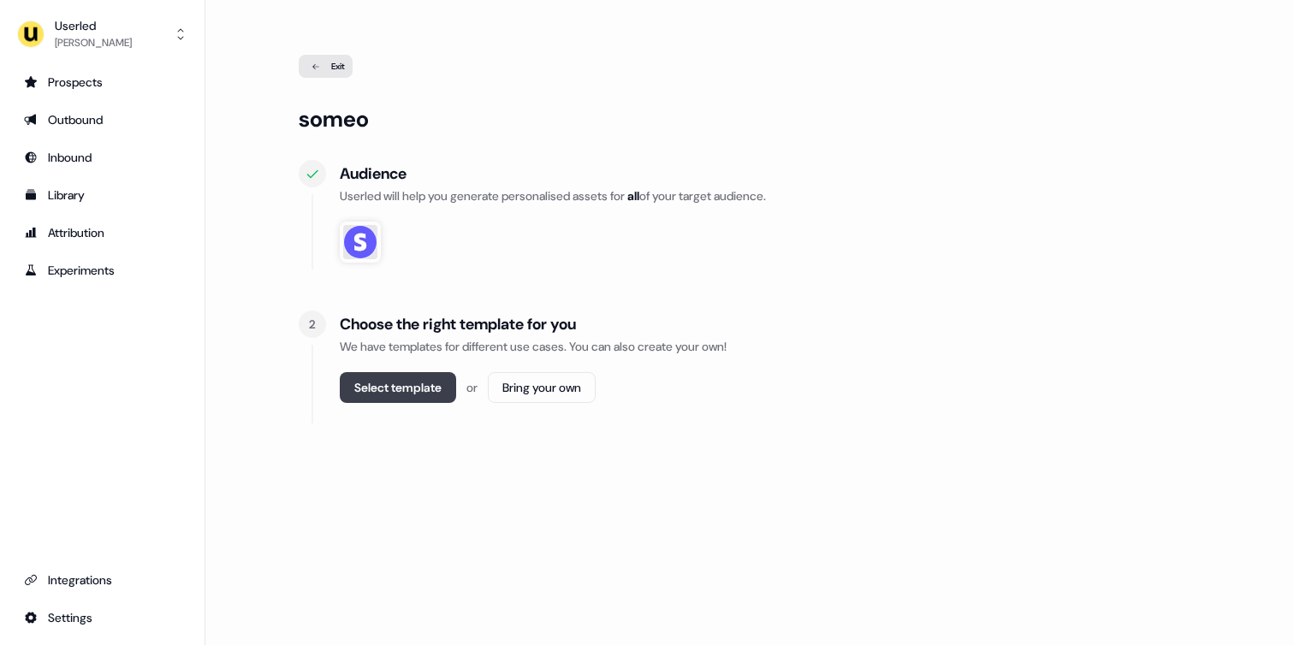
click at [383, 392] on button "Select template" at bounding box center [398, 387] width 116 height 31
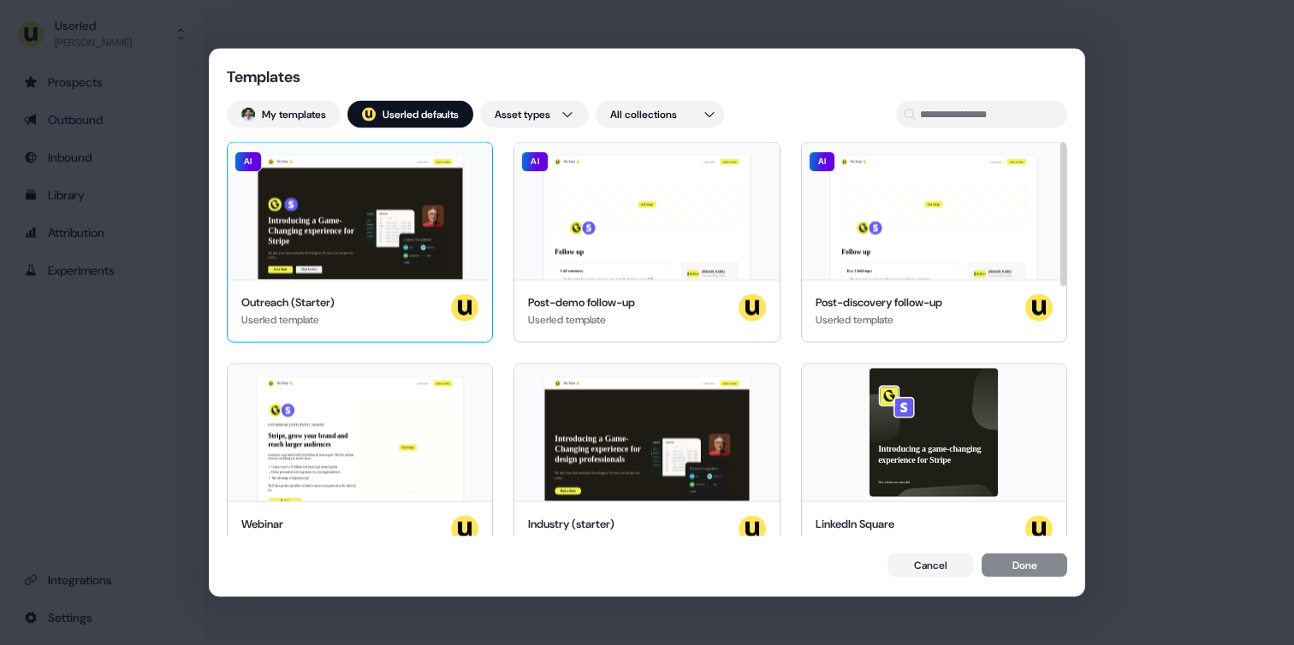
click at [355, 231] on div "Hey Stripe 👋 Learn more Book a demo Introducing a Game-Changing experience for …" at bounding box center [360, 211] width 264 height 137
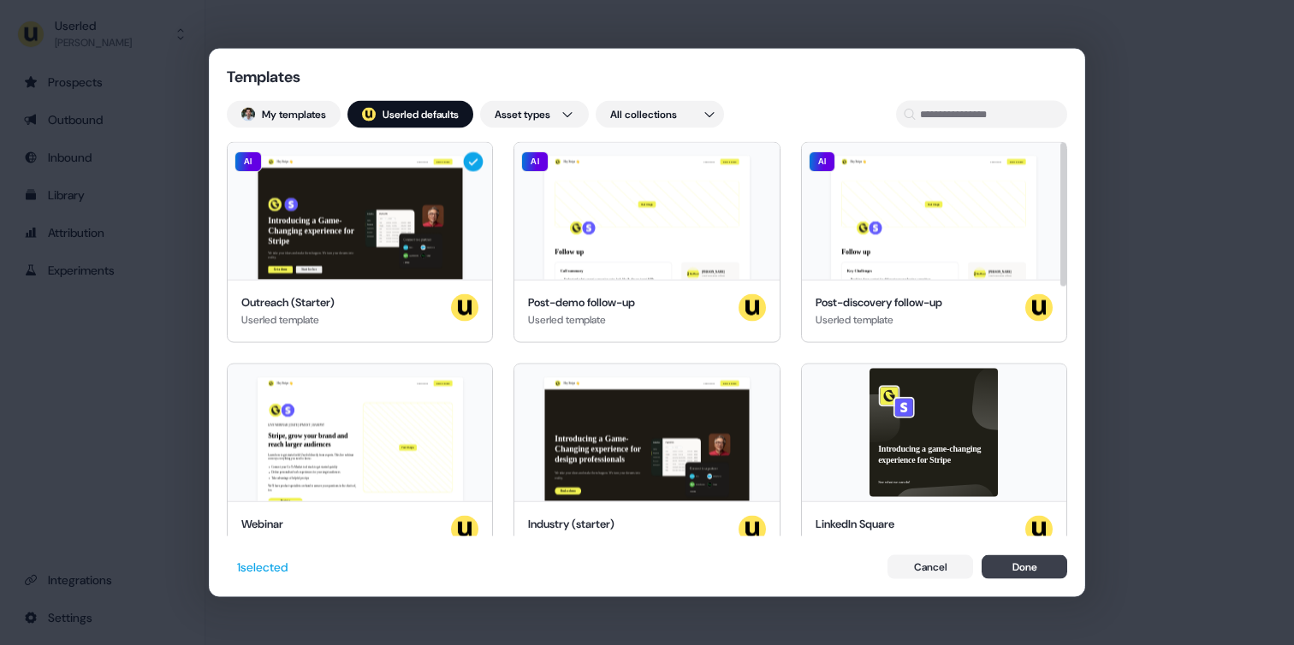
click at [1004, 560] on button "Done" at bounding box center [1025, 567] width 86 height 24
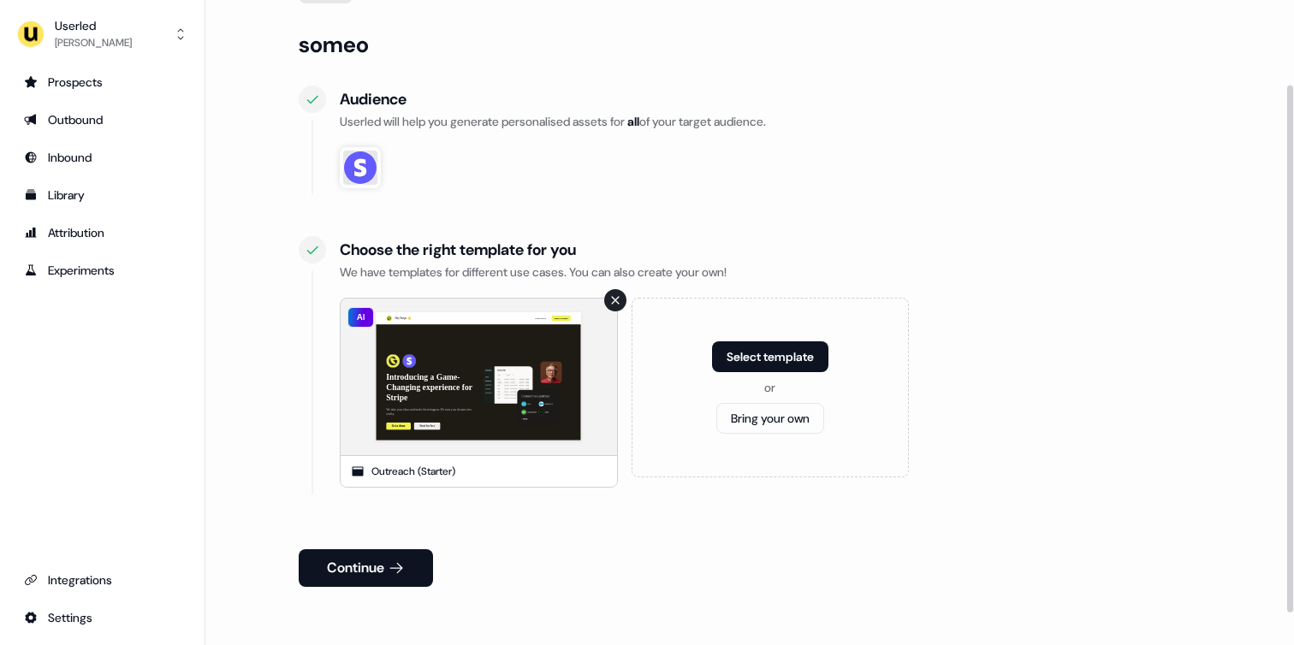
scroll to position [143, 0]
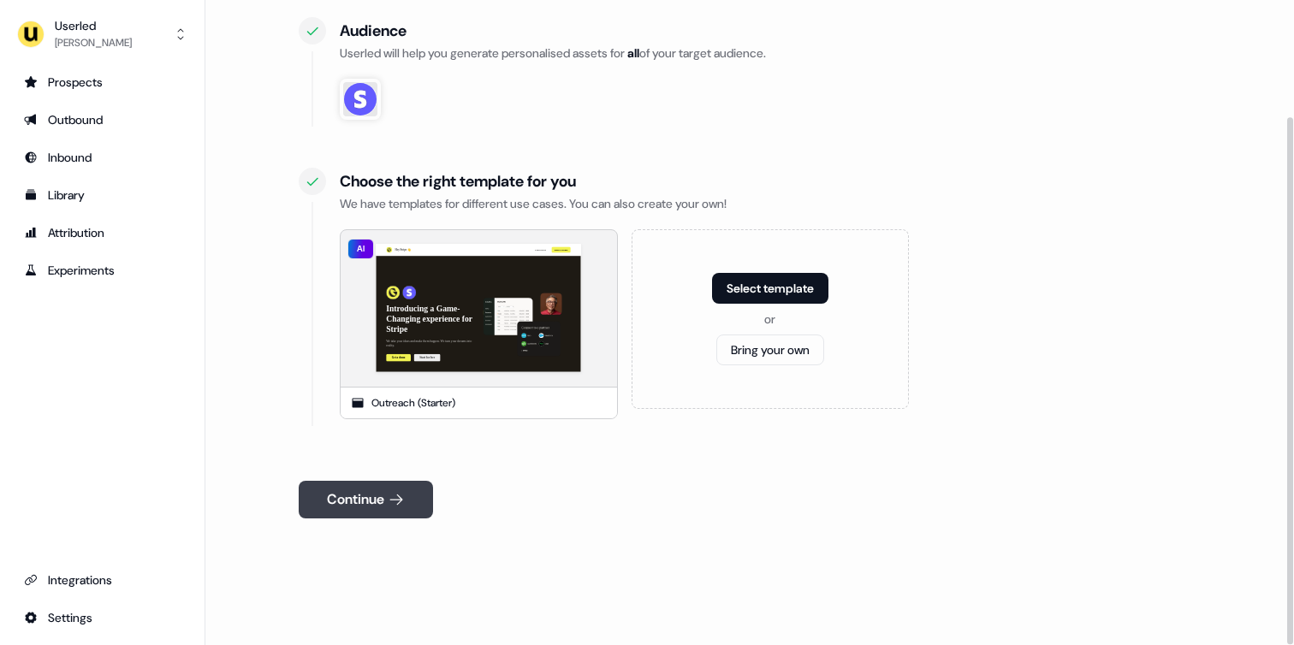
click at [388, 511] on button "Continue" at bounding box center [366, 500] width 134 height 38
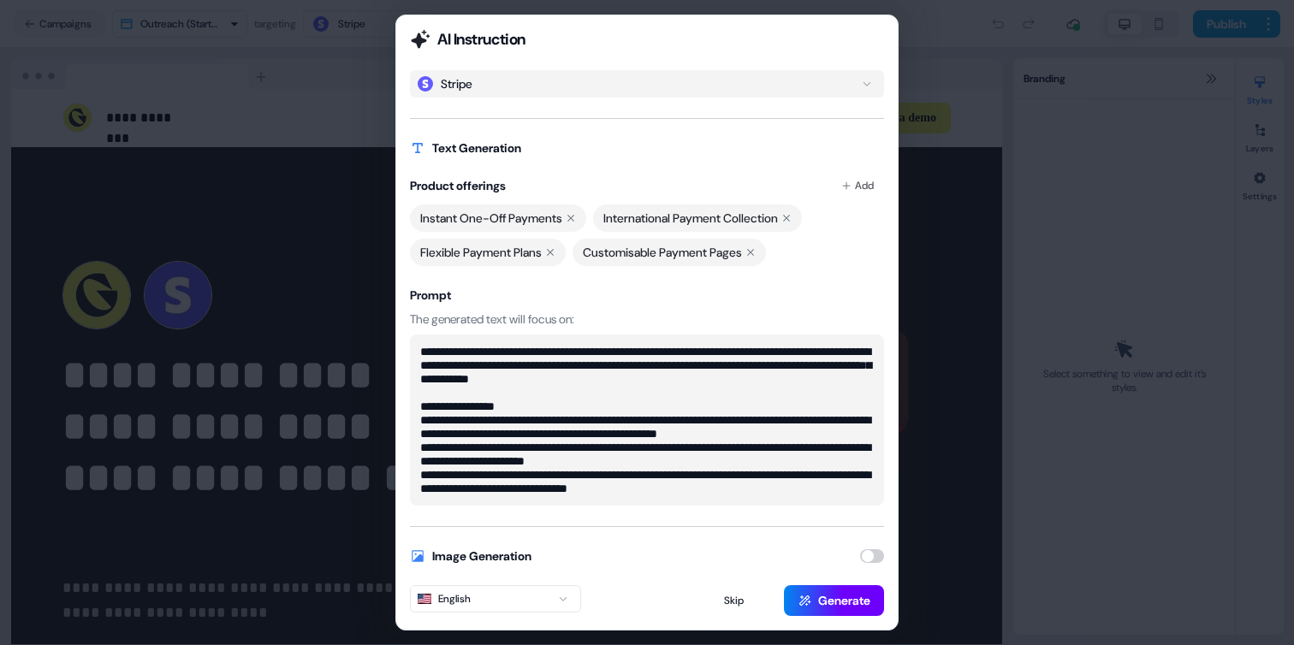
click at [812, 597] on button "Generate" at bounding box center [834, 600] width 100 height 31
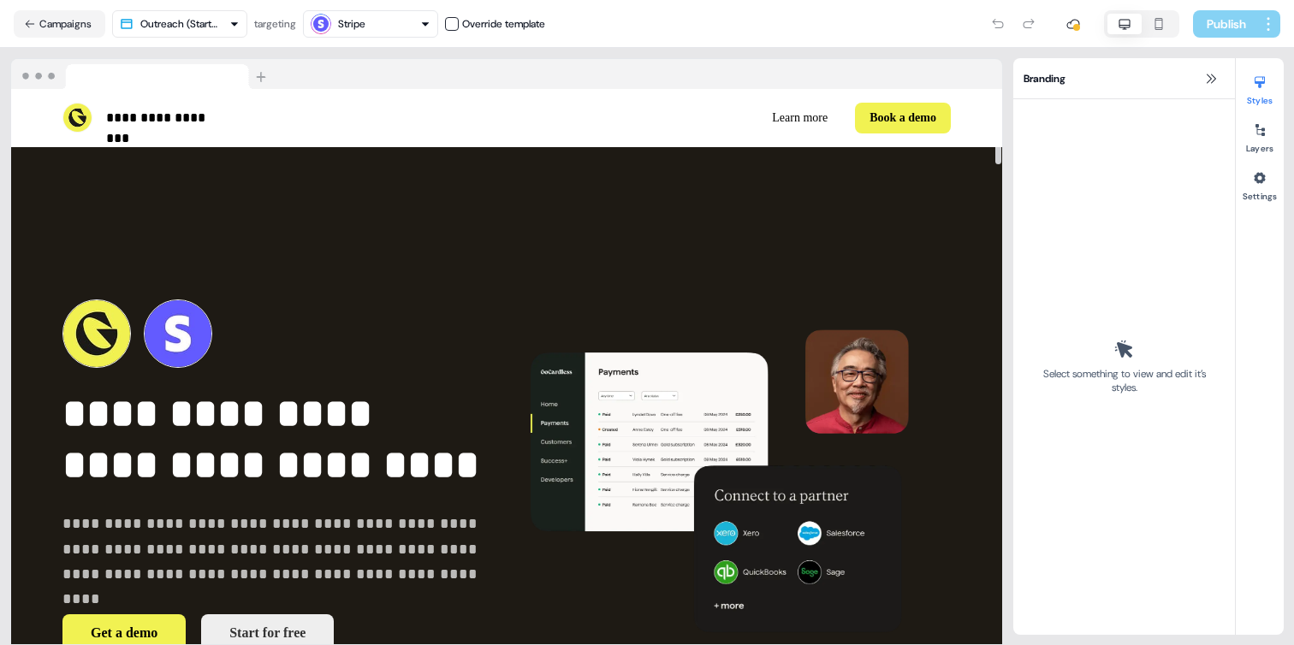
click at [421, 35] on button "Stripe" at bounding box center [370, 23] width 135 height 27
click at [429, 24] on icon "button" at bounding box center [425, 24] width 7 height 4
click at [65, 37] on nav "Campaigns Outreach (Starter) targeting Stripe Override template Publish" at bounding box center [647, 24] width 1294 height 48
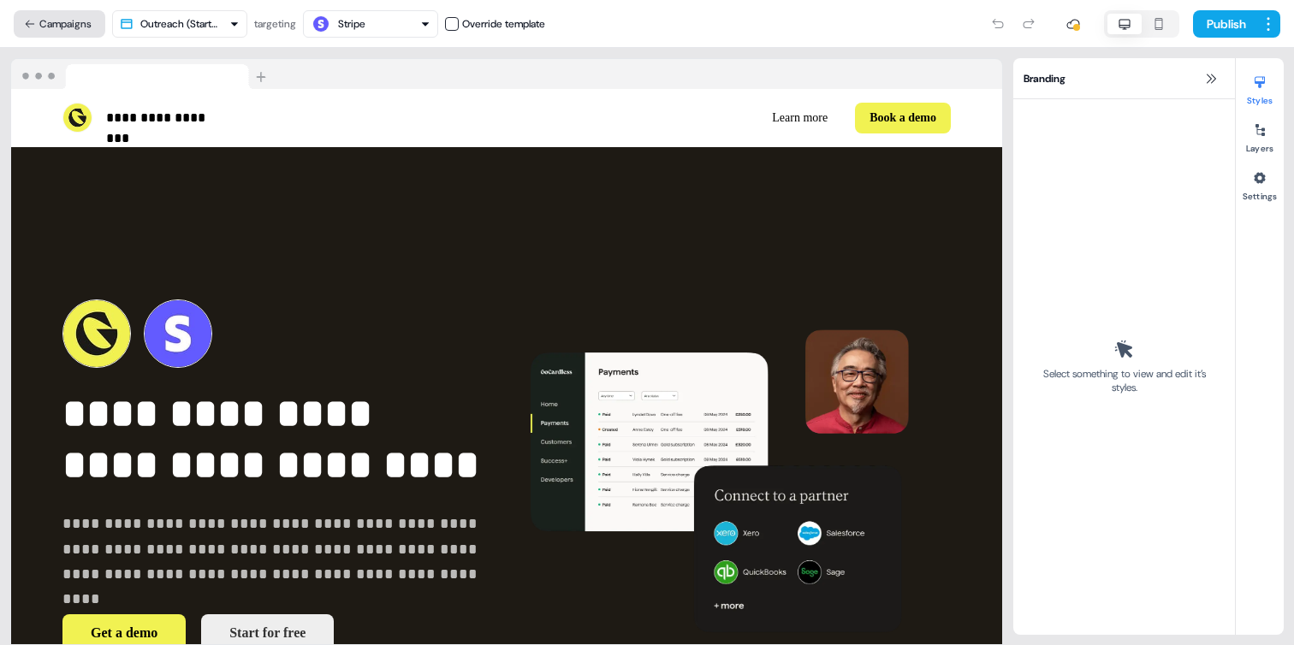
click at [67, 27] on button "Campaigns" at bounding box center [60, 23] width 92 height 27
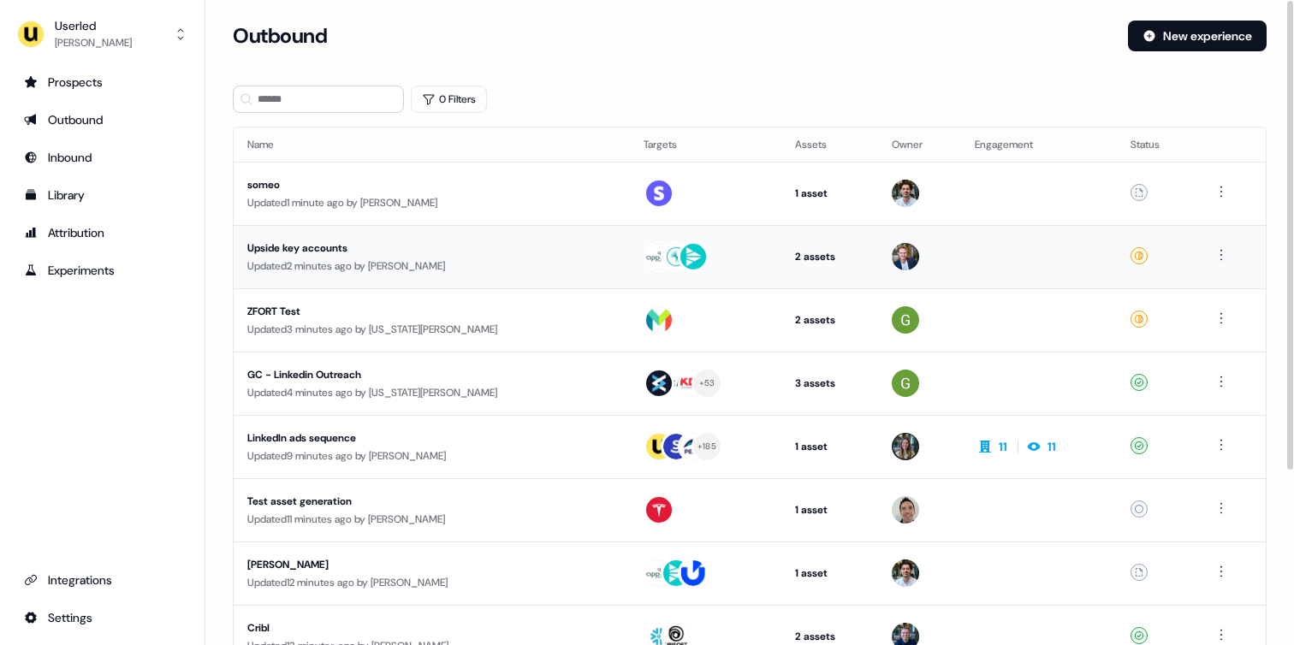
click at [401, 251] on div "Upside key accounts" at bounding box center [408, 248] width 323 height 17
click at [1128, 21] on button "New experience" at bounding box center [1197, 36] width 139 height 31
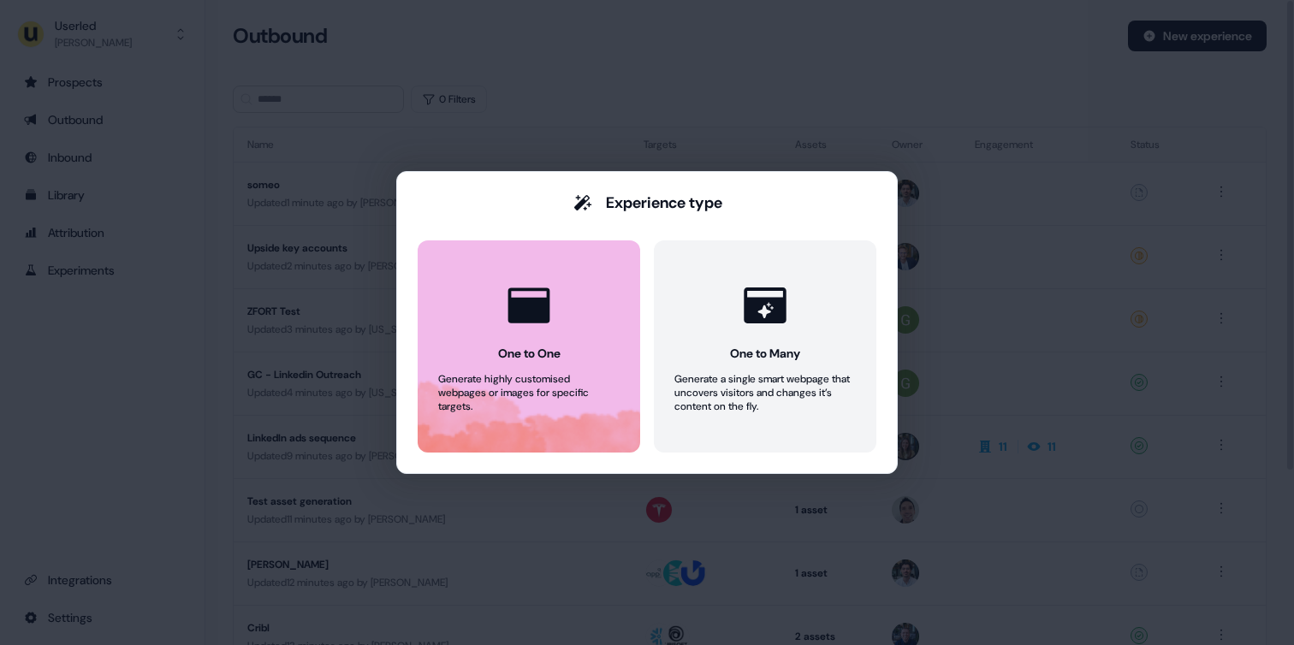
click at [570, 300] on button "One to One Generate highly customised webpages or images for specific targets." at bounding box center [529, 346] width 223 height 212
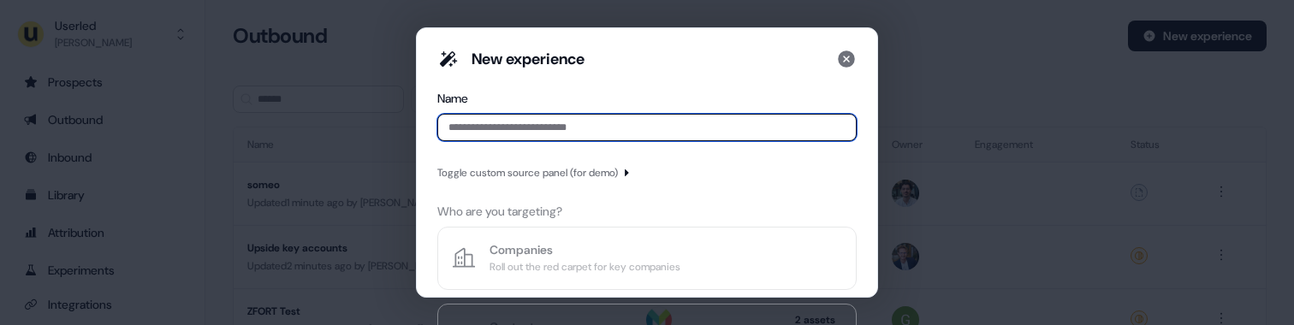
click at [589, 132] on input at bounding box center [646, 127] width 419 height 27
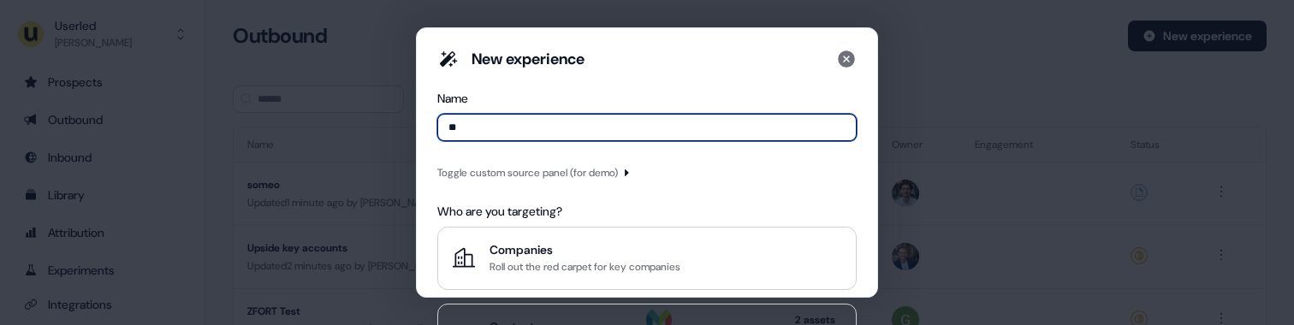
type input "*"
type input "****"
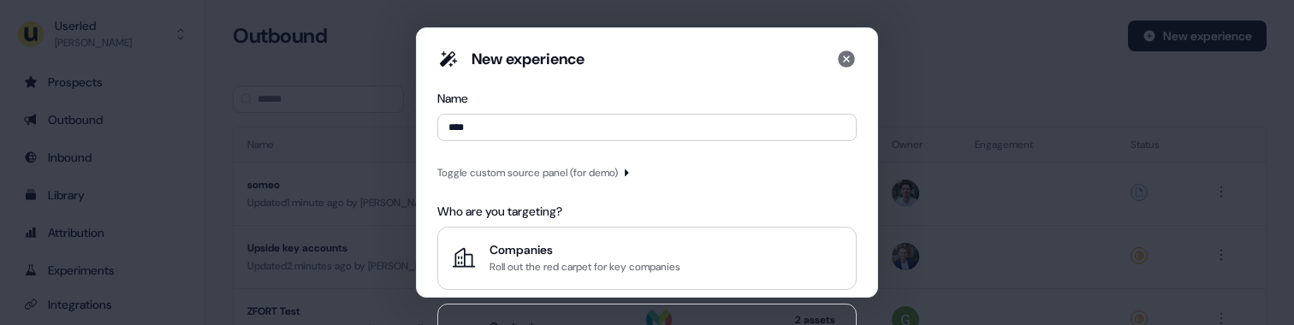
click at [632, 171] on icon "button" at bounding box center [626, 173] width 10 height 10
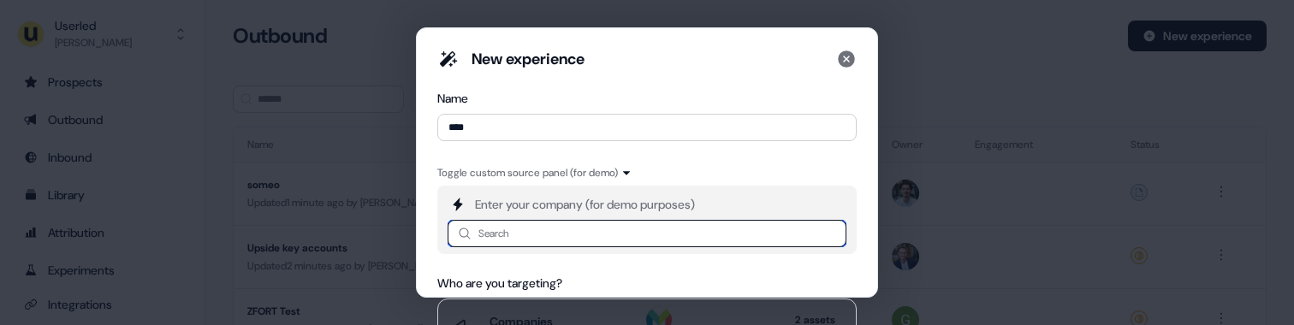
click at [532, 228] on input at bounding box center [647, 233] width 399 height 27
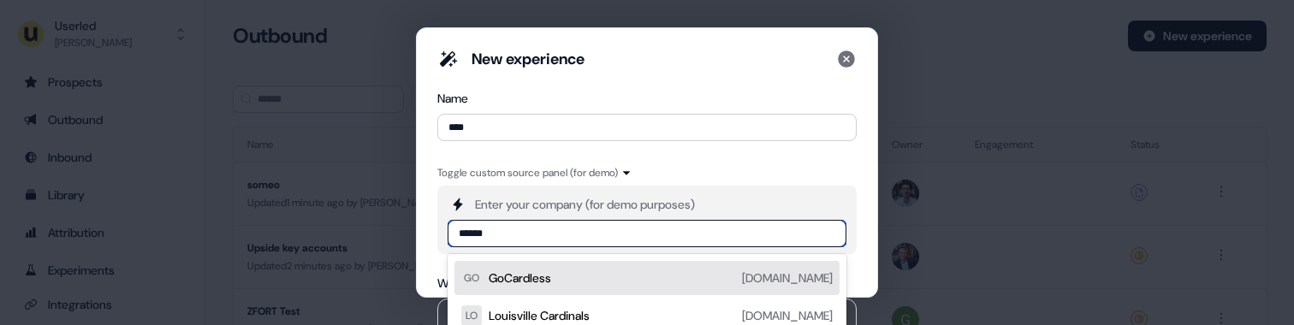
type input "******"
